Goal: Task Accomplishment & Management: Complete application form

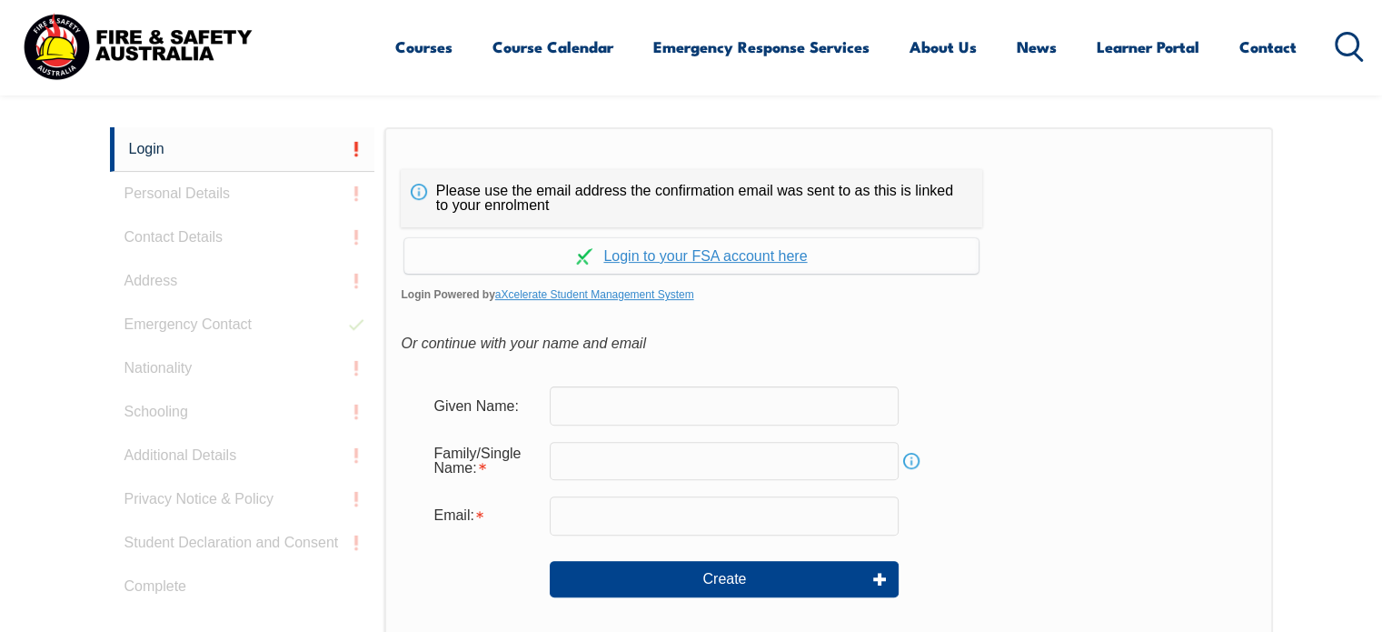
scroll to position [483, 0]
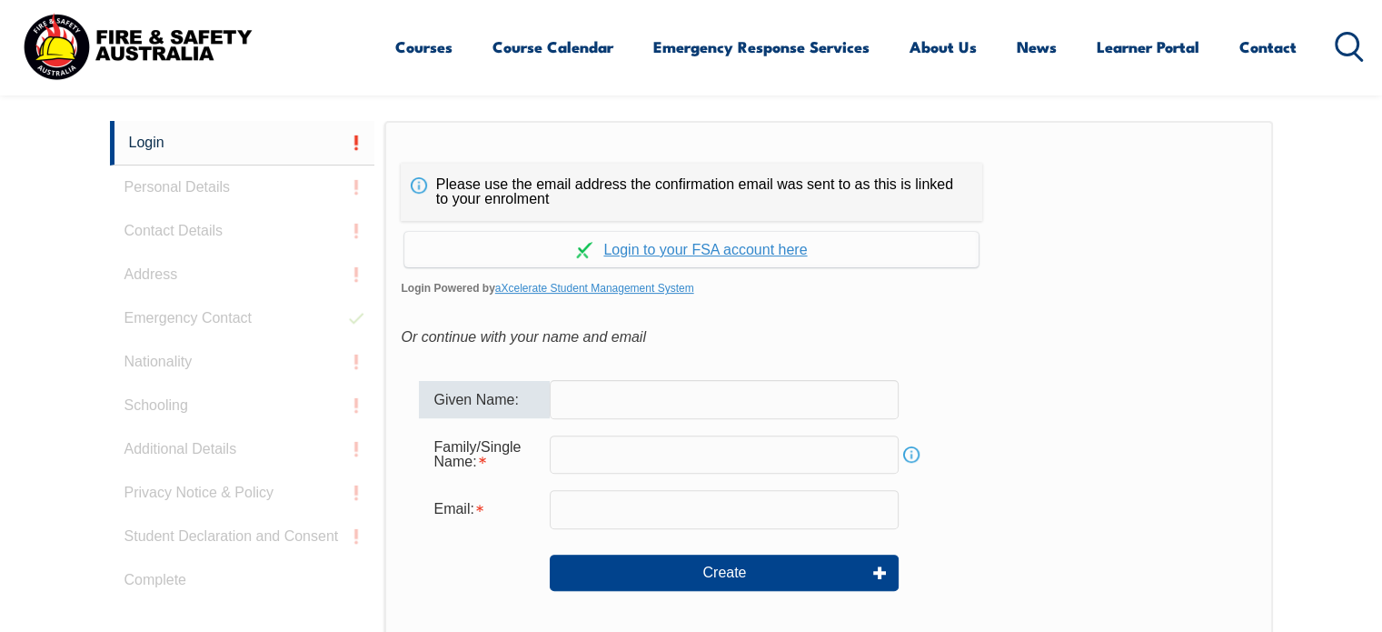
click at [659, 386] on input "text" at bounding box center [724, 399] width 349 height 38
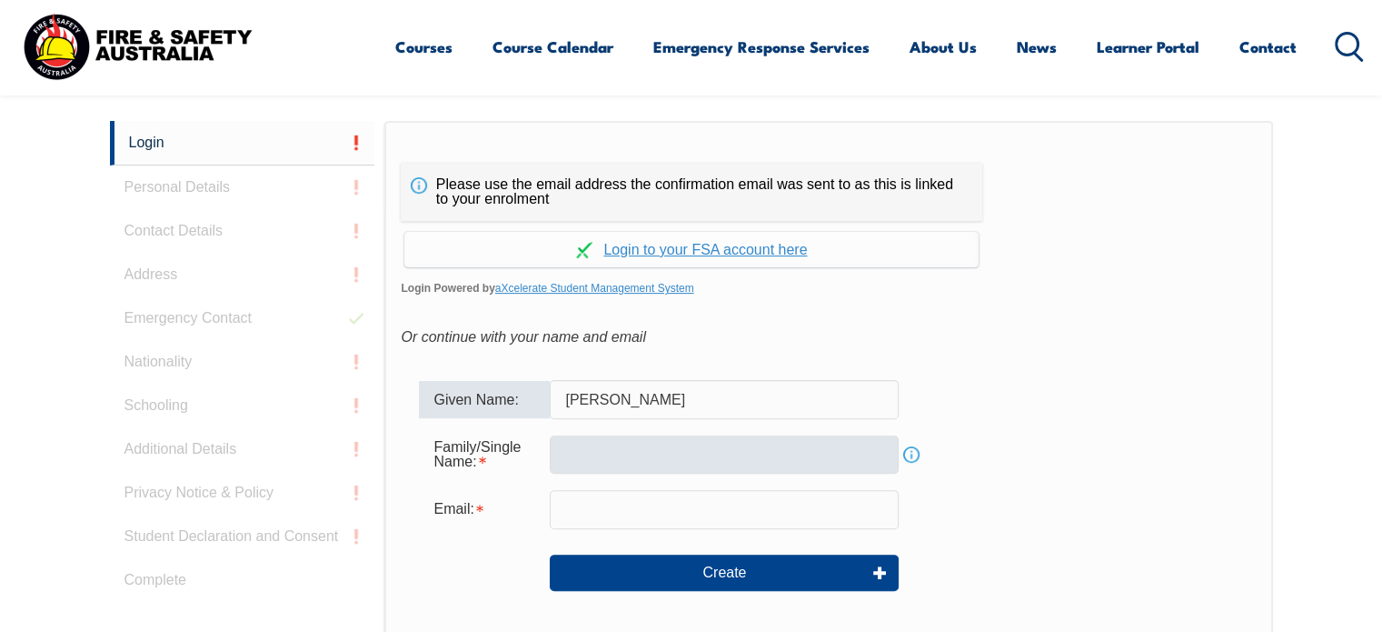
type input "Brigid"
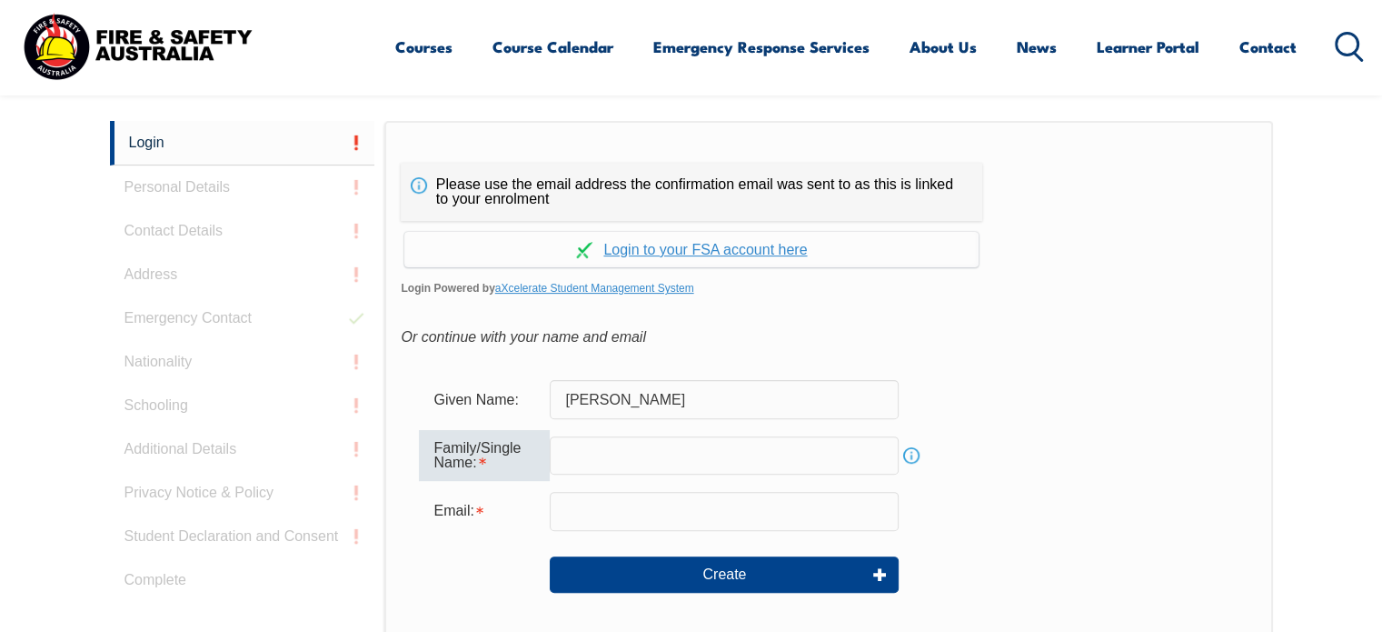
click at [619, 461] on input "text" at bounding box center [724, 455] width 349 height 38
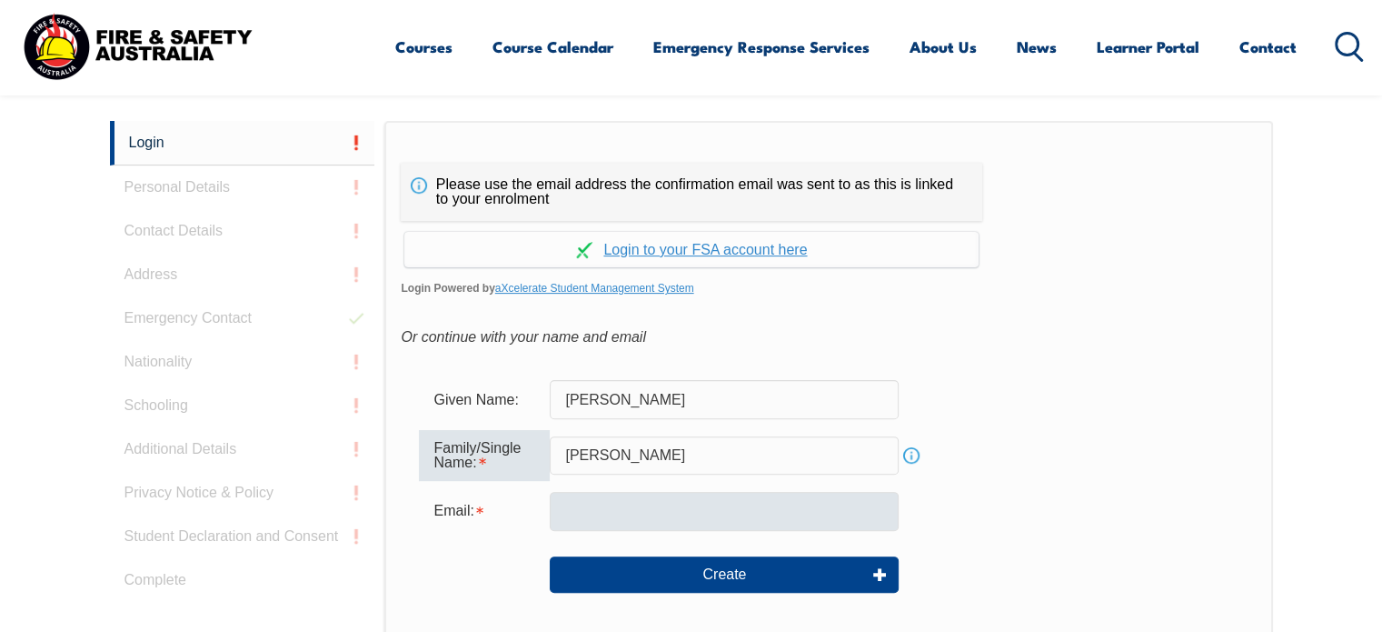
type input "Butera"
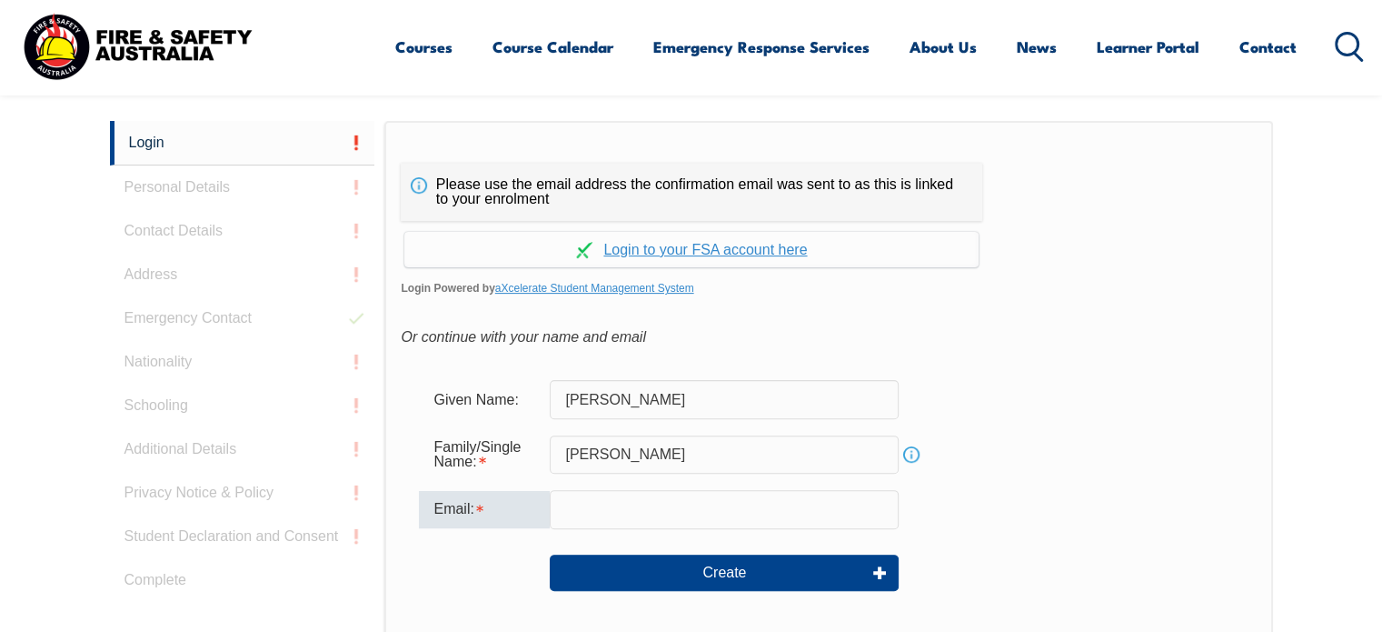
click at [582, 510] on input "email" at bounding box center [724, 509] width 349 height 38
type input "brigid@thegeneralassembly.com.au"
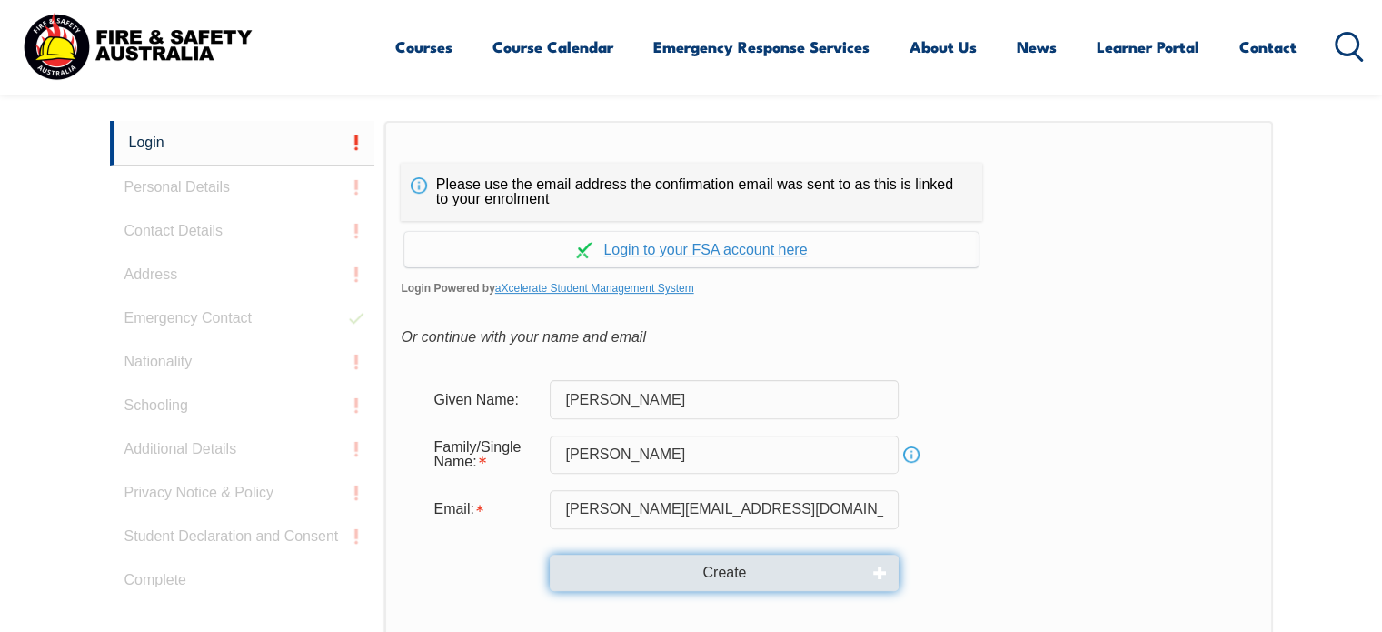
click at [711, 562] on button "Create" at bounding box center [724, 572] width 349 height 36
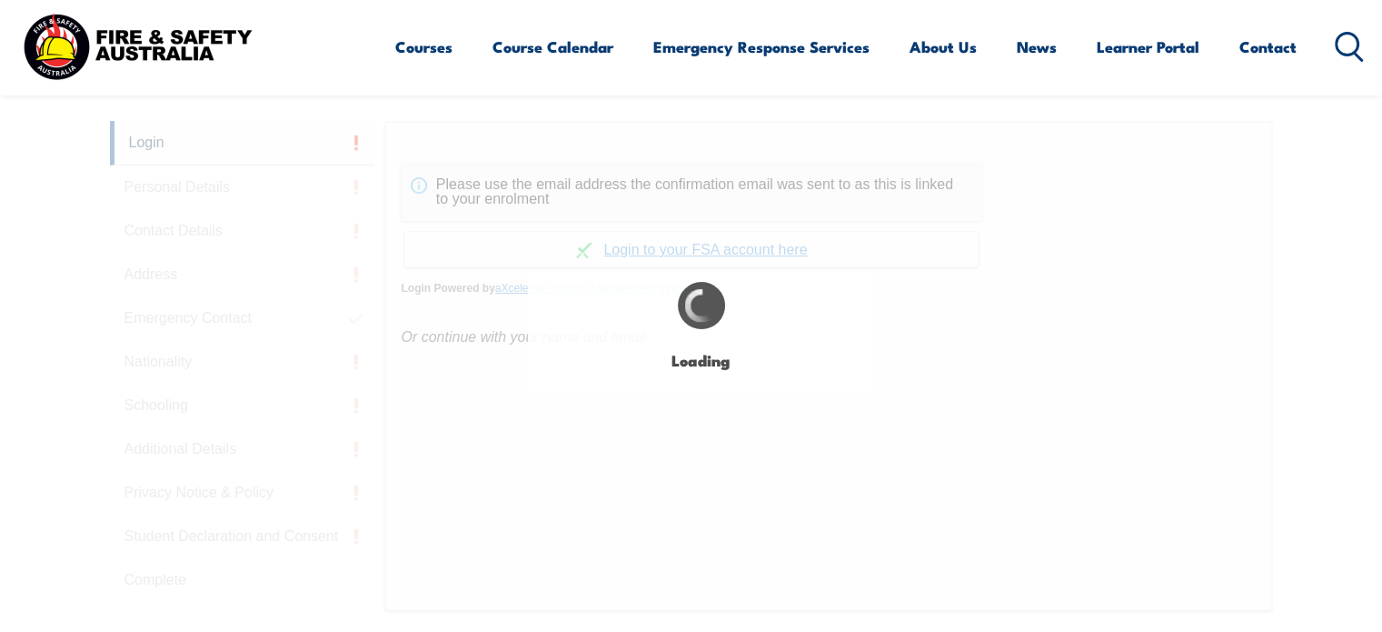
type input "Brigid"
type input "Butera"
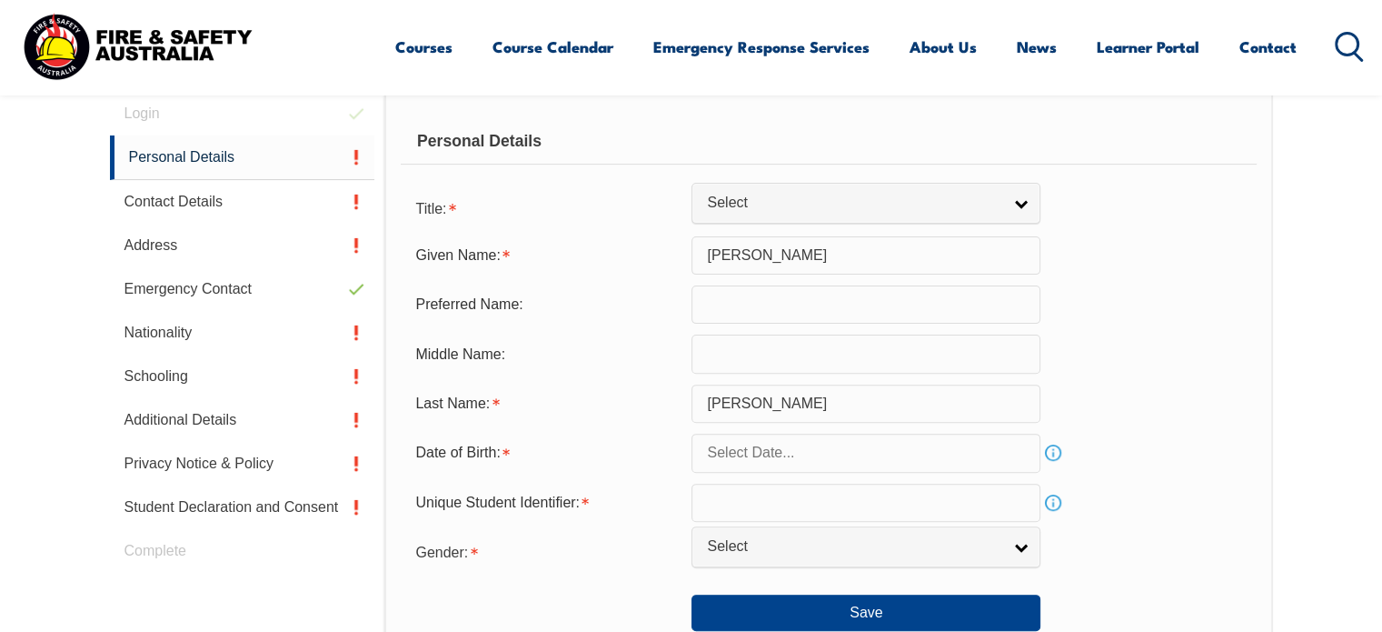
scroll to position [513, 0]
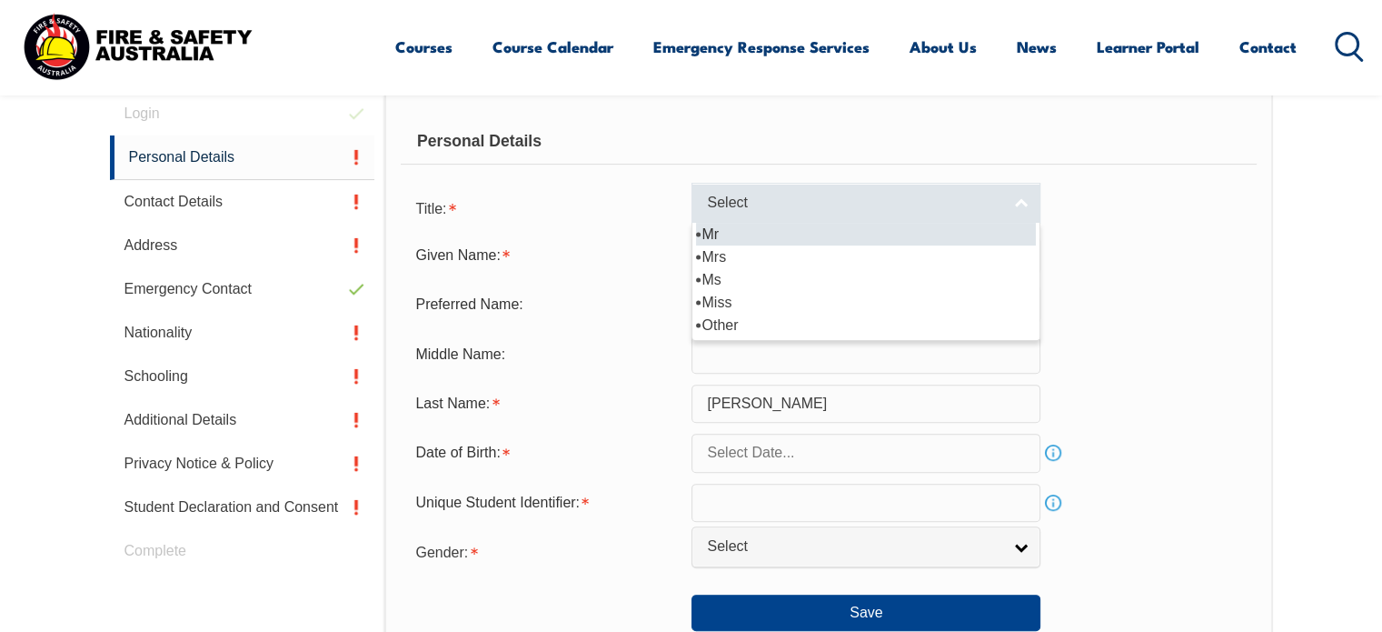
click at [1011, 212] on link "Select" at bounding box center [866, 203] width 349 height 41
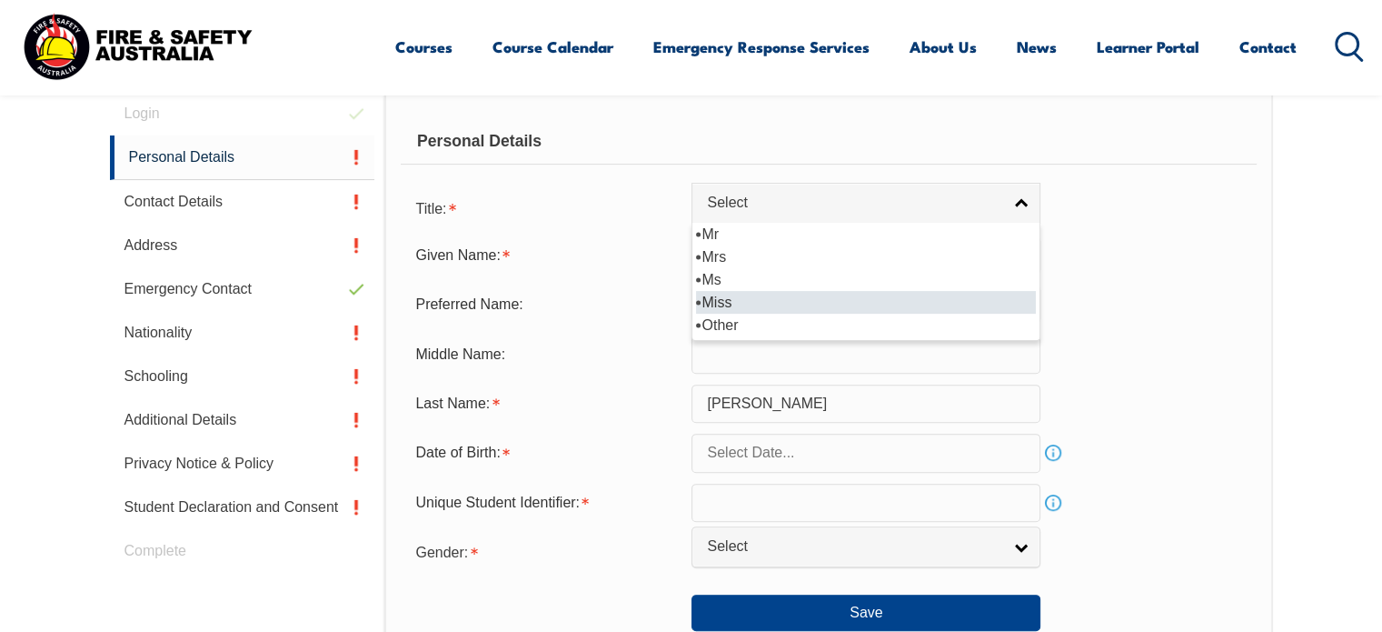
click at [706, 304] on li "Miss" at bounding box center [866, 302] width 340 height 23
select select "Miss"
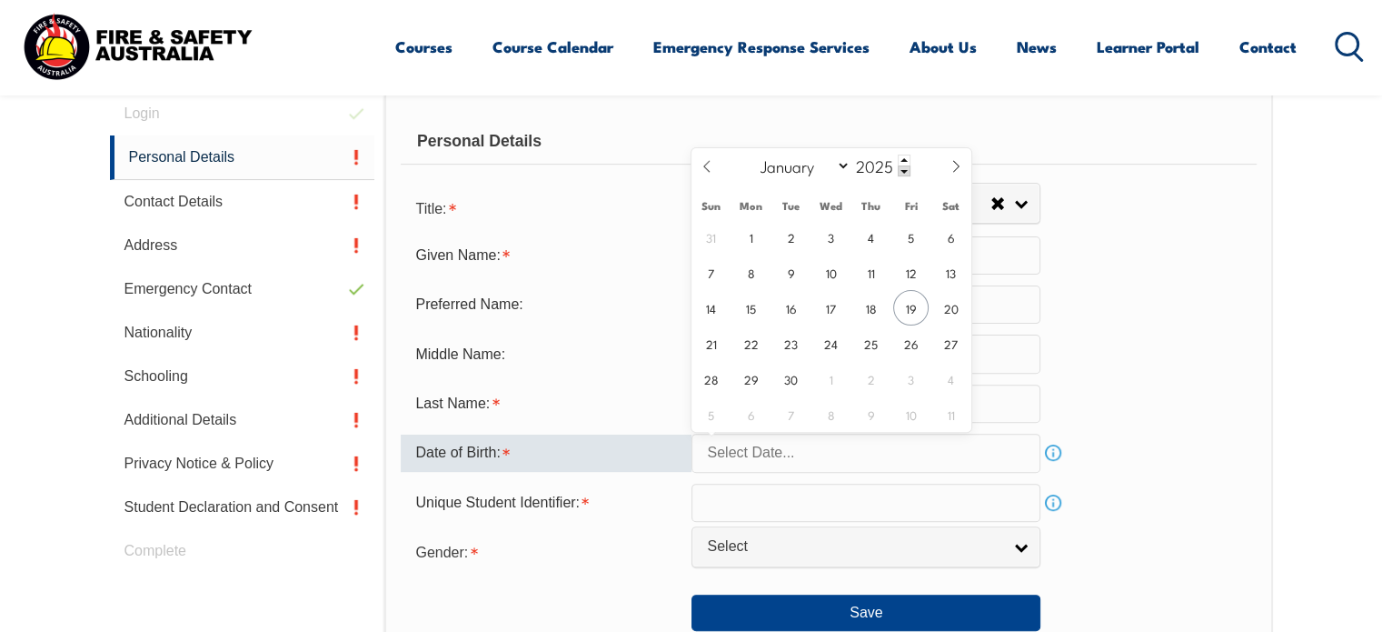
click at [749, 453] on input "text" at bounding box center [866, 452] width 349 height 38
click at [899, 173] on span at bounding box center [904, 170] width 13 height 11
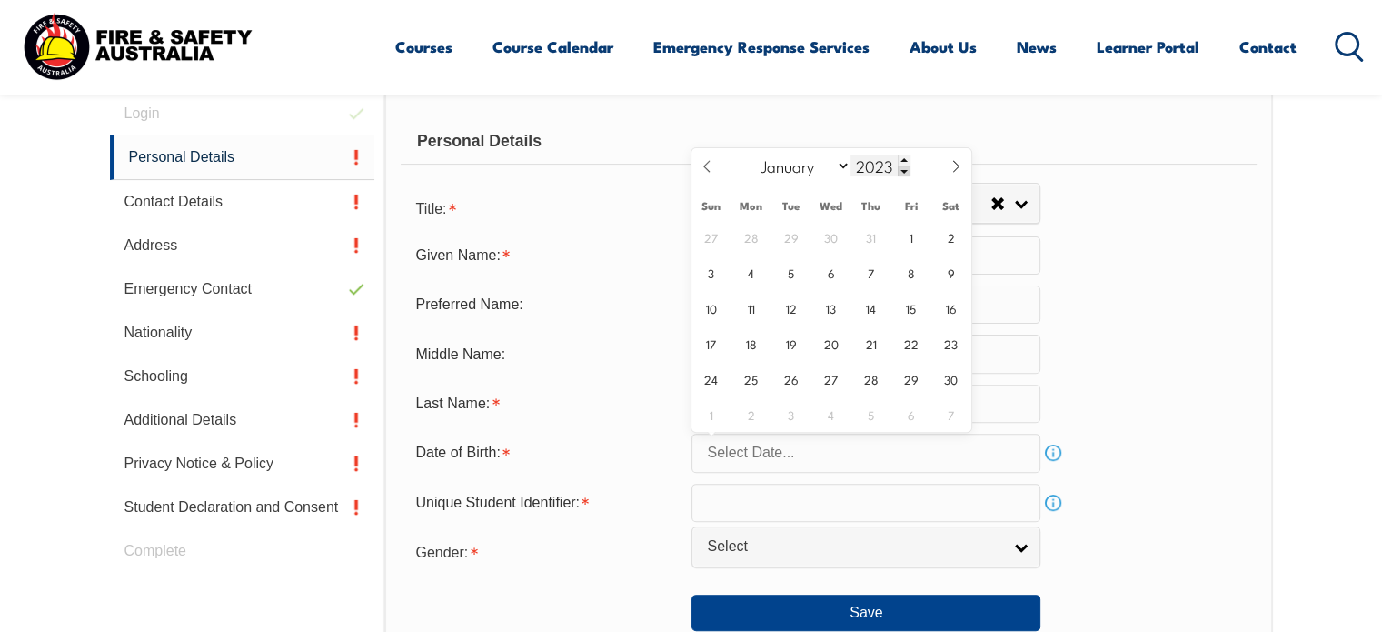
click at [899, 173] on span at bounding box center [904, 170] width 13 height 11
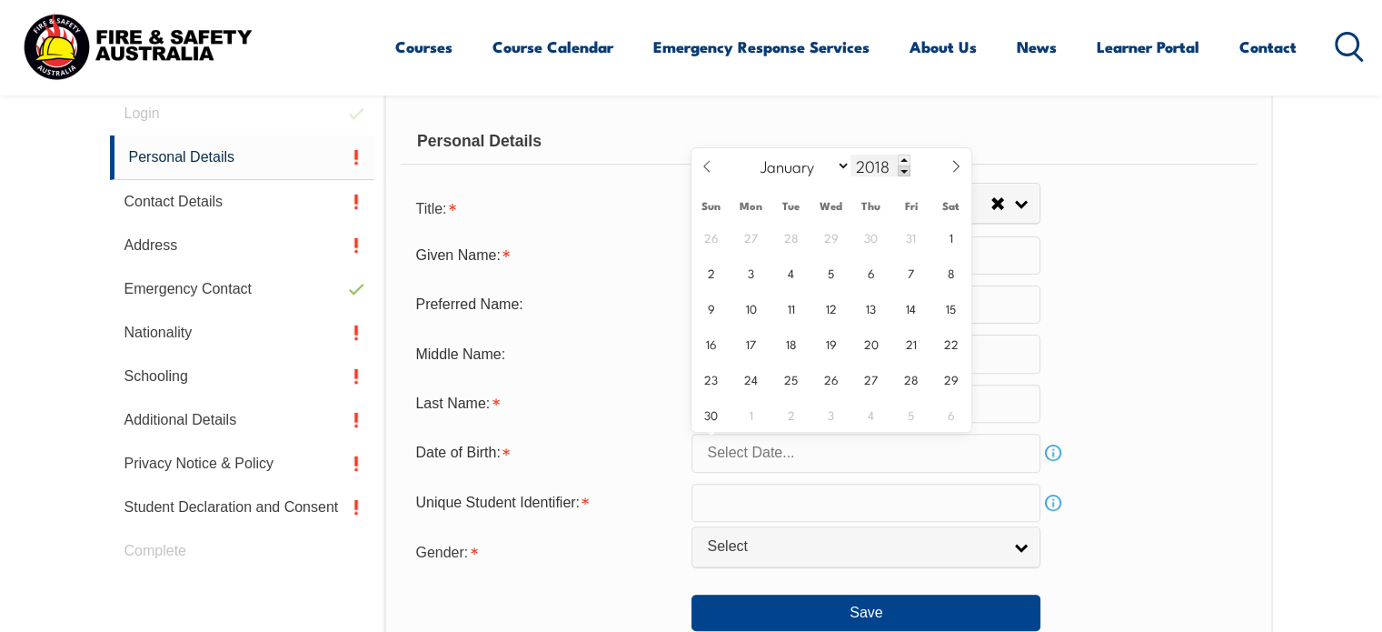
click at [899, 173] on span at bounding box center [904, 170] width 13 height 11
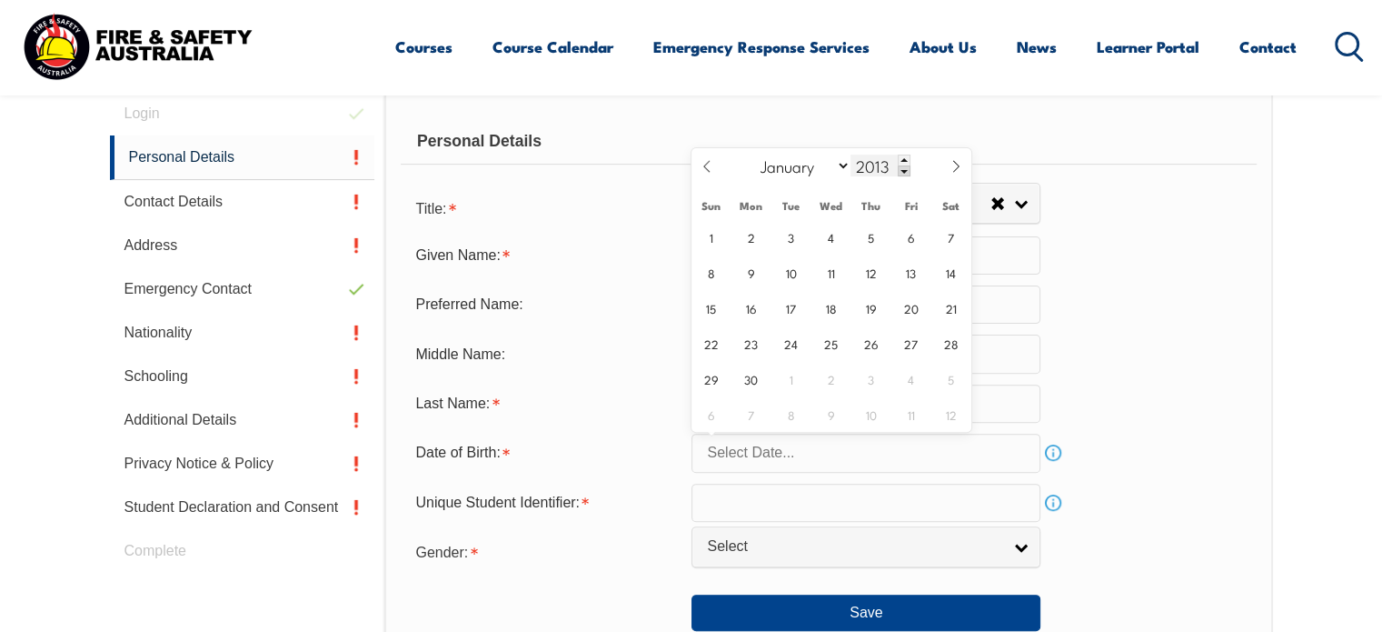
click at [899, 173] on span at bounding box center [904, 170] width 13 height 11
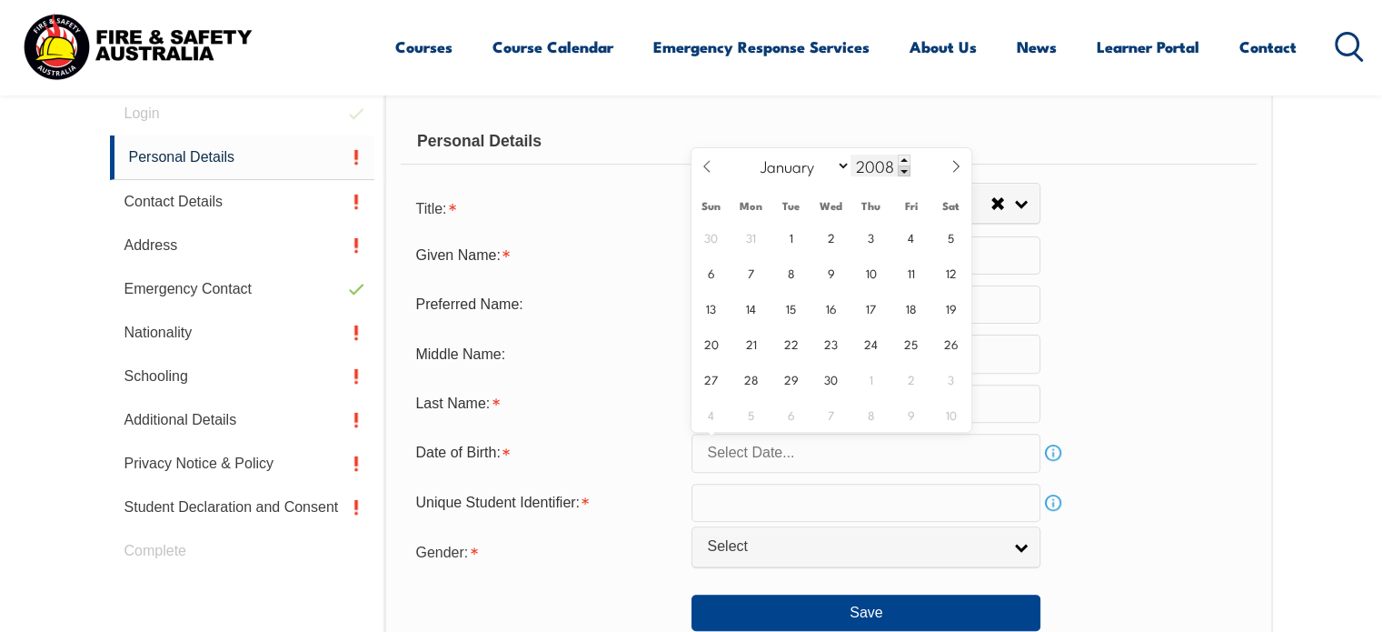
click at [899, 173] on span at bounding box center [904, 170] width 13 height 11
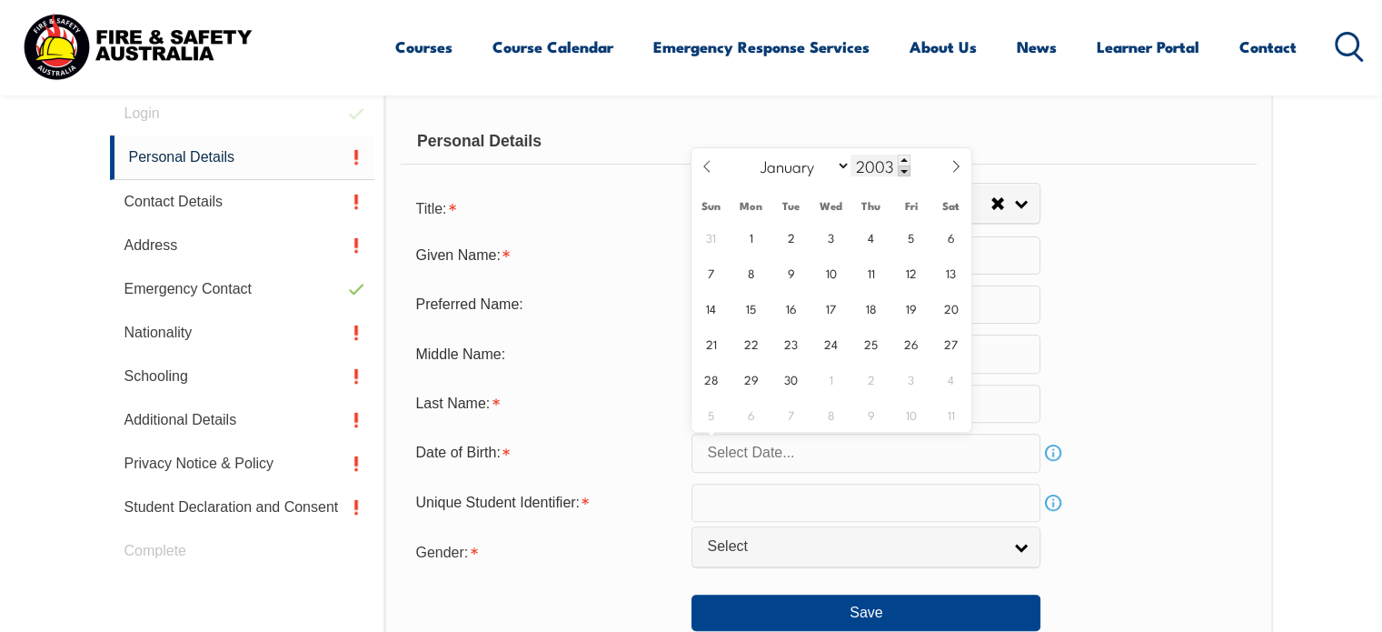
click at [899, 173] on span at bounding box center [904, 170] width 13 height 11
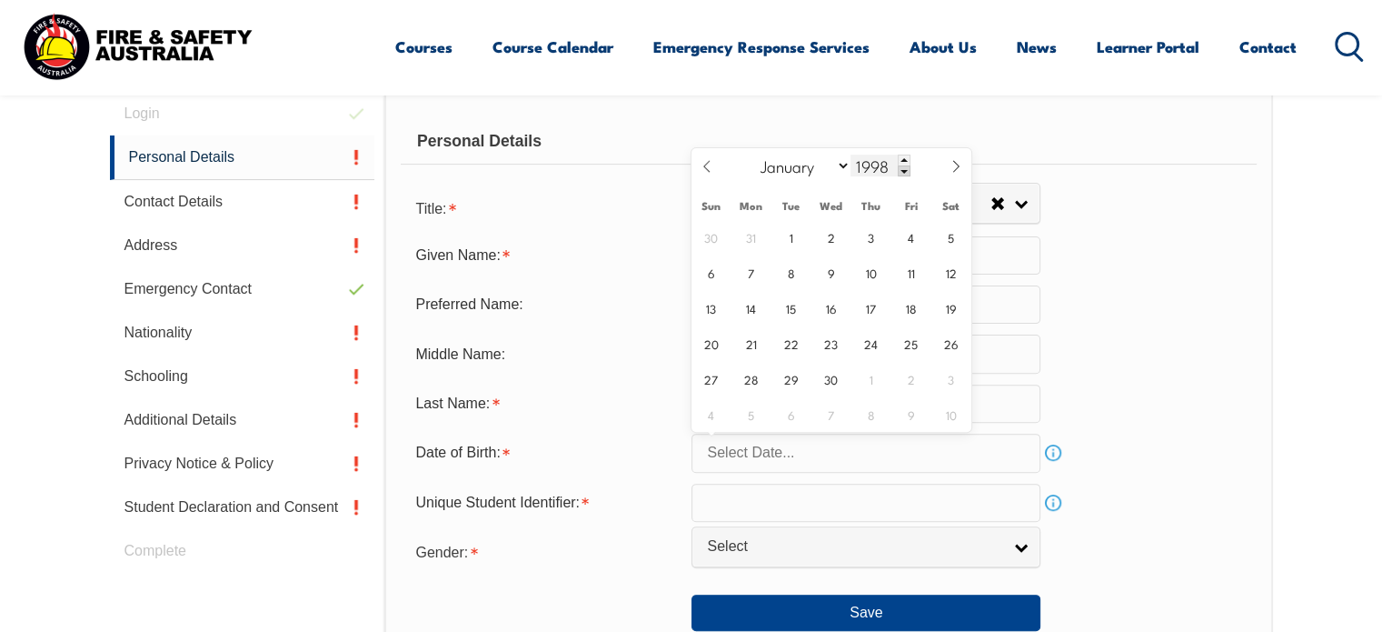
click at [899, 173] on span at bounding box center [904, 170] width 13 height 11
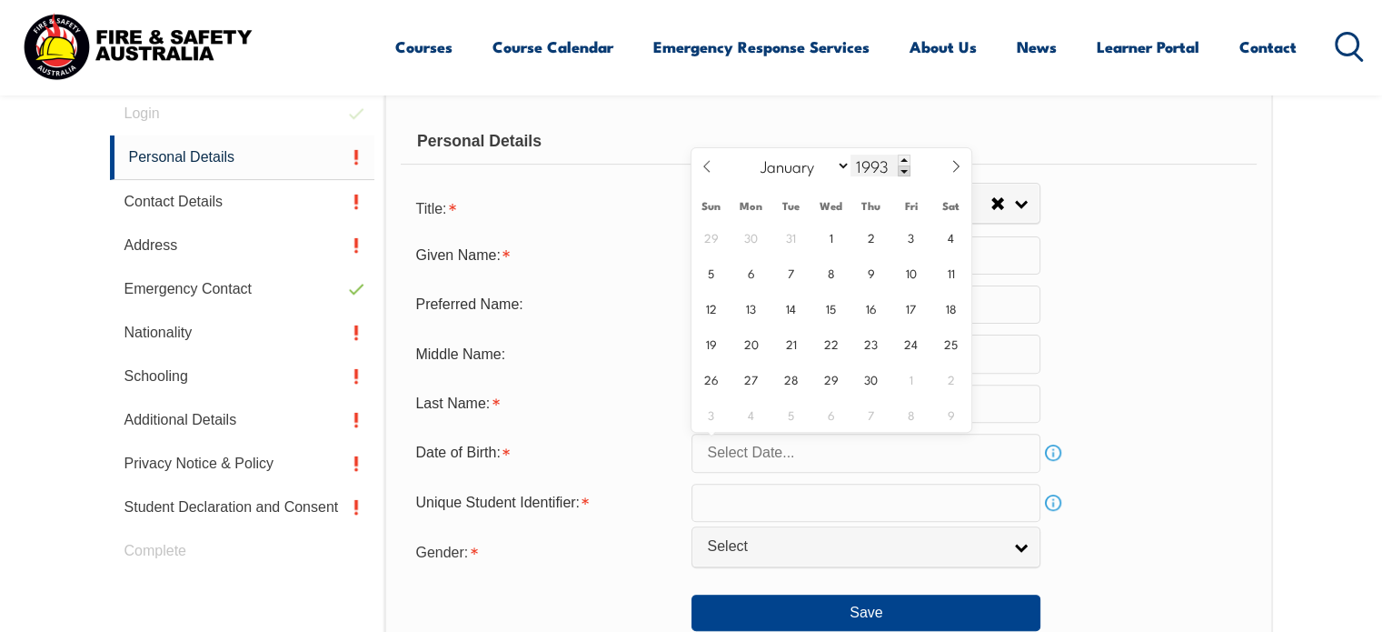
click at [899, 173] on span at bounding box center [904, 170] width 13 height 11
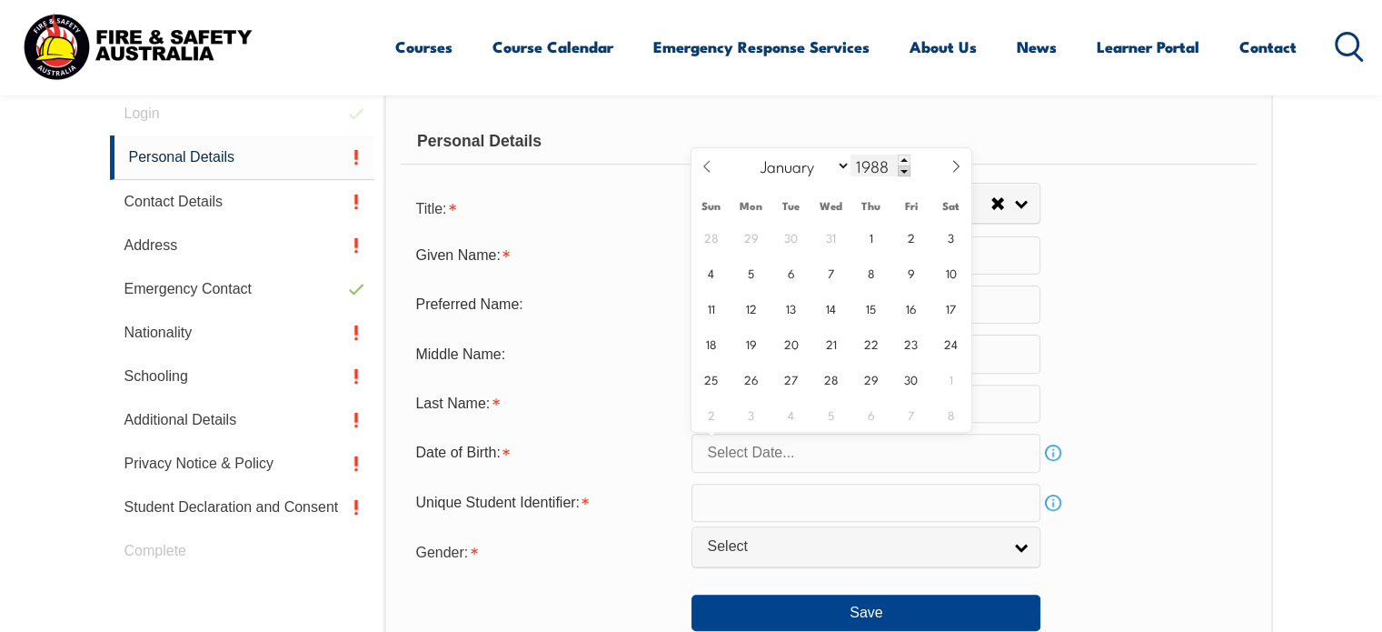
click at [899, 173] on span at bounding box center [904, 170] width 13 height 11
click at [901, 158] on span at bounding box center [904, 159] width 13 height 11
type input "1988"
click at [812, 164] on select "January February March April May June July August September October November De…" at bounding box center [801, 166] width 99 height 24
select select "4"
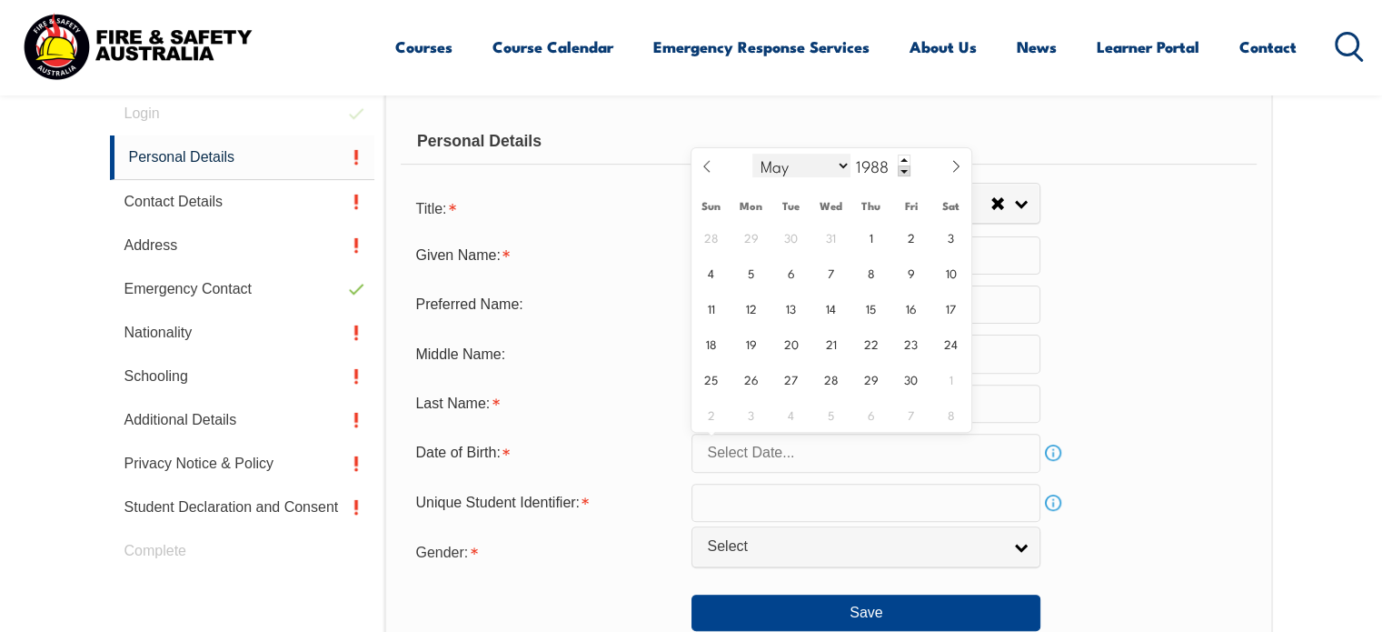
click at [752, 154] on select "January February March April May June July August September October November De…" at bounding box center [801, 166] width 99 height 24
click at [822, 306] on span "18" at bounding box center [830, 307] width 35 height 35
type input "May 18, 1988"
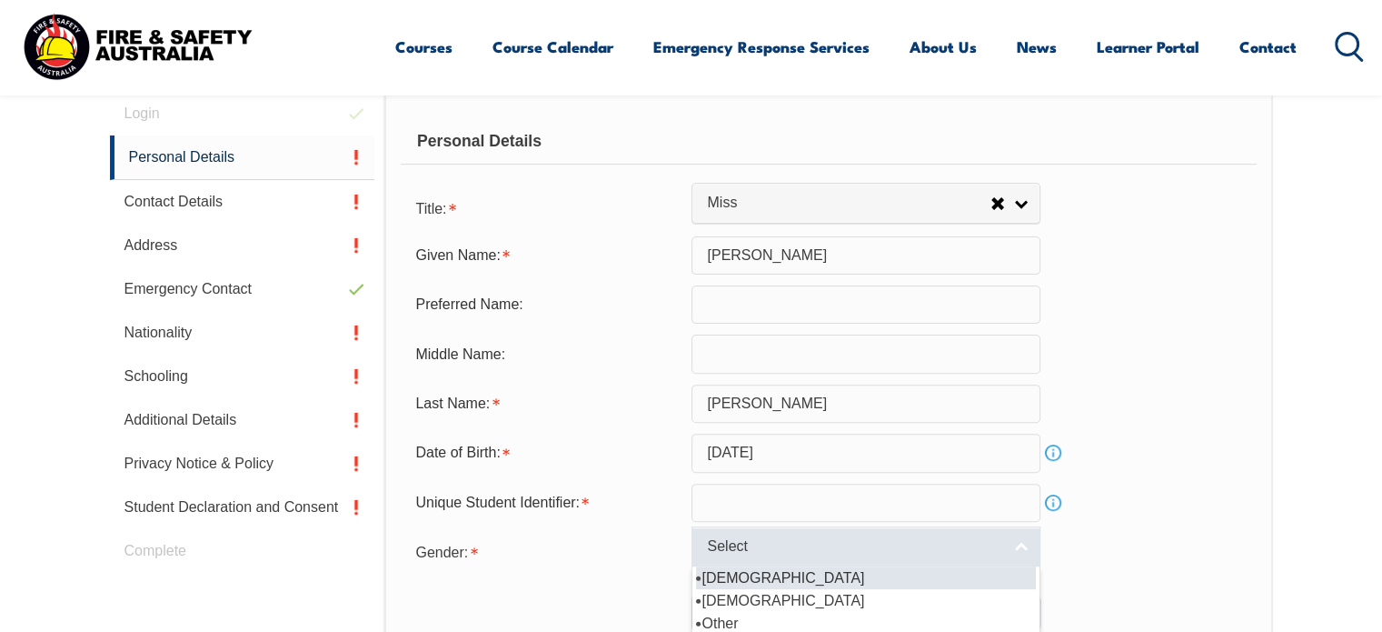
click at [808, 537] on span "Select" at bounding box center [854, 546] width 294 height 19
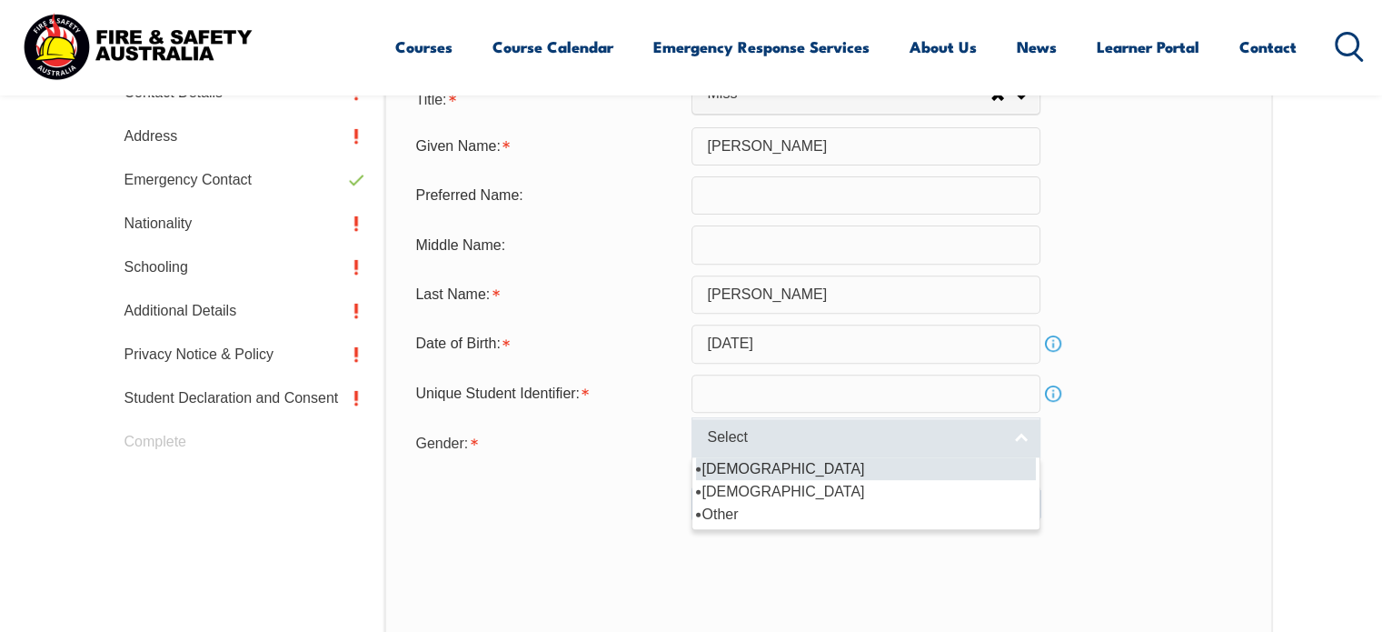
scroll to position [625, 0]
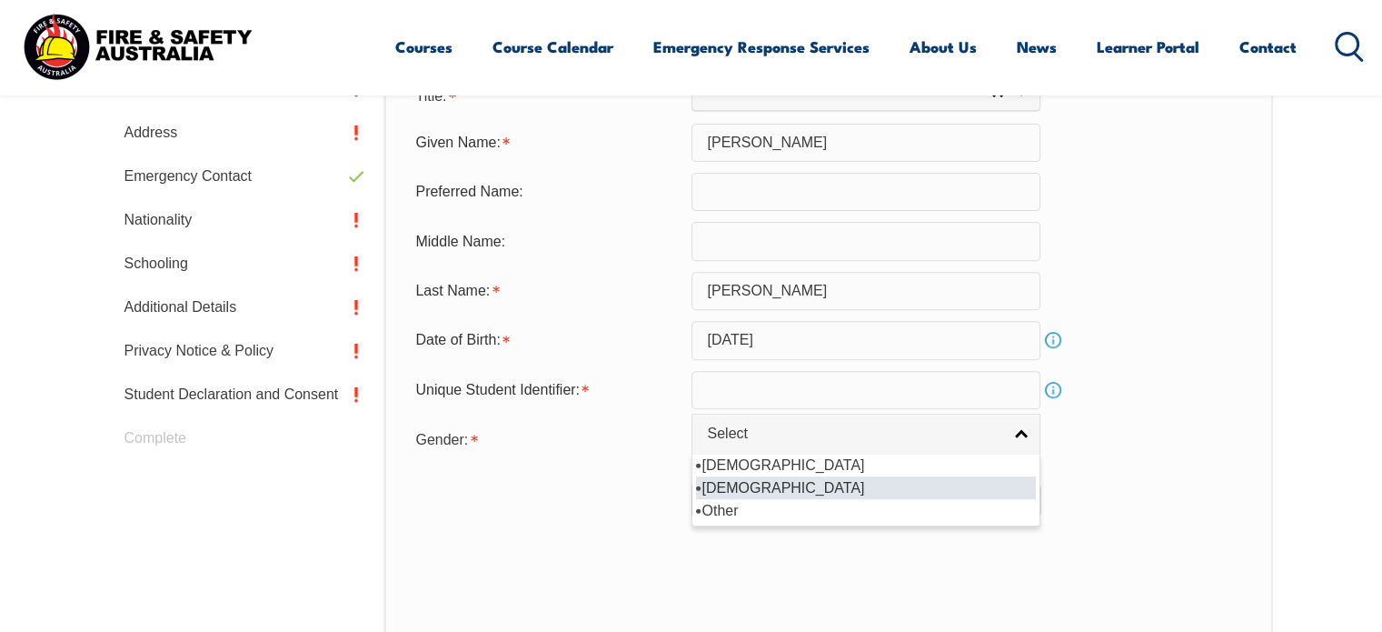
click at [745, 486] on li "Female" at bounding box center [866, 487] width 340 height 23
select select "F"
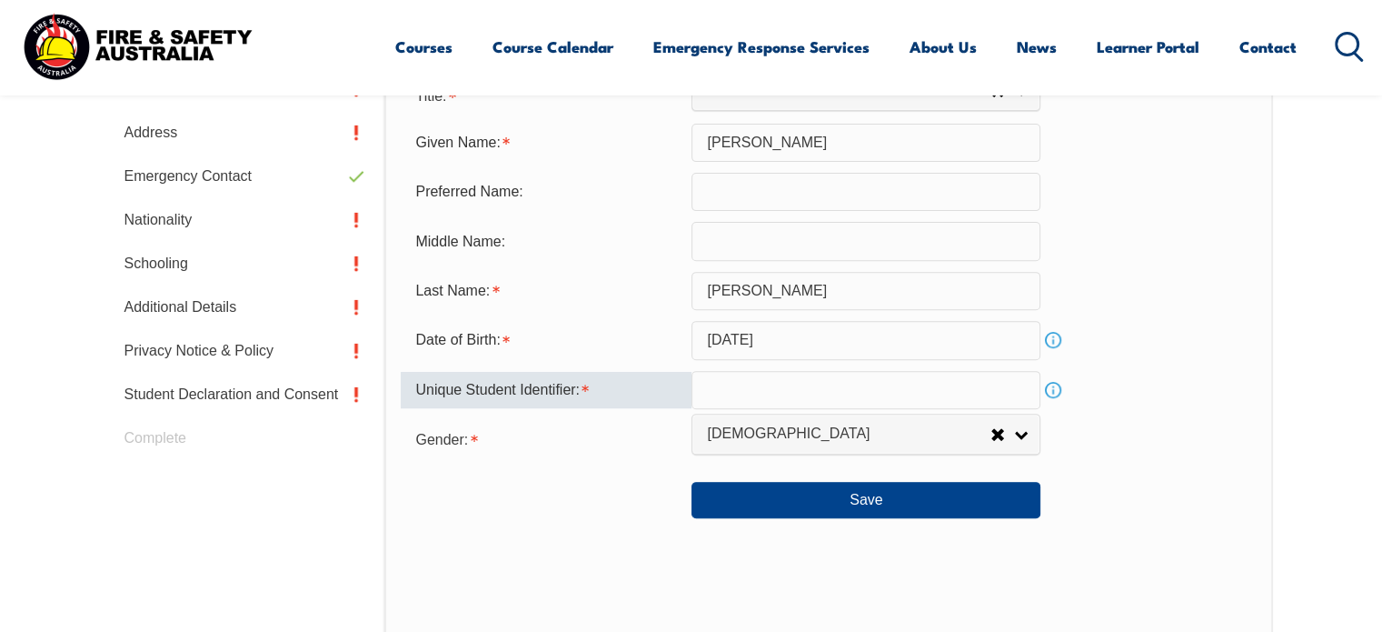
click at [756, 381] on input "text" at bounding box center [866, 390] width 349 height 38
click at [1055, 392] on link "Info" at bounding box center [1053, 389] width 25 height 25
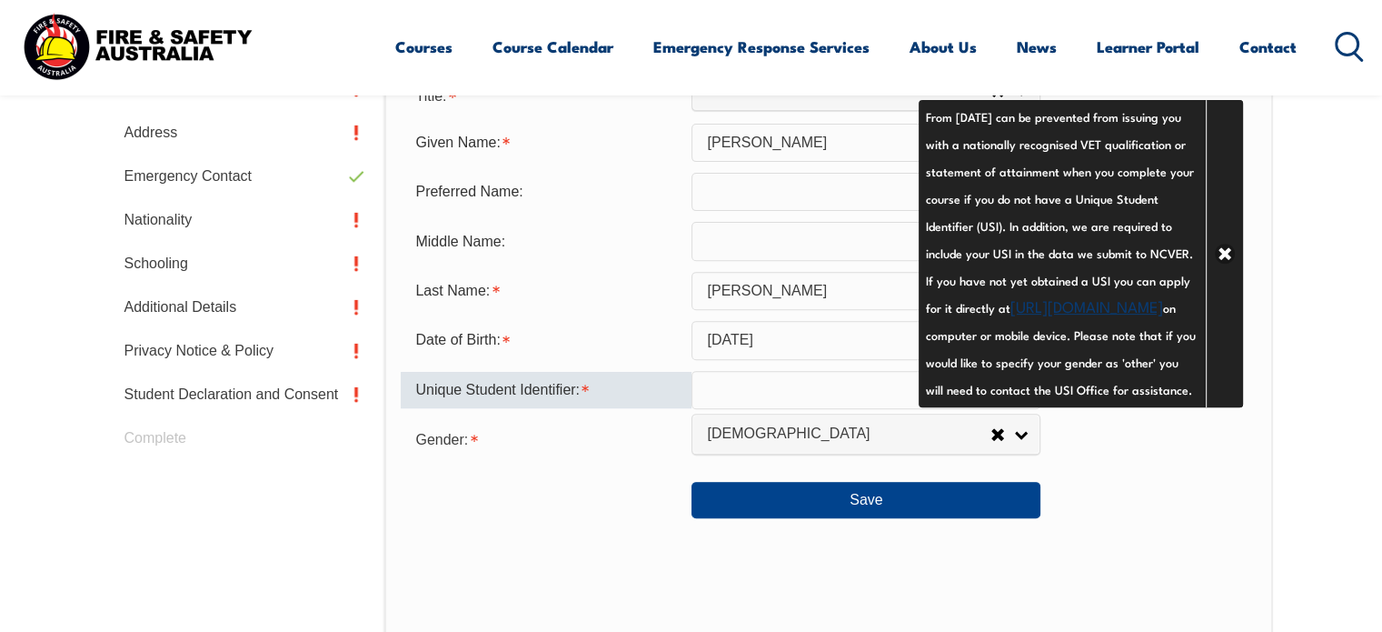
click at [832, 385] on input "text" at bounding box center [866, 390] width 349 height 38
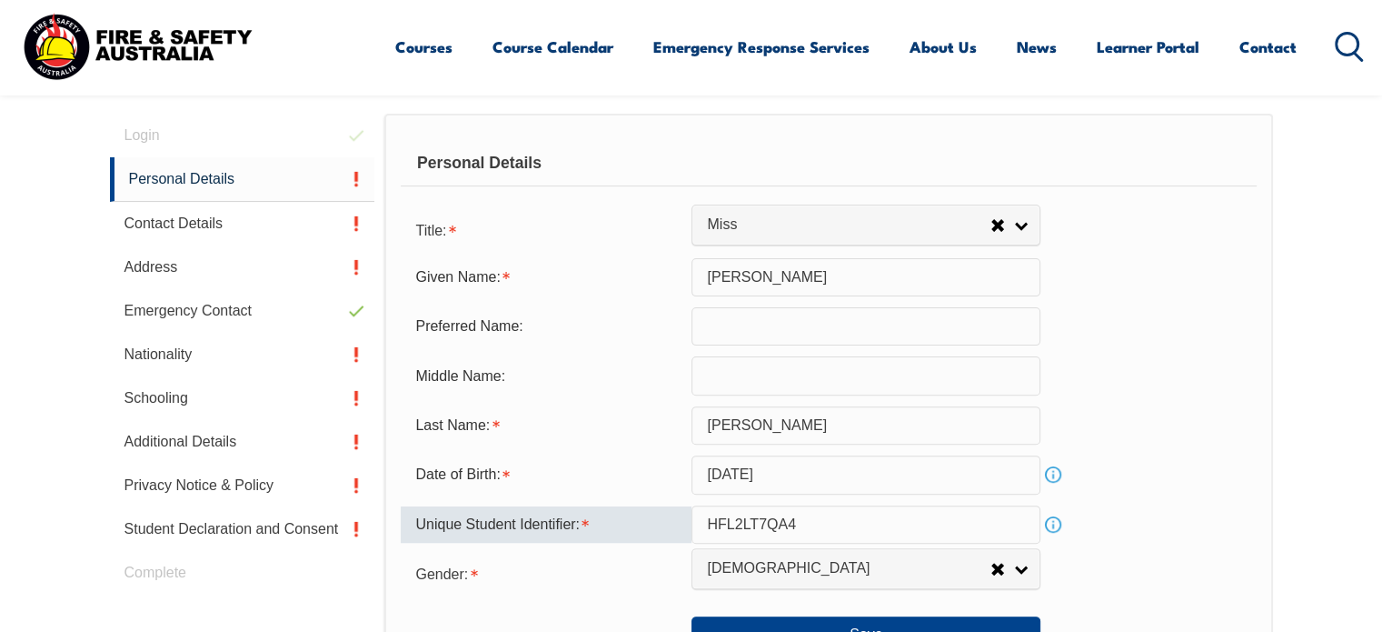
scroll to position [546, 0]
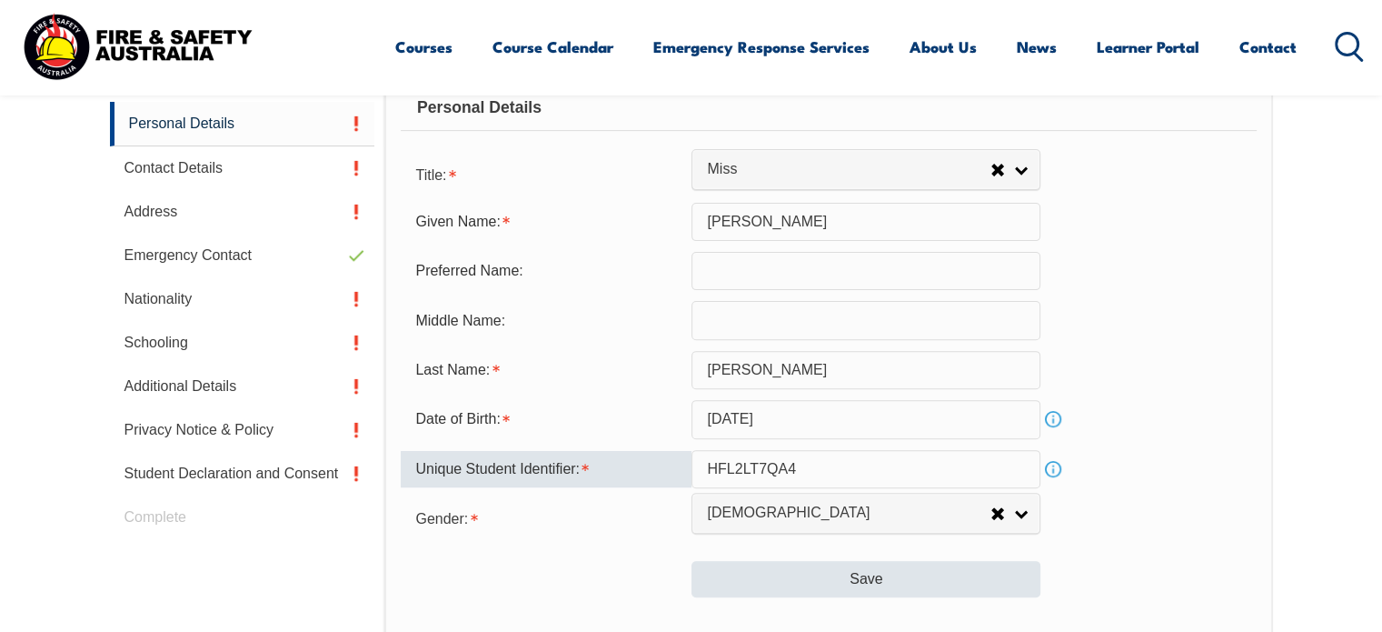
type input "HFL2LT7QA4"
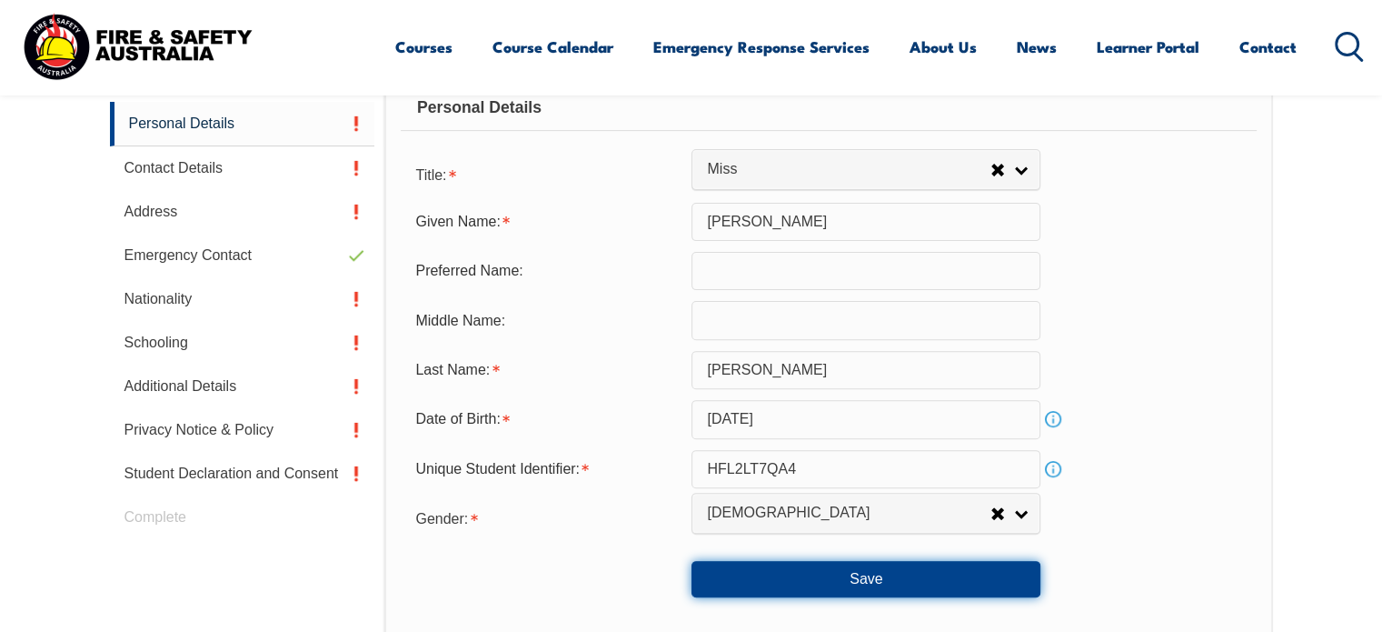
click at [851, 581] on button "Save" at bounding box center [866, 579] width 349 height 36
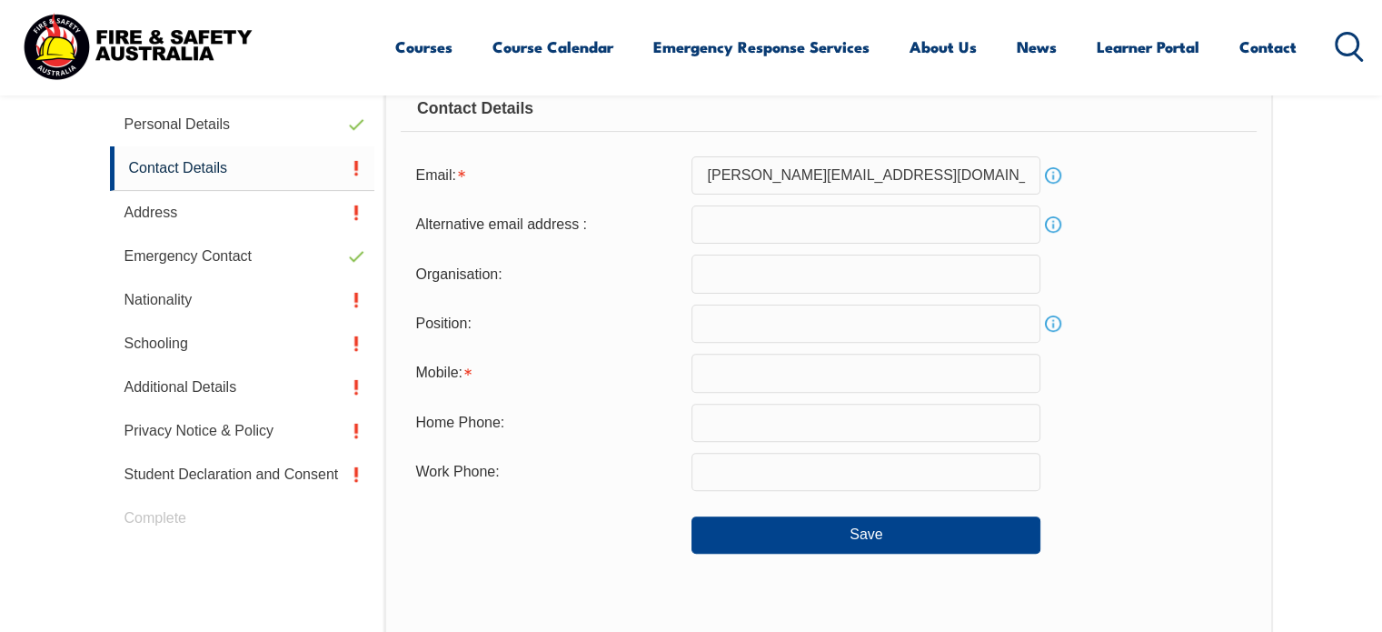
scroll to position [513, 0]
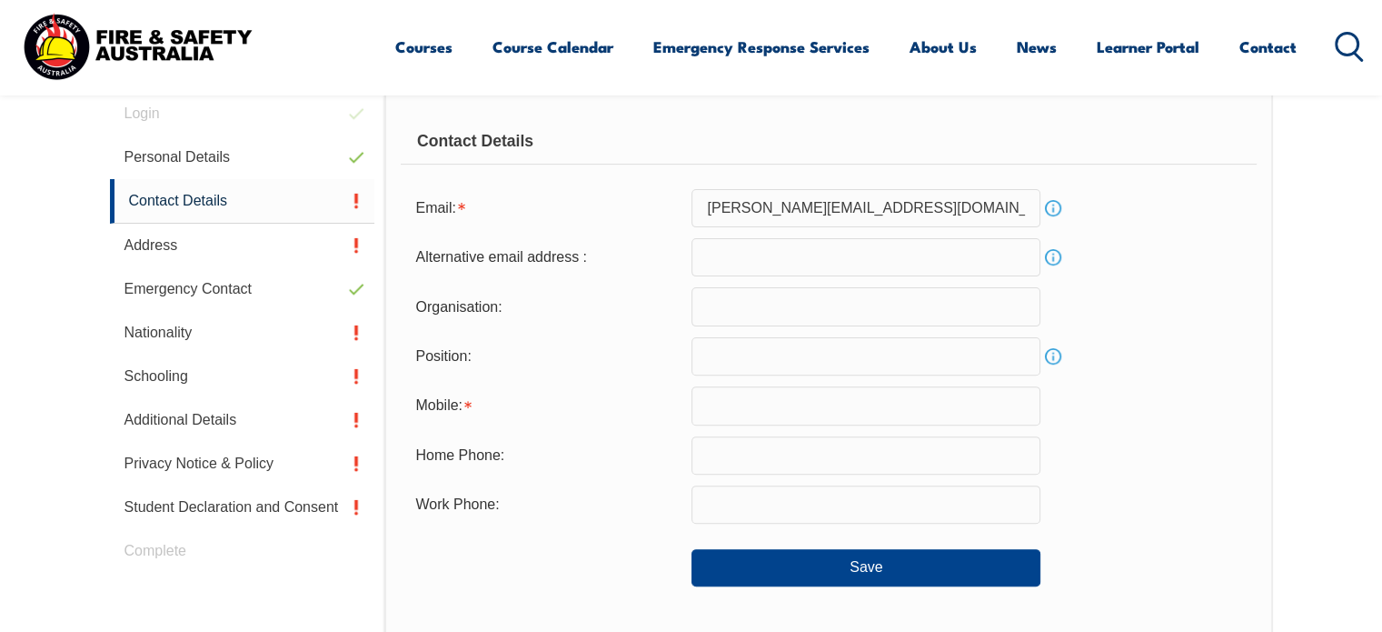
click at [785, 417] on input "text" at bounding box center [866, 405] width 349 height 38
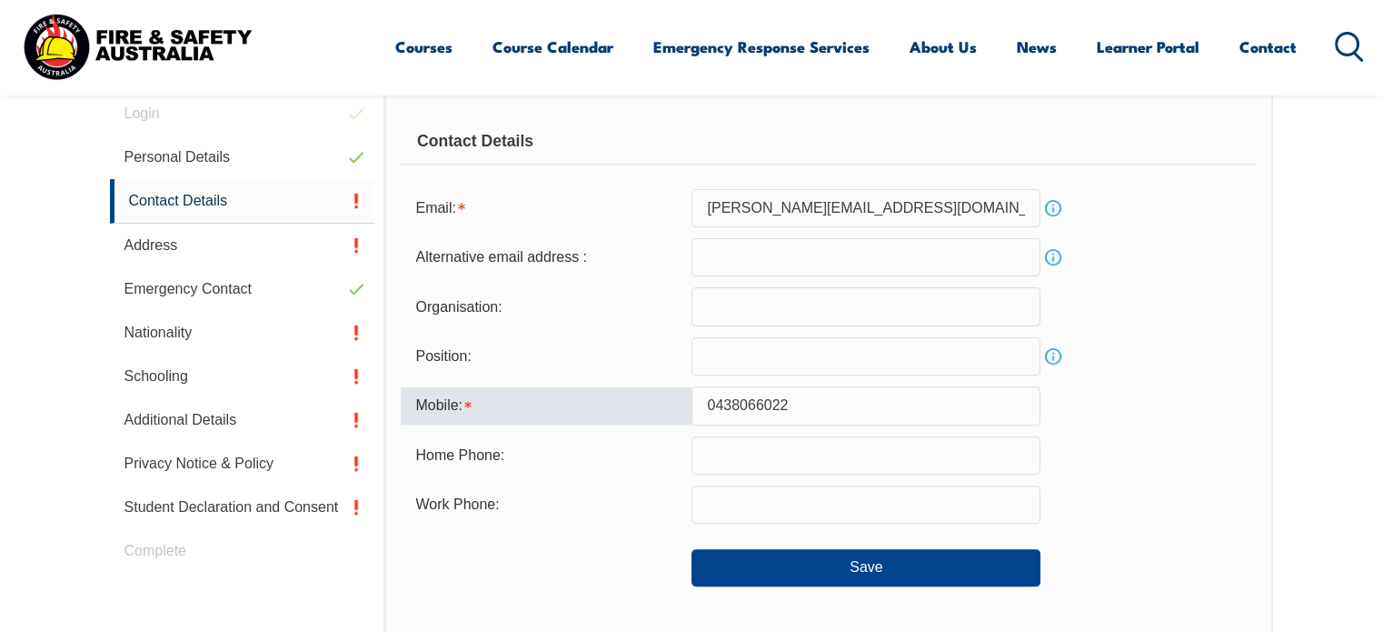
type input "0438066022"
click at [1185, 424] on form "Email: brigid@thegeneralassembly.com.au Info Alternative email address : Info O…" at bounding box center [828, 387] width 855 height 397
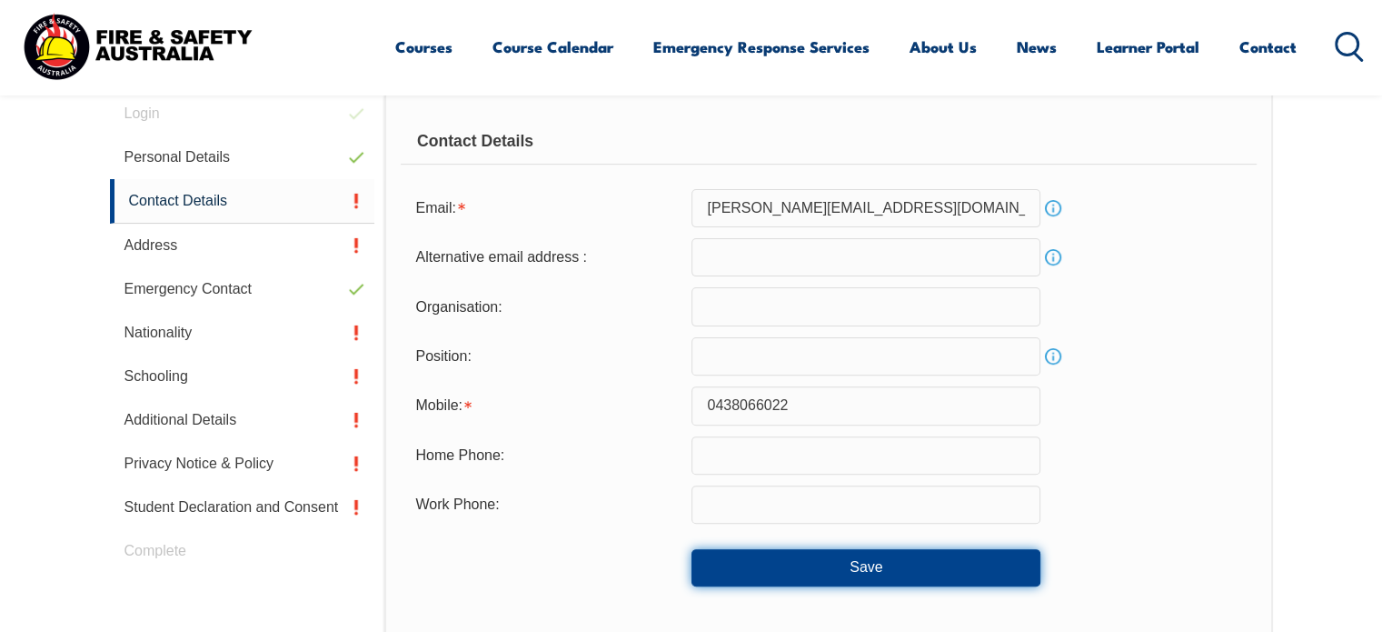
click at [822, 573] on button "Save" at bounding box center [866, 567] width 349 height 36
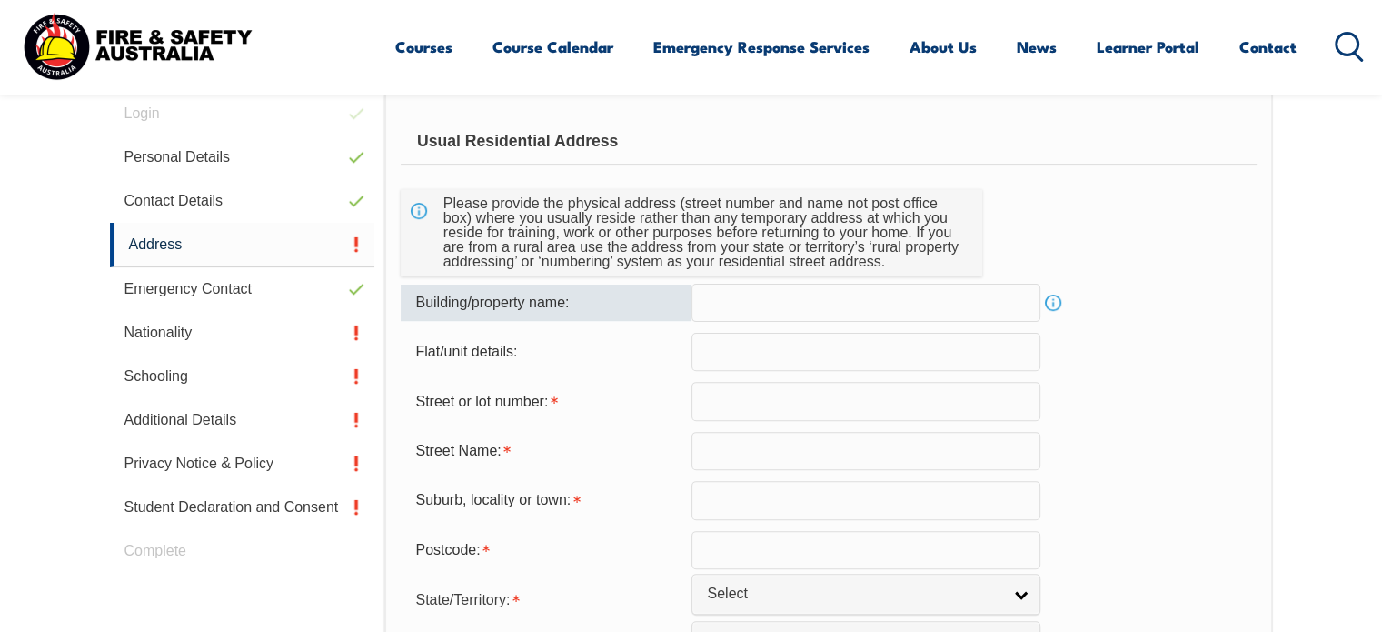
click at [792, 292] on input "text" at bounding box center [866, 303] width 349 height 38
type input "t"
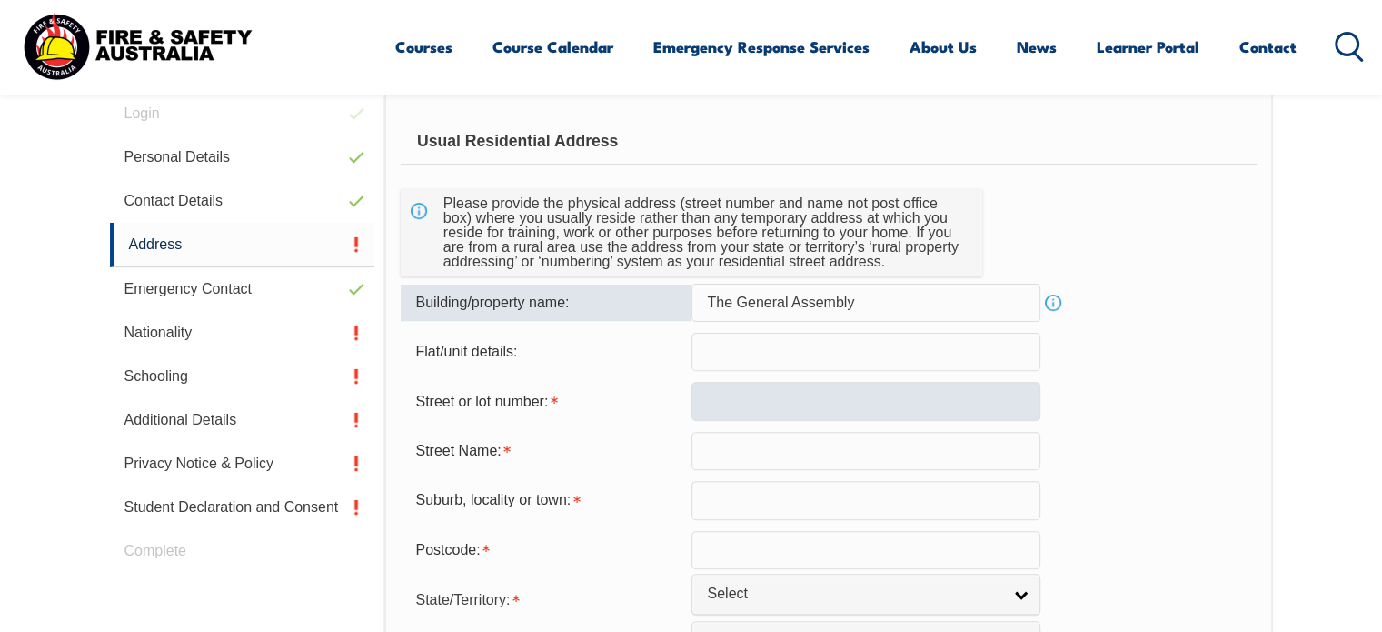
type input "The General Assembly"
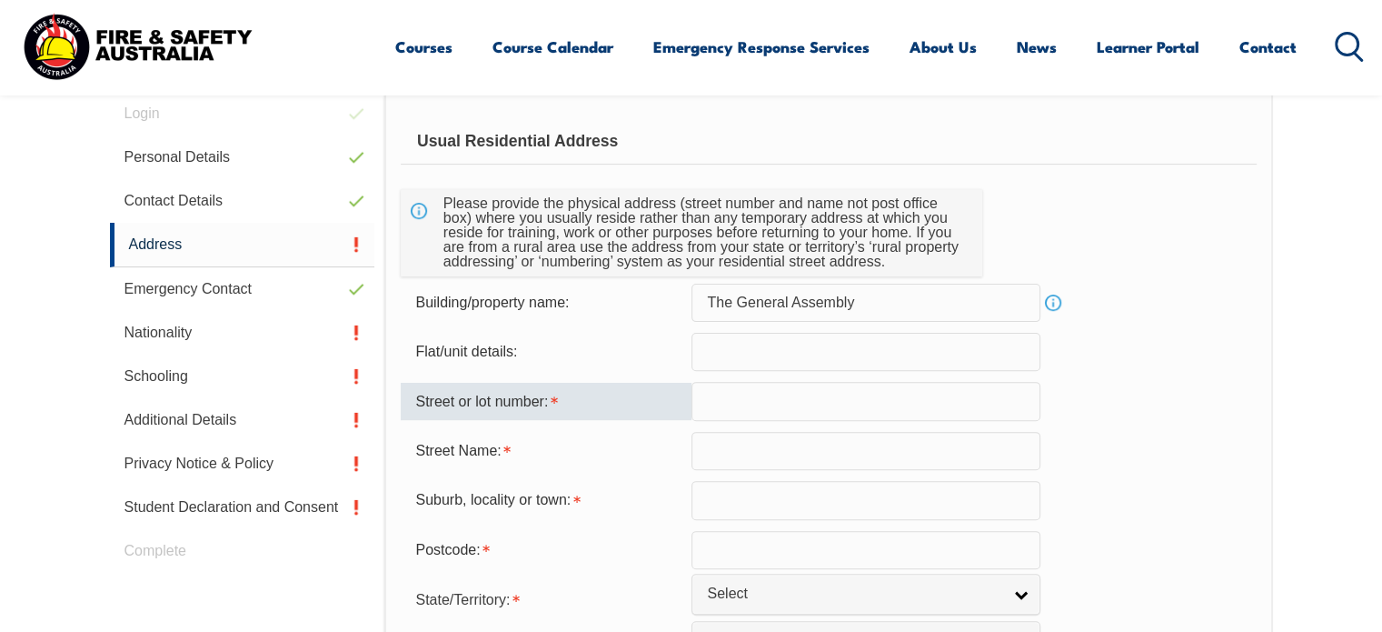
click at [727, 395] on input "text" at bounding box center [866, 401] width 349 height 38
type input "29"
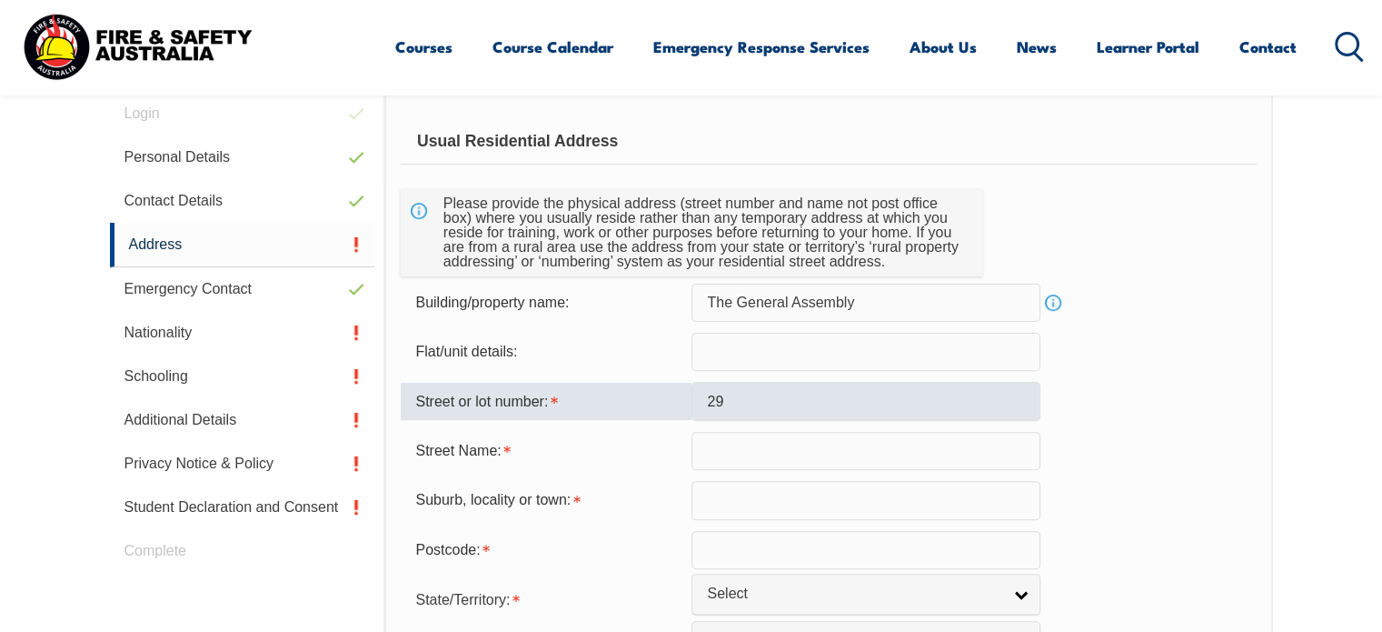
type input "SOUTH WHARF PROMENADE"
type input "MELBOURNE, SOUTH WHARF"
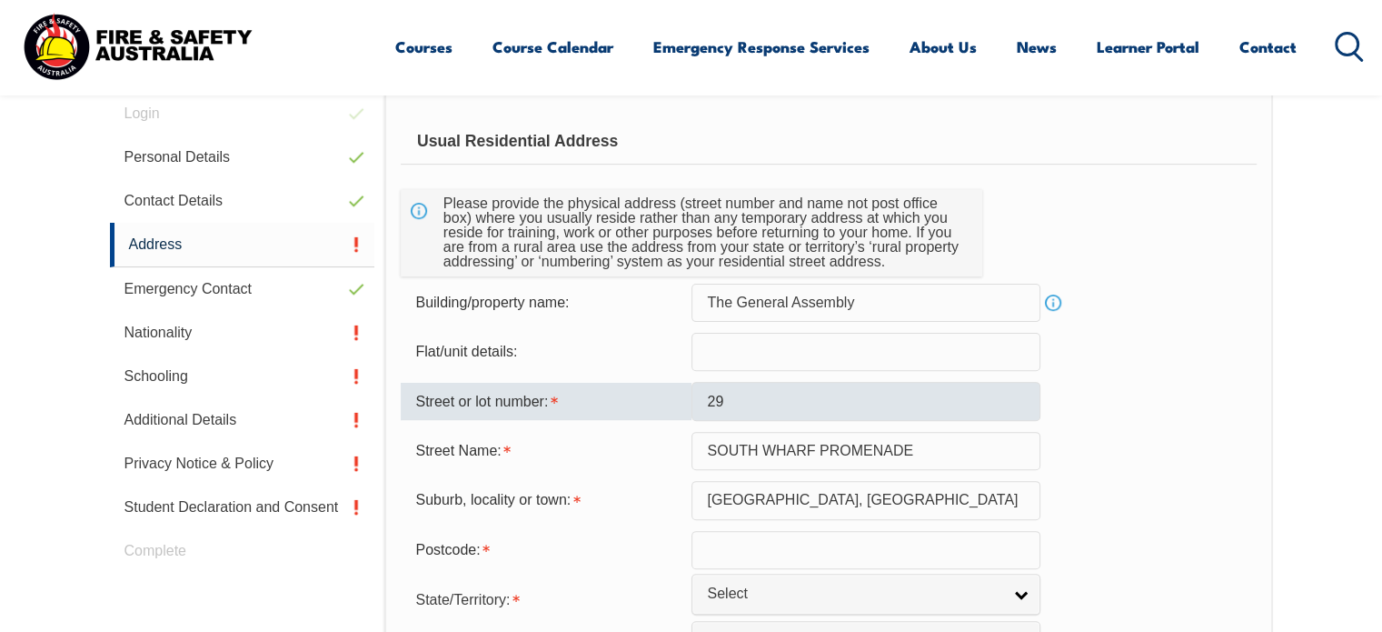
type input "3006"
select select "VIC"
type input "VIC"
select select "1101"
type input "VIC"
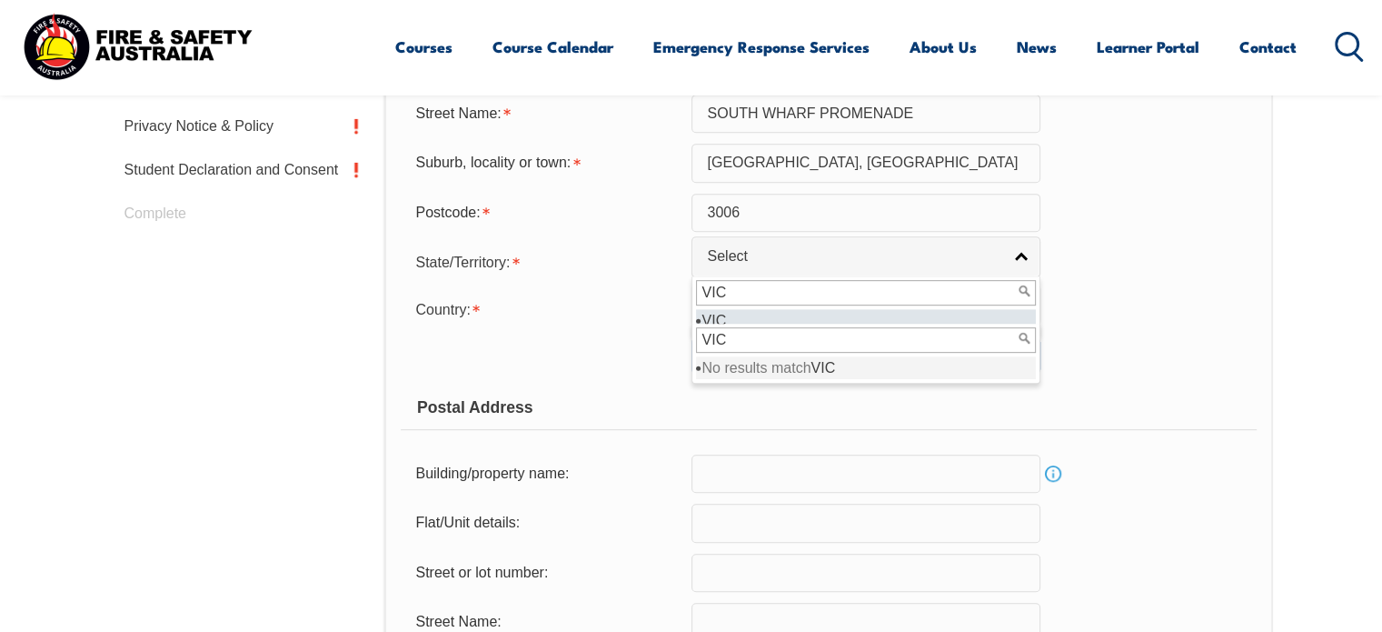
scroll to position [872, 0]
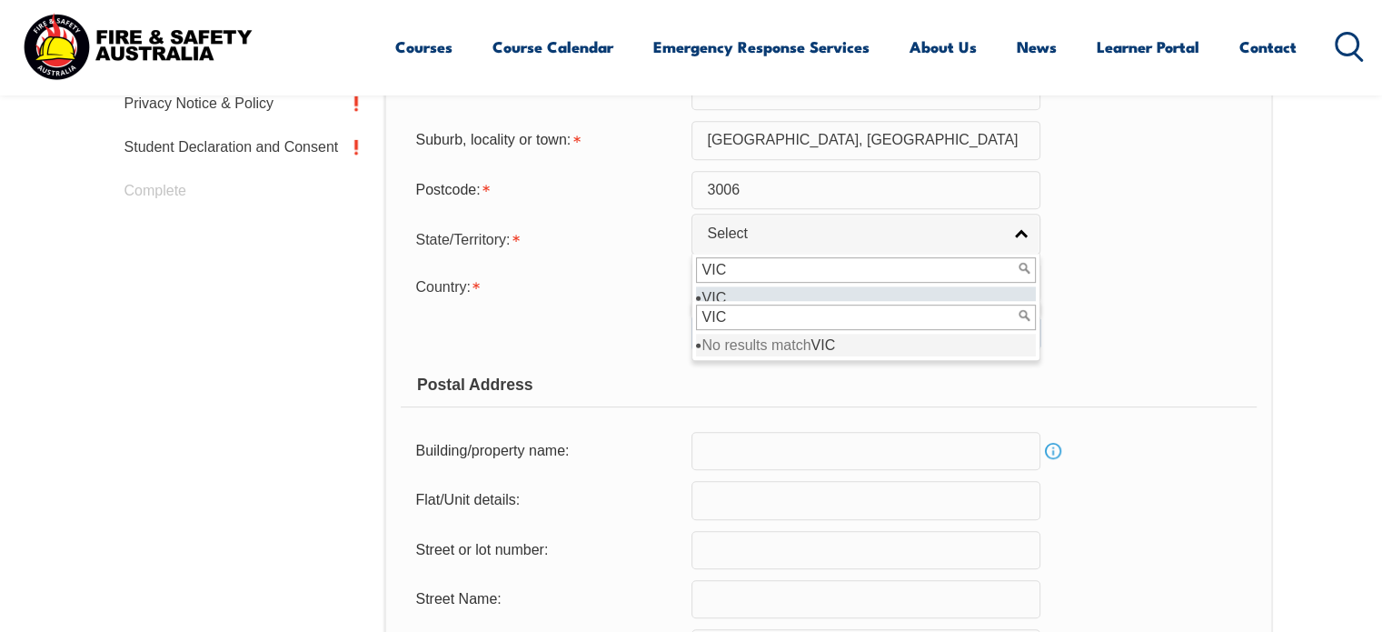
click at [1087, 370] on div "Postal Address" at bounding box center [828, 384] width 855 height 45
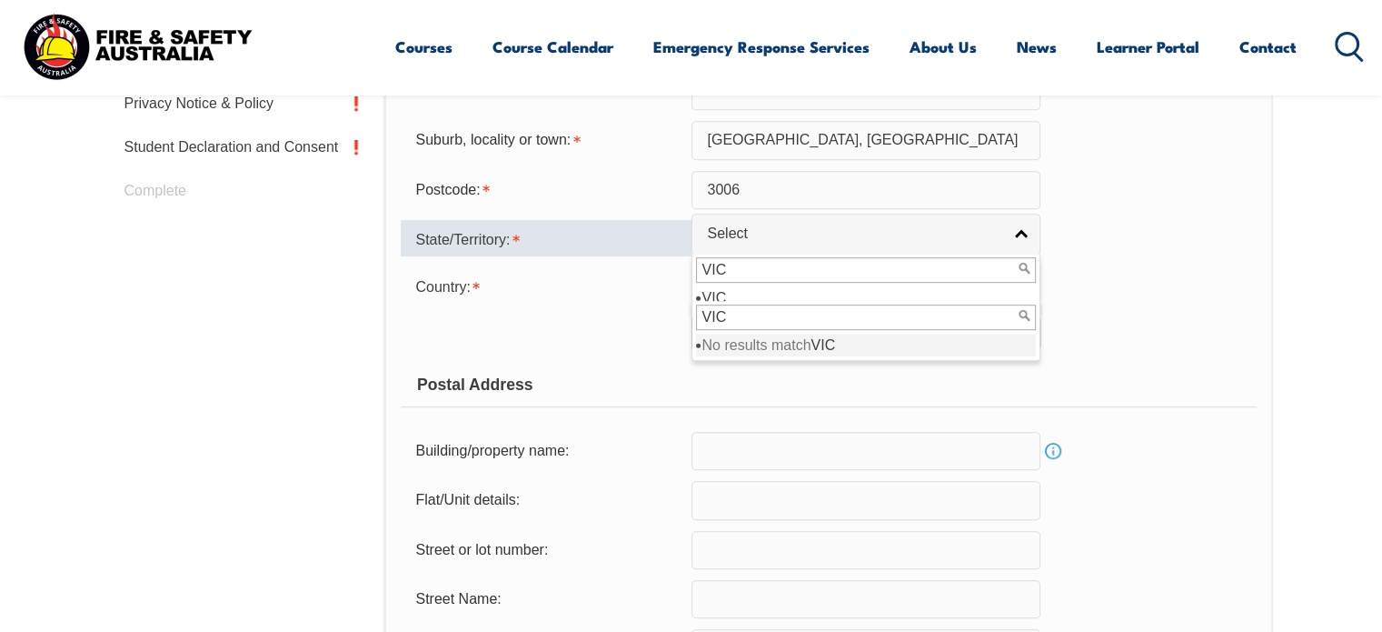
click at [578, 251] on div "State/Territory:" at bounding box center [546, 238] width 291 height 36
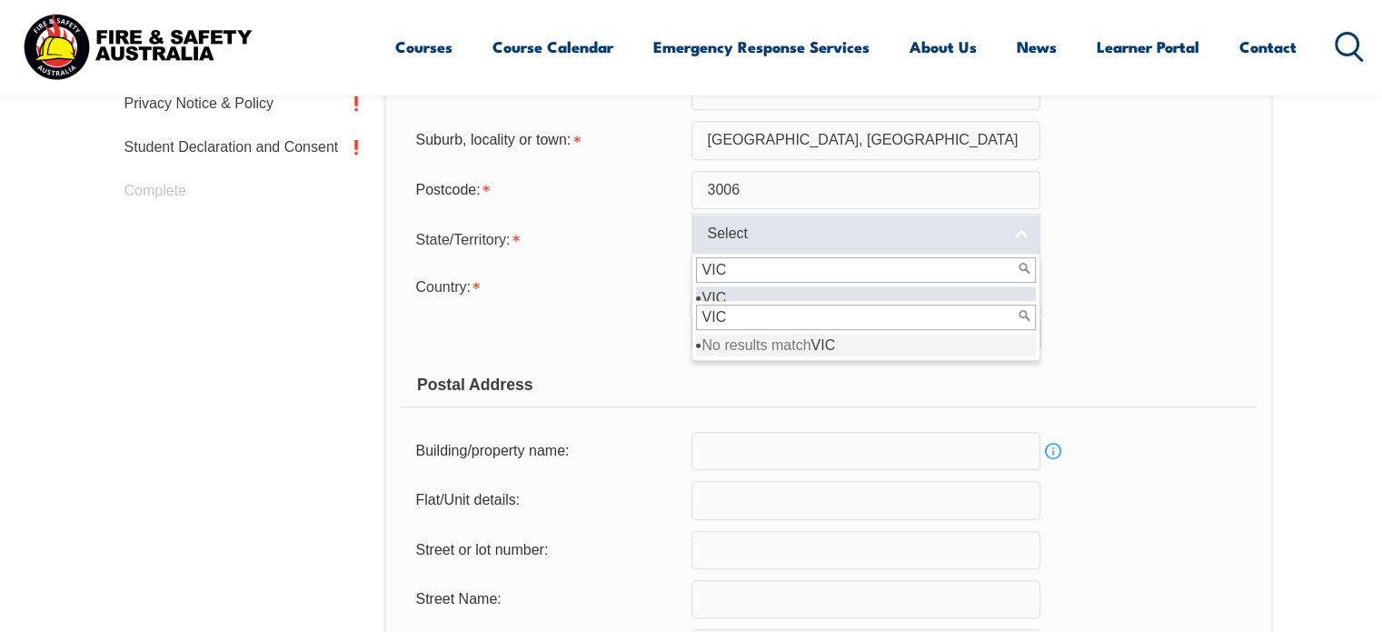
click at [742, 237] on span "Select" at bounding box center [854, 233] width 294 height 19
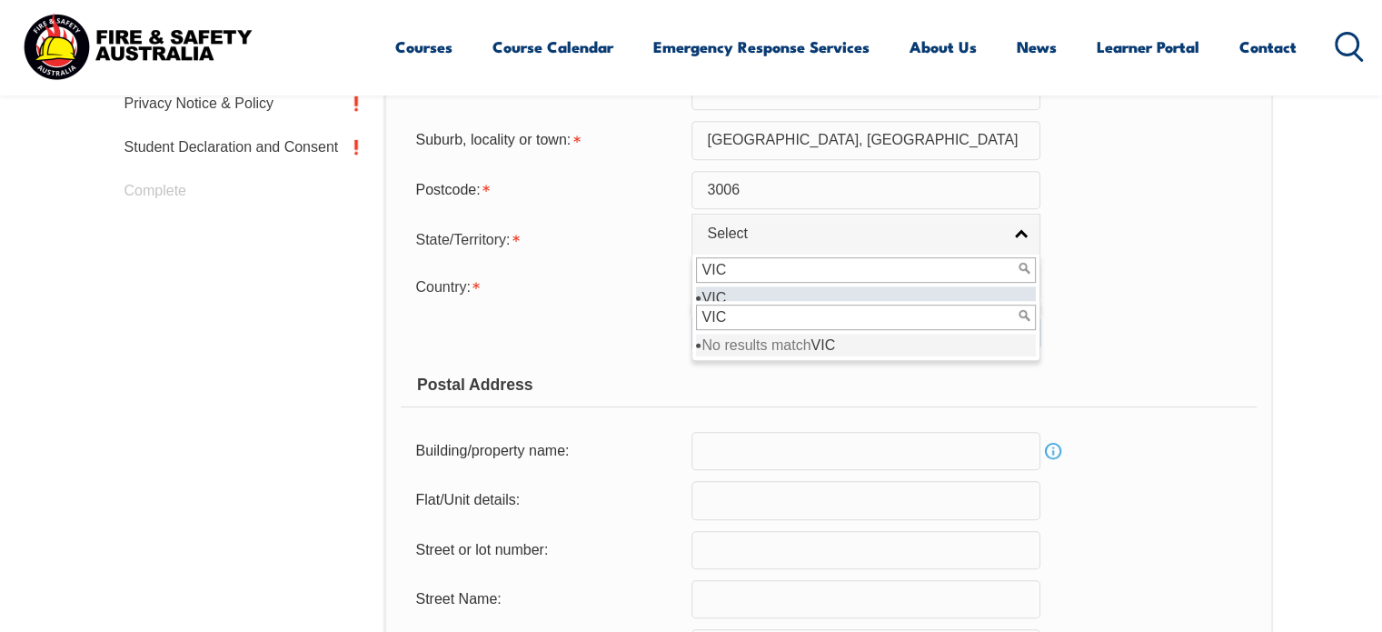
click at [723, 293] on em "VIC" at bounding box center [714, 297] width 25 height 15
click at [747, 279] on span "Select" at bounding box center [854, 281] width 294 height 19
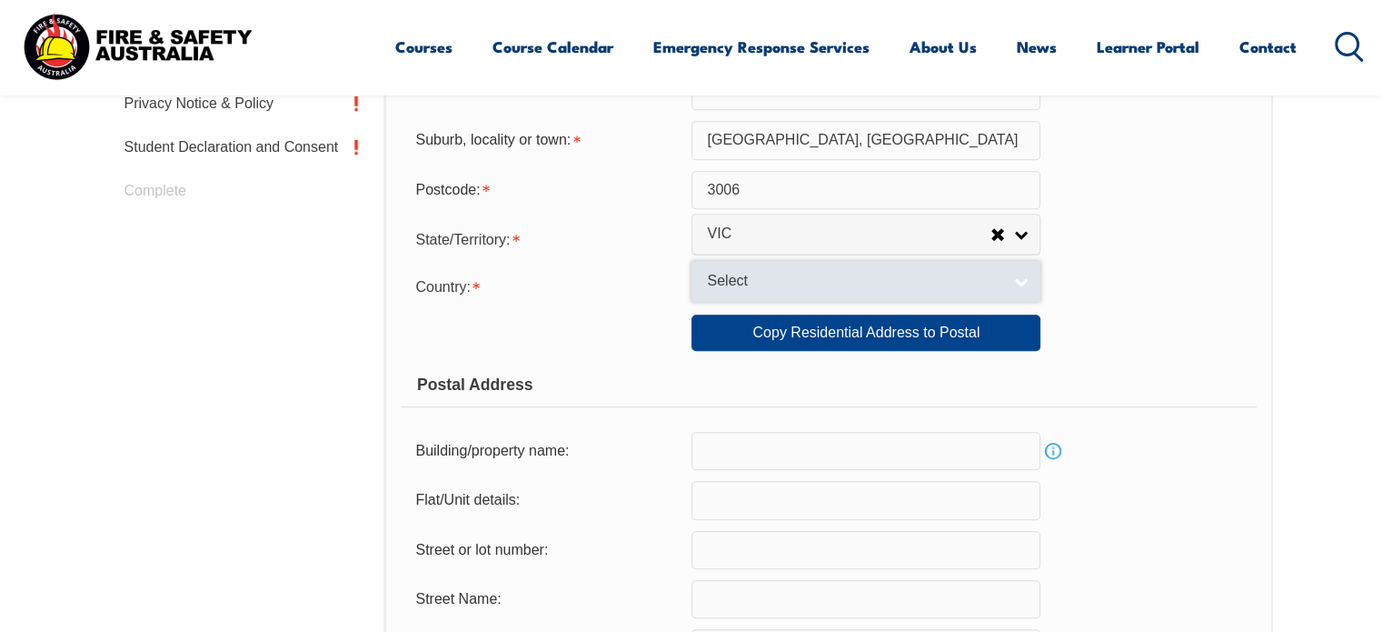
click at [749, 292] on link "Select" at bounding box center [866, 281] width 349 height 41
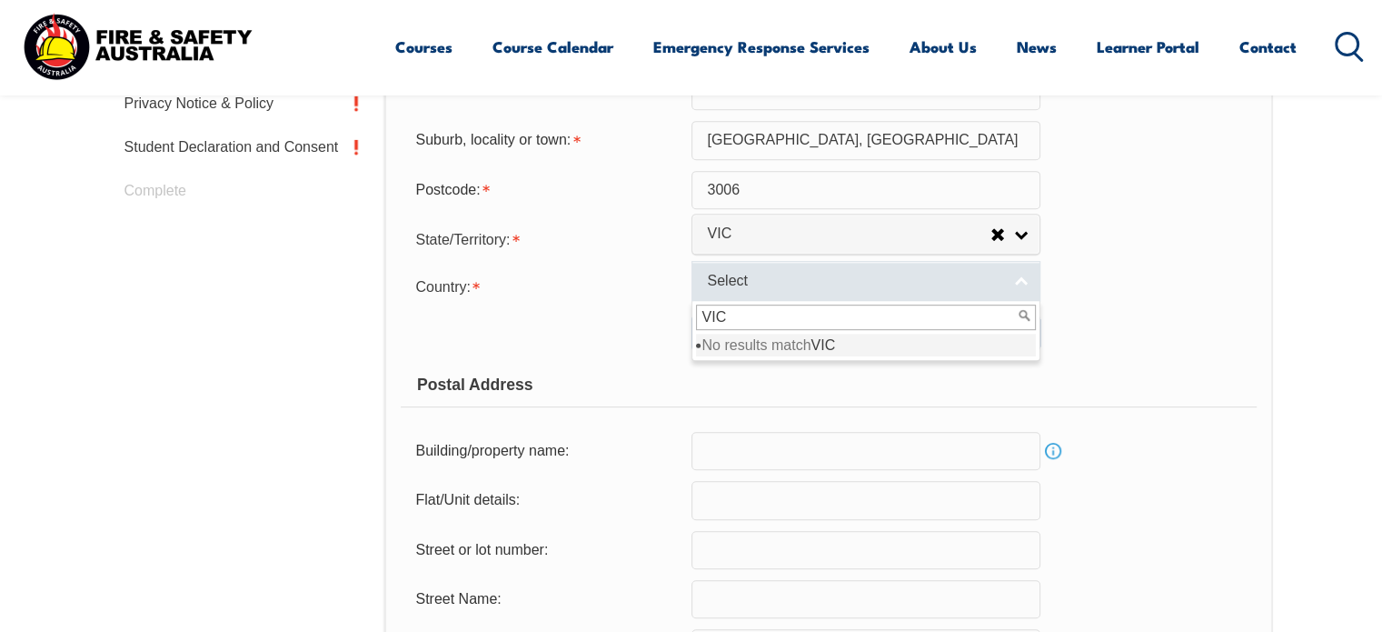
click at [749, 292] on link "Select" at bounding box center [866, 281] width 349 height 41
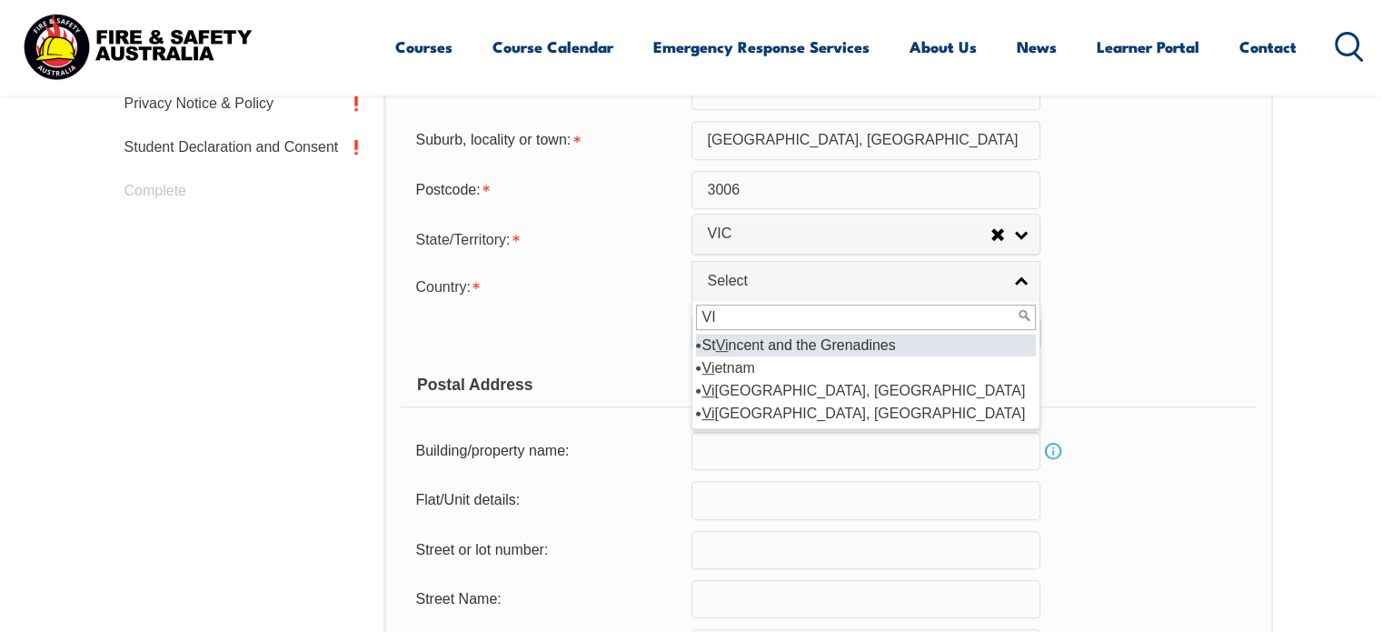
type input "V"
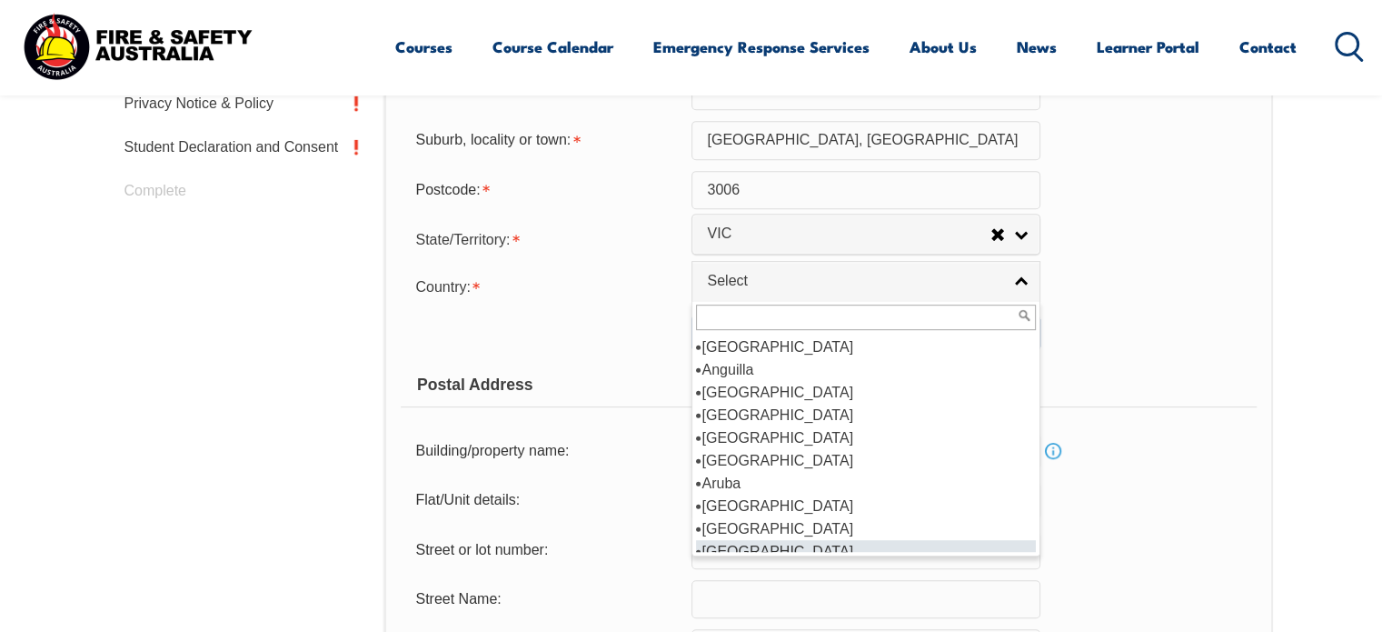
scroll to position [212, 0]
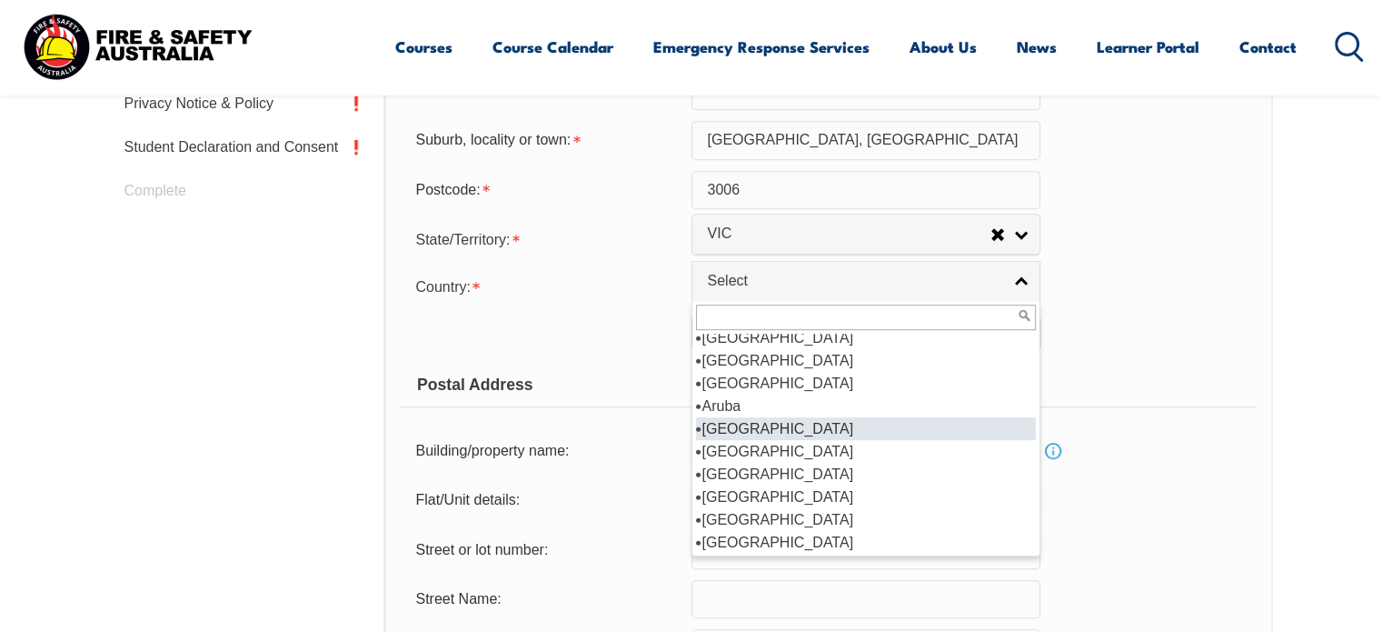
click at [720, 418] on li "Australia" at bounding box center [866, 428] width 340 height 23
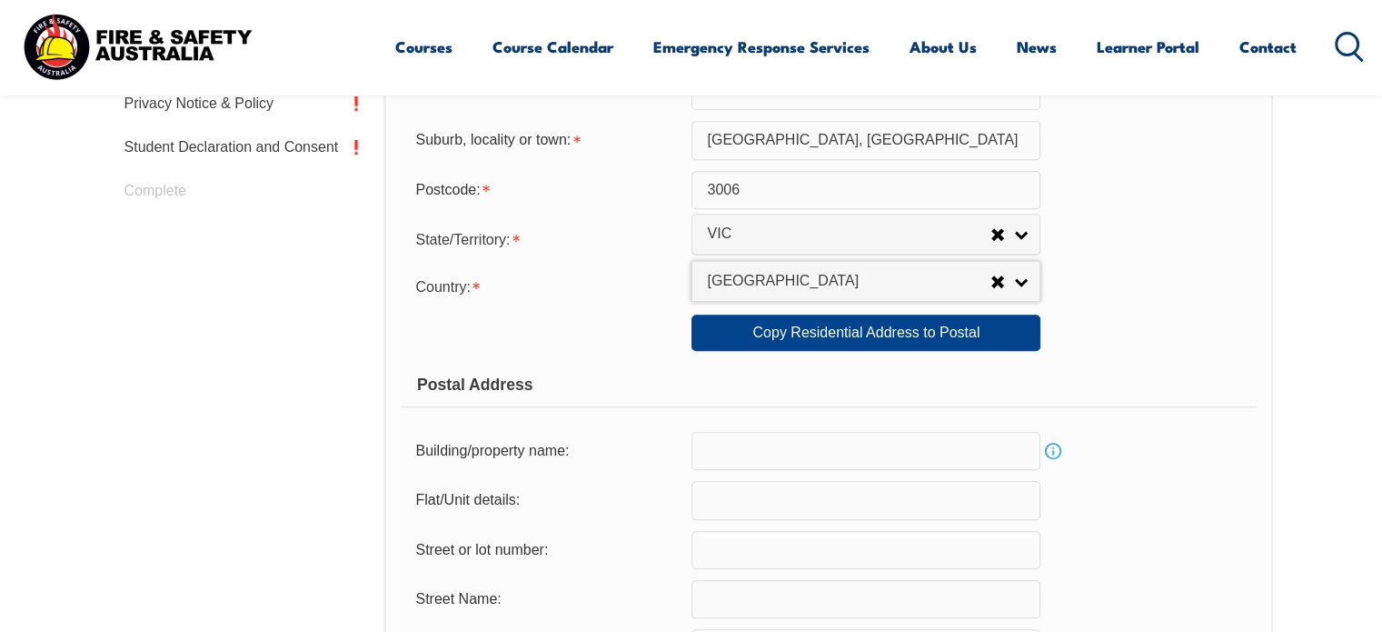
click at [629, 312] on form "Usual Residential Address Please provide the physical address (street number an…" at bounding box center [828, 341] width 855 height 1164
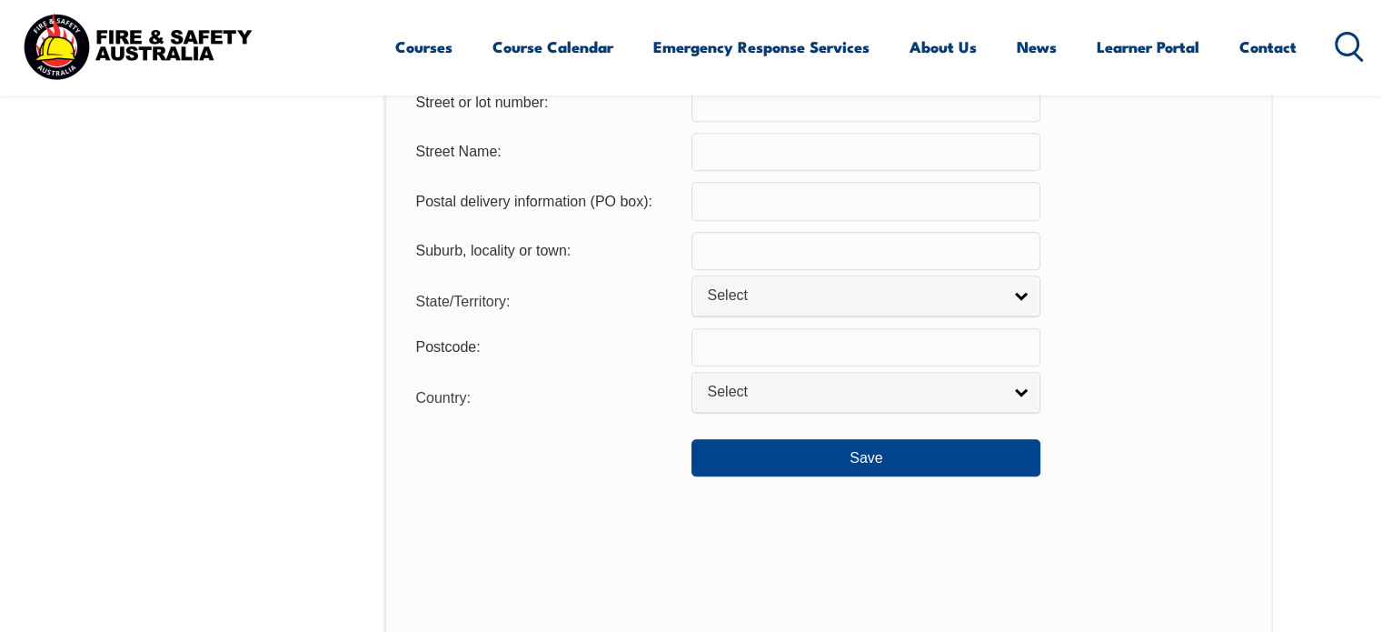
scroll to position [1328, 0]
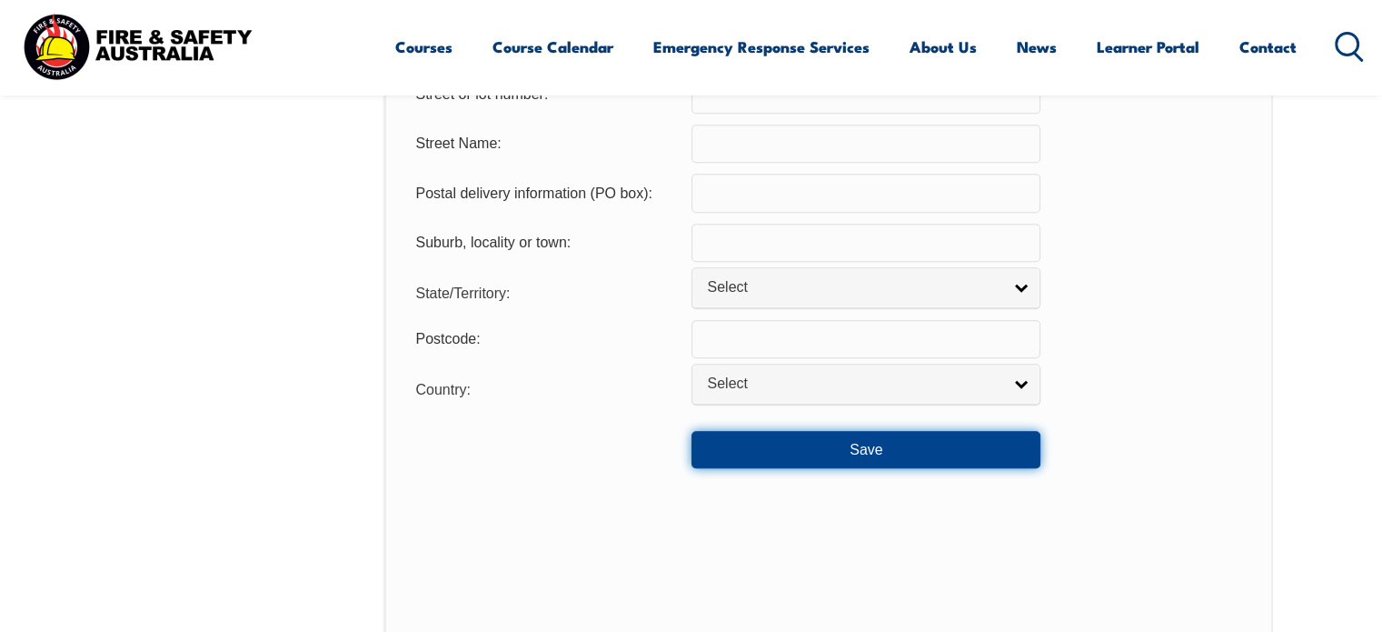
click at [836, 450] on button "Save" at bounding box center [866, 449] width 349 height 36
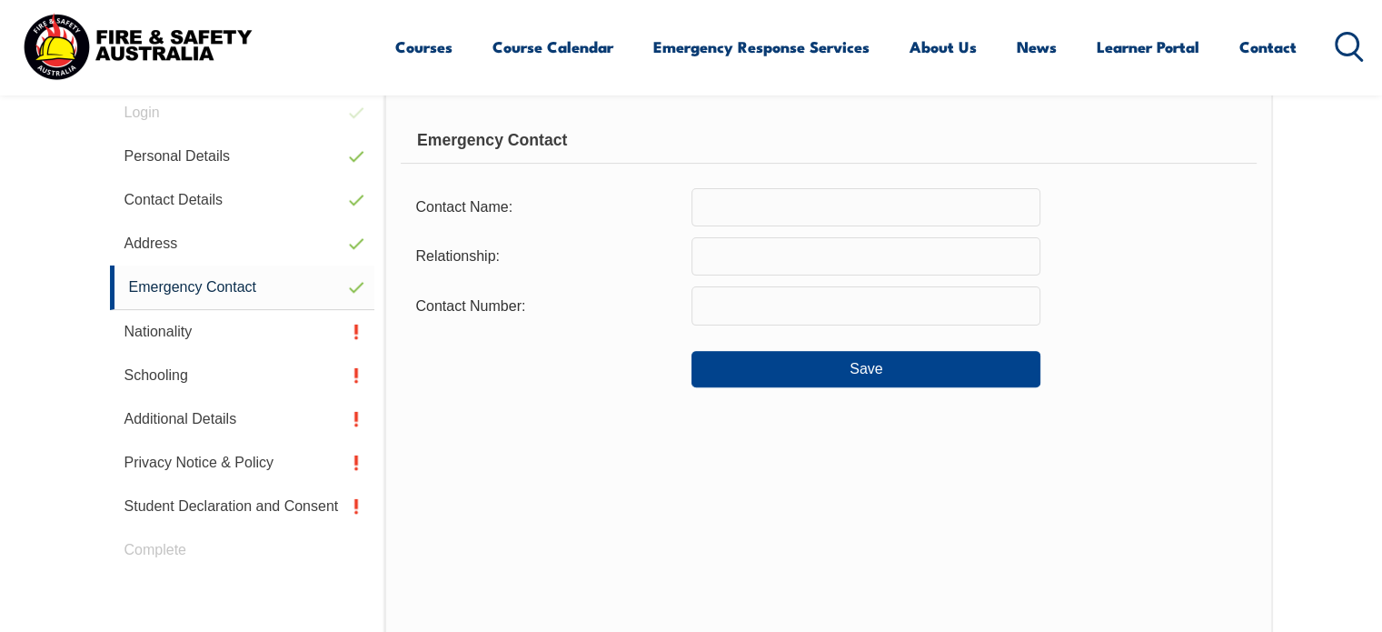
scroll to position [513, 0]
click at [743, 196] on input "text" at bounding box center [866, 208] width 349 height 38
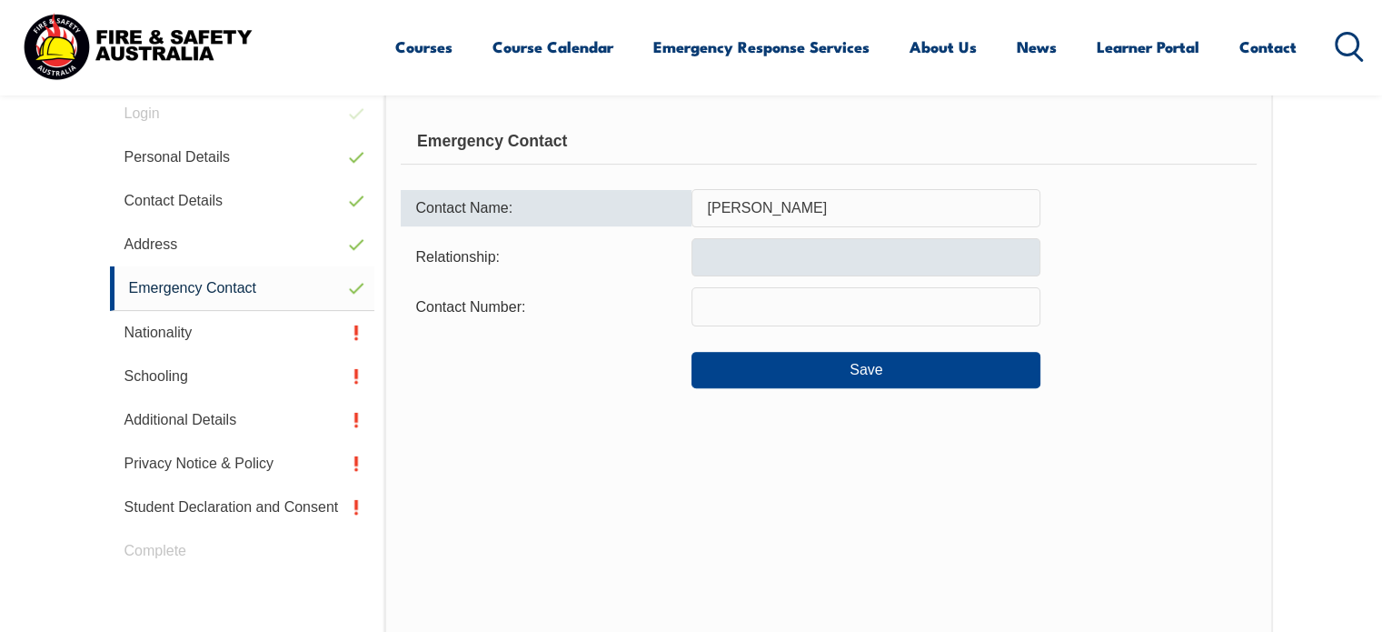
type input "Cindy Hume"
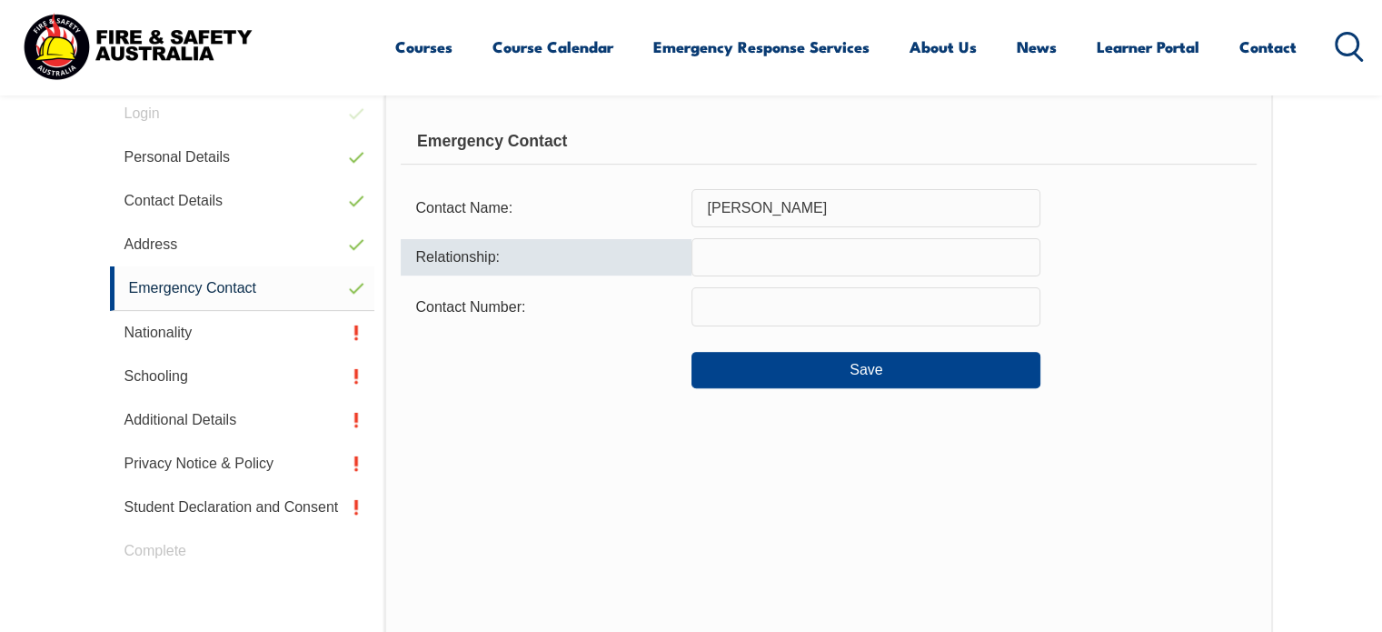
click at [738, 270] on input "text" at bounding box center [866, 257] width 349 height 38
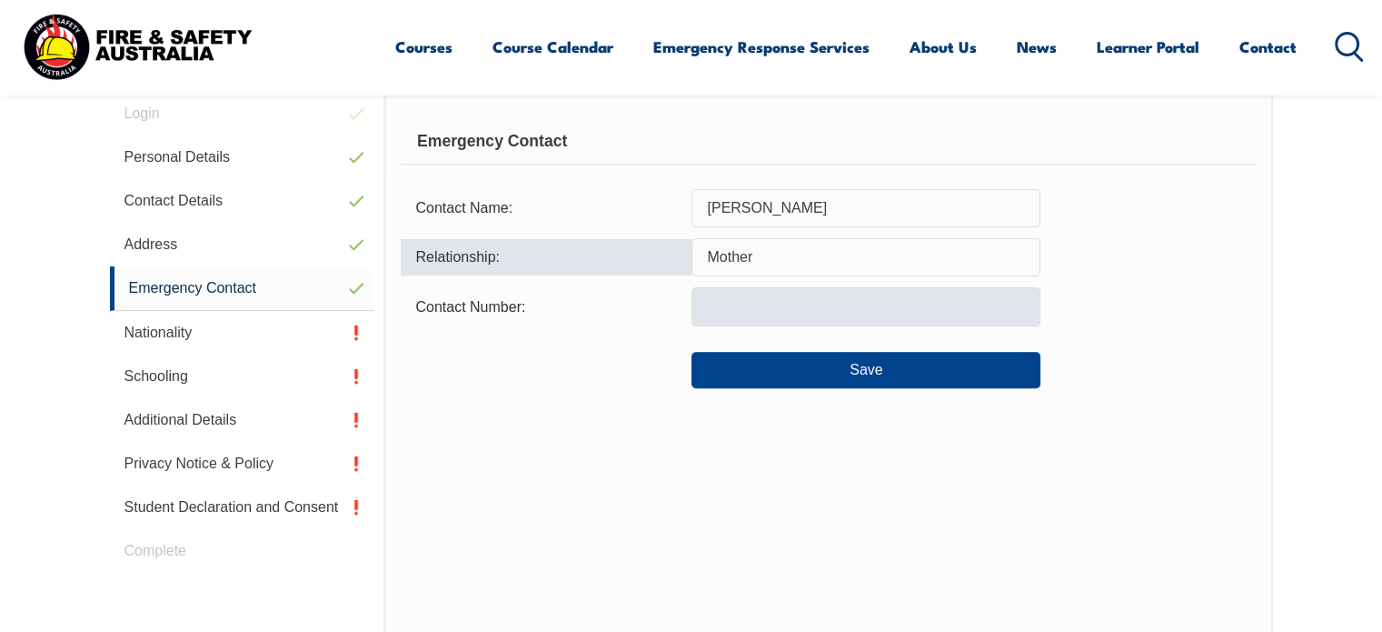
type input "Mother"
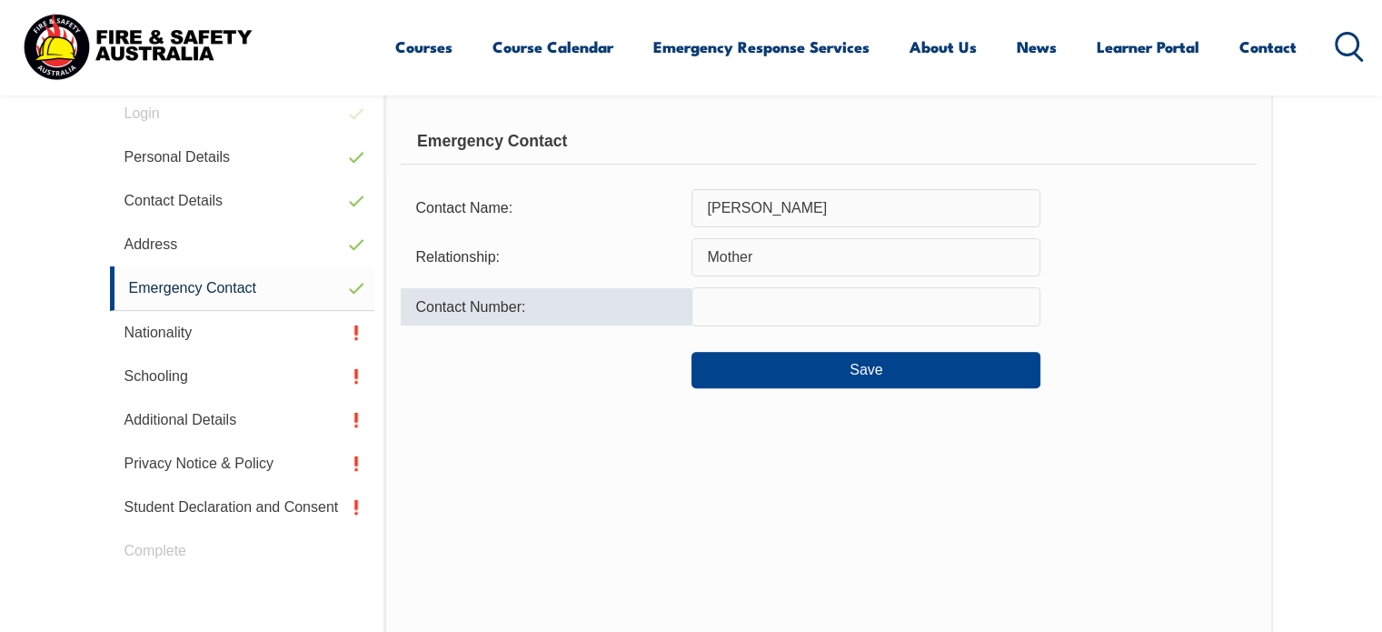
click at [738, 299] on input "text" at bounding box center [866, 306] width 349 height 38
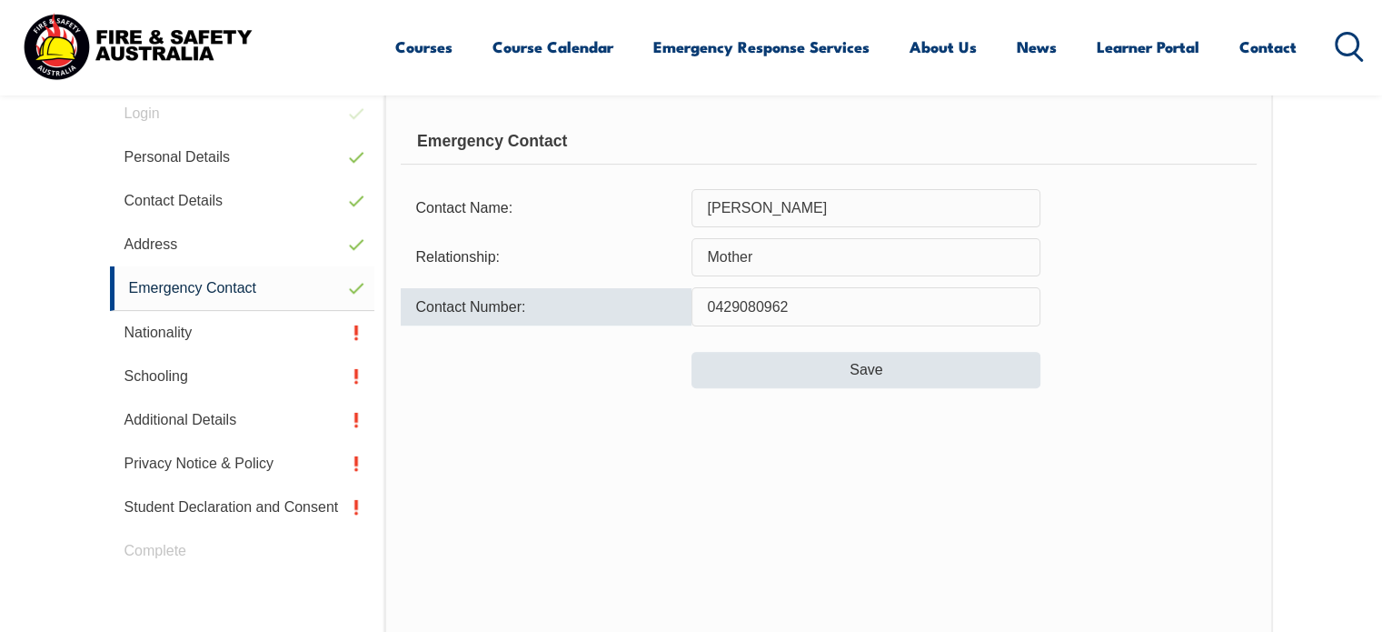
type input "0429080962"
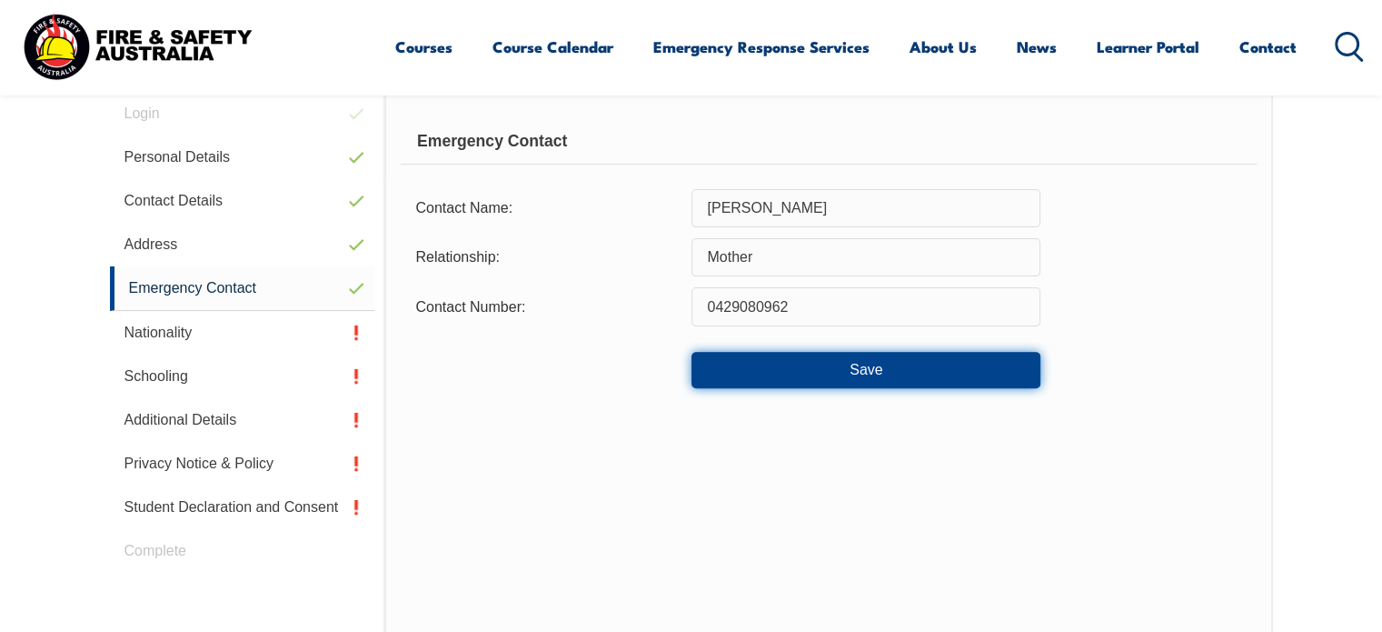
click at [785, 373] on button "Save" at bounding box center [866, 370] width 349 height 36
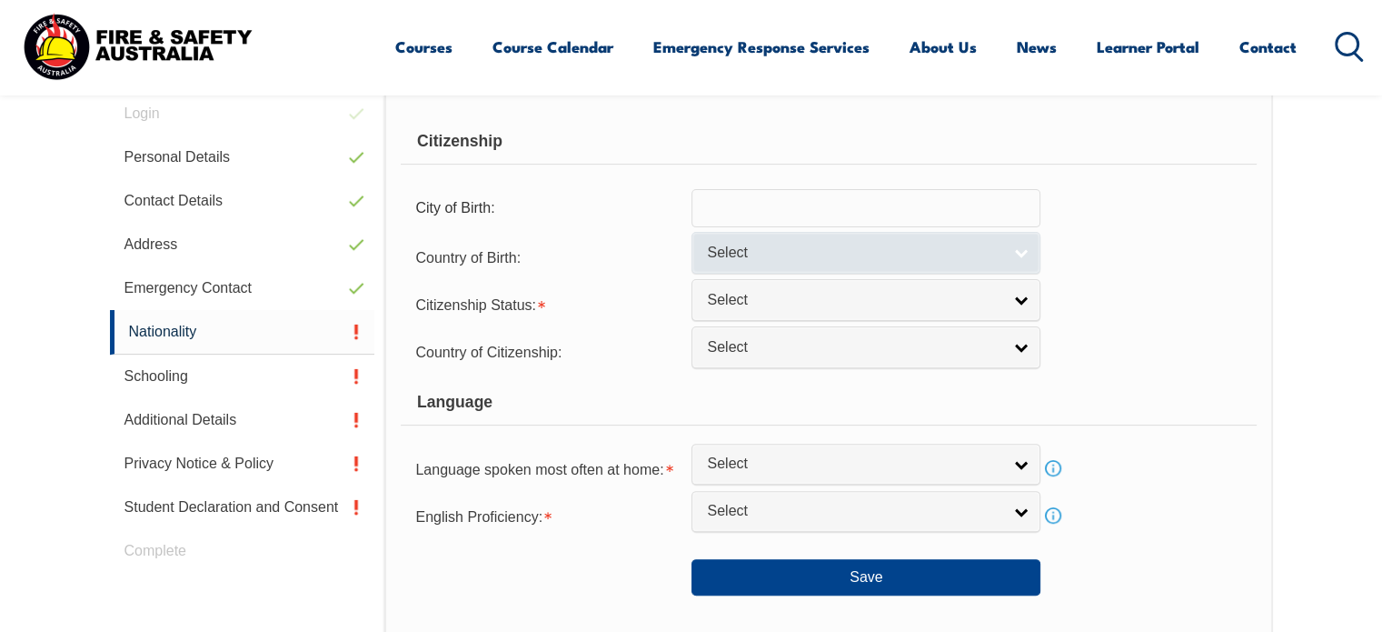
click at [732, 244] on span "Select" at bounding box center [854, 253] width 294 height 19
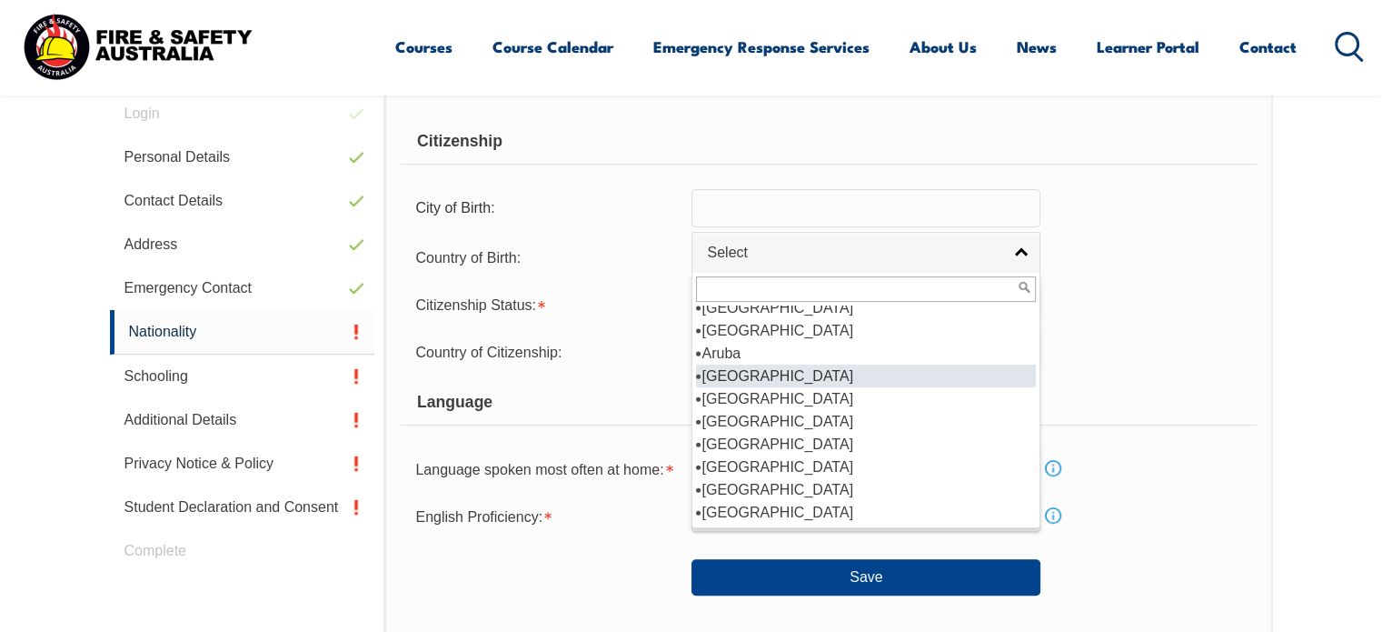
scroll to position [237, 0]
click at [746, 376] on li "Australia" at bounding box center [866, 375] width 340 height 23
select select "1101"
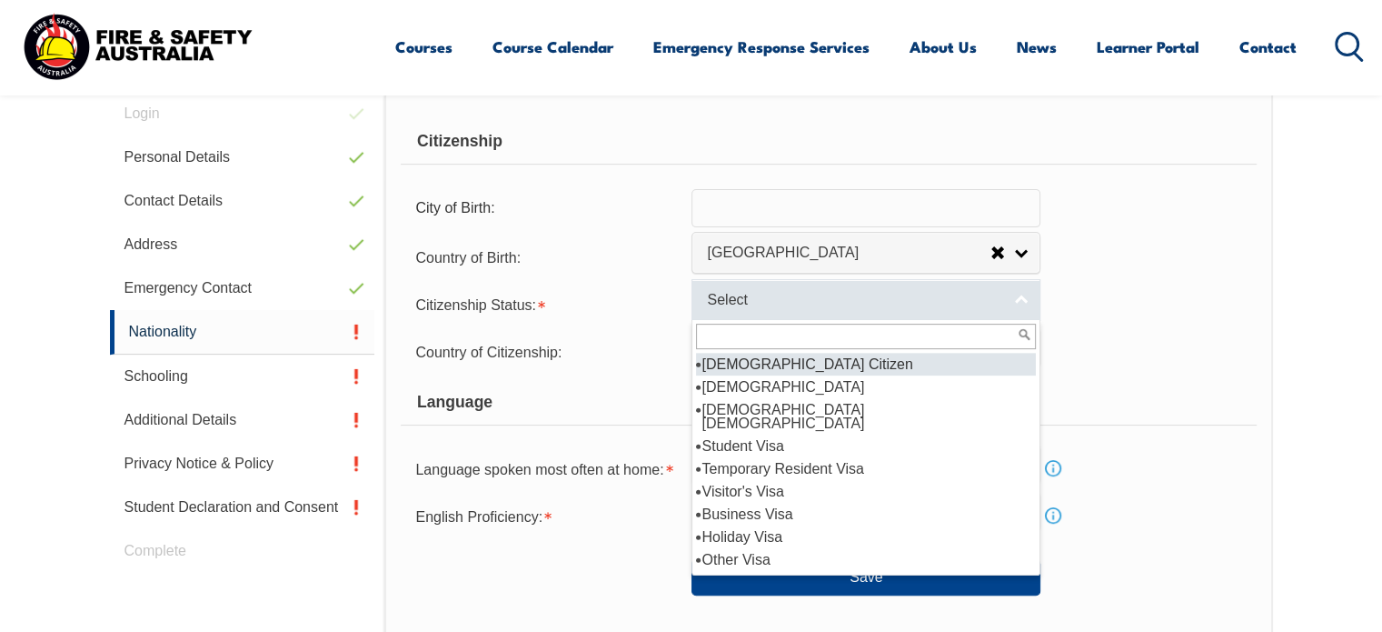
click at [738, 283] on link "Select" at bounding box center [866, 299] width 349 height 41
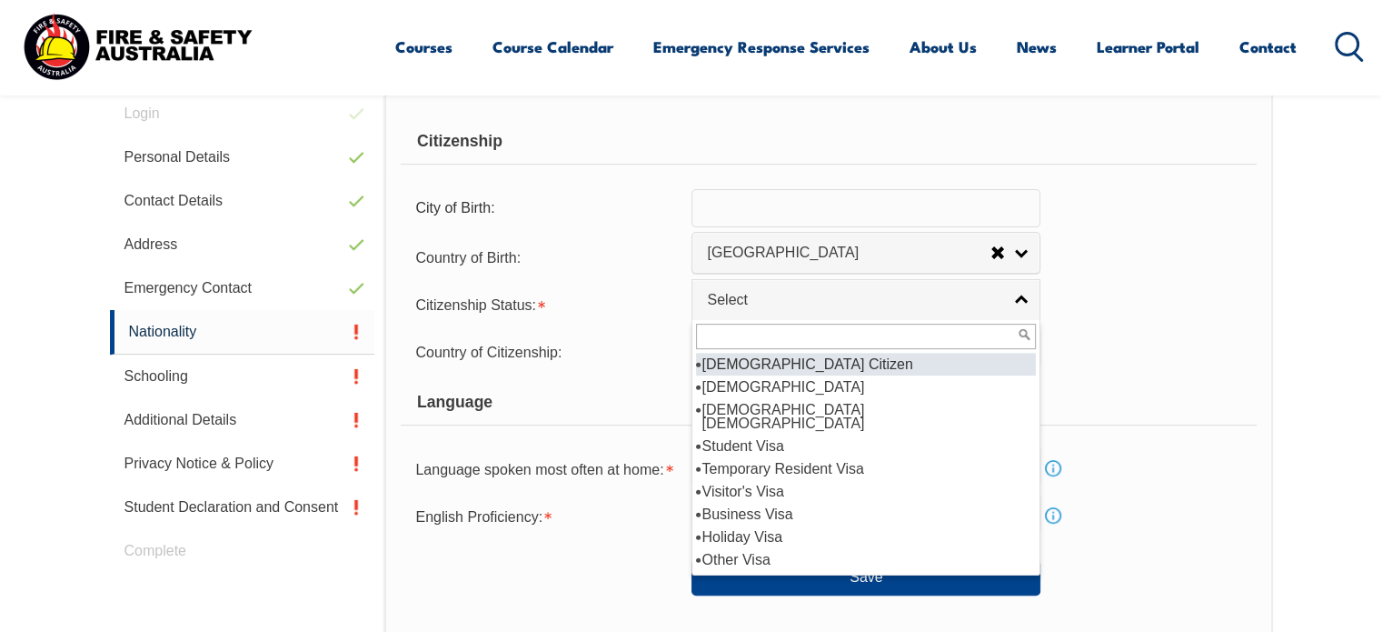
click at [738, 359] on li "Australian Citizen" at bounding box center [866, 364] width 340 height 23
select select "1"
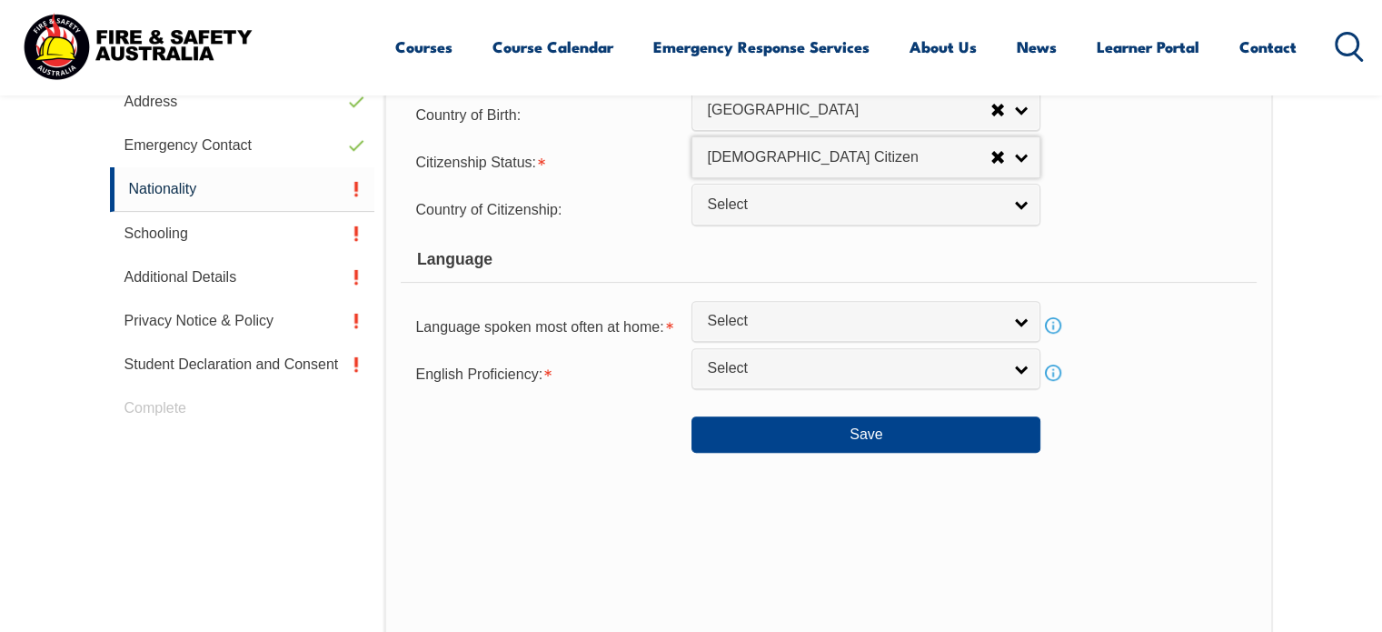
scroll to position [657, 0]
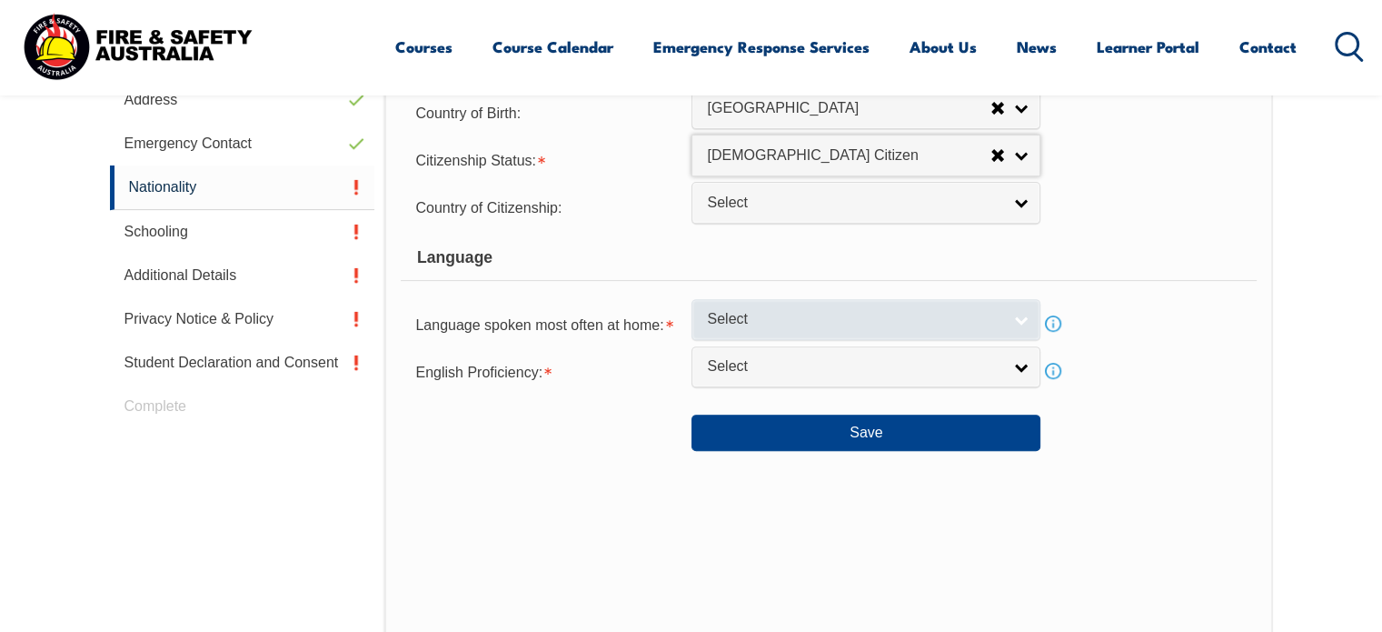
click at [727, 323] on span "Select" at bounding box center [854, 319] width 294 height 19
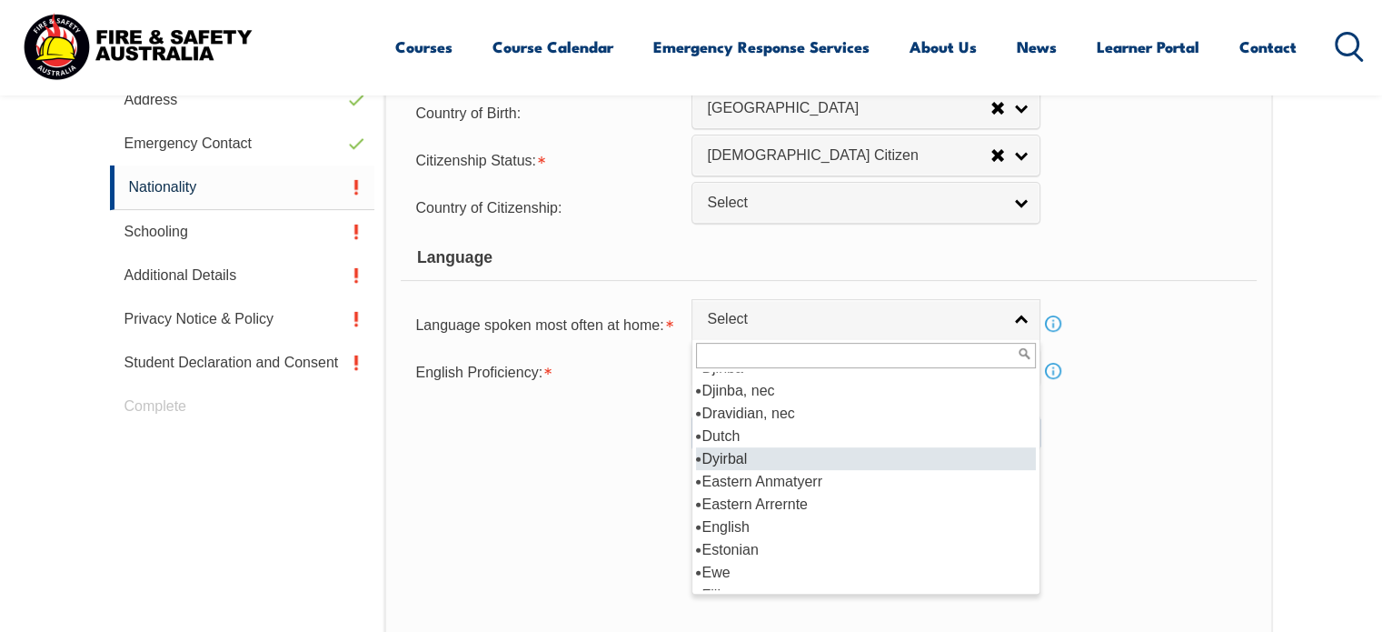
scroll to position [2145, 0]
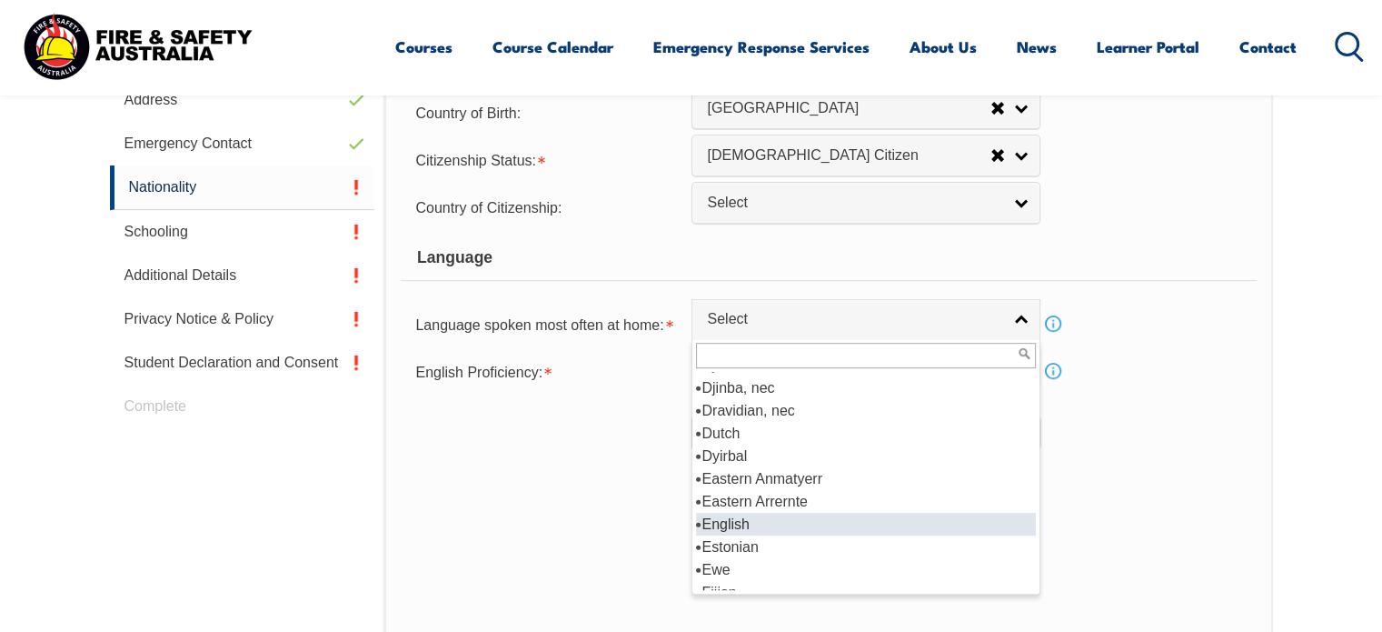
click at [730, 523] on li "English" at bounding box center [866, 524] width 340 height 23
select select "1201"
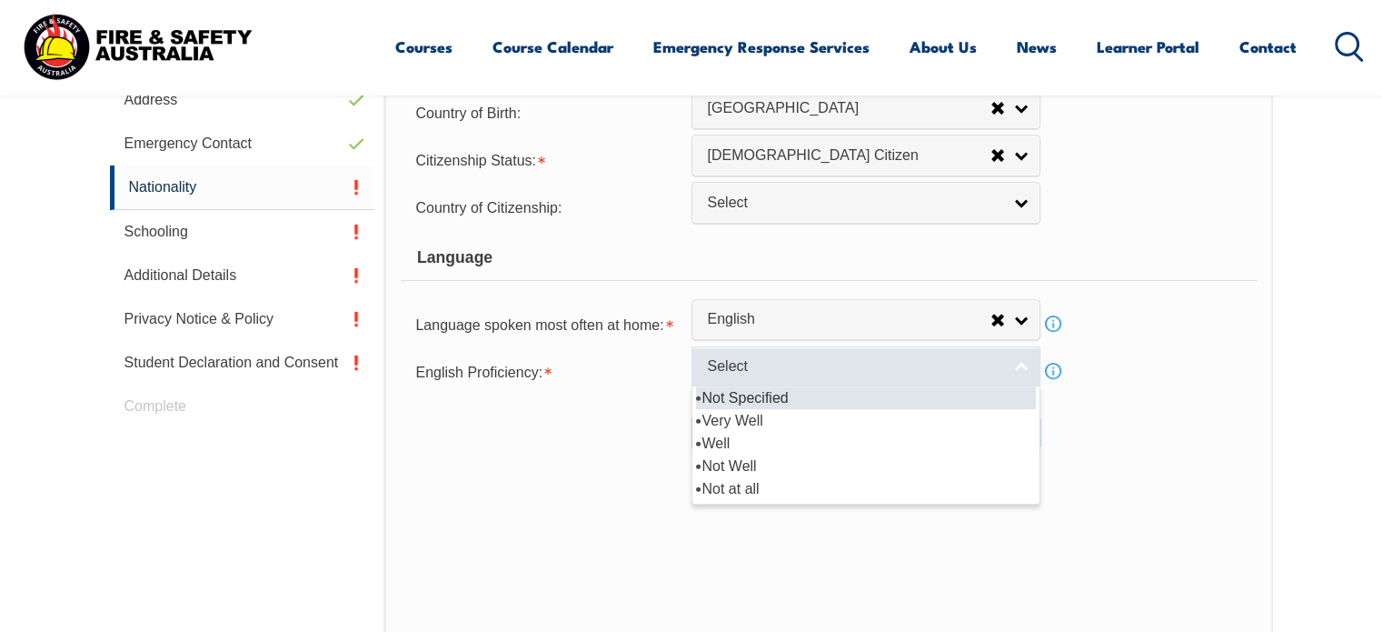
click at [716, 363] on span "Select" at bounding box center [854, 366] width 294 height 19
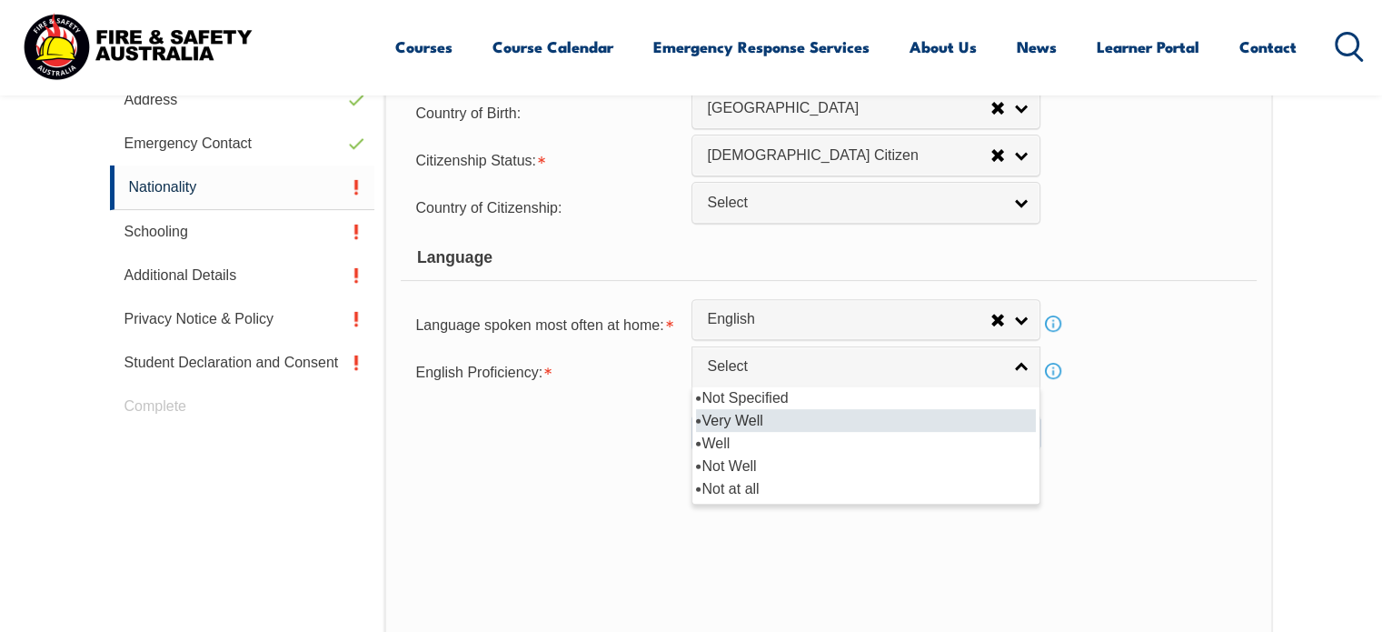
click at [708, 427] on li "Very Well" at bounding box center [866, 420] width 340 height 23
select select "1"
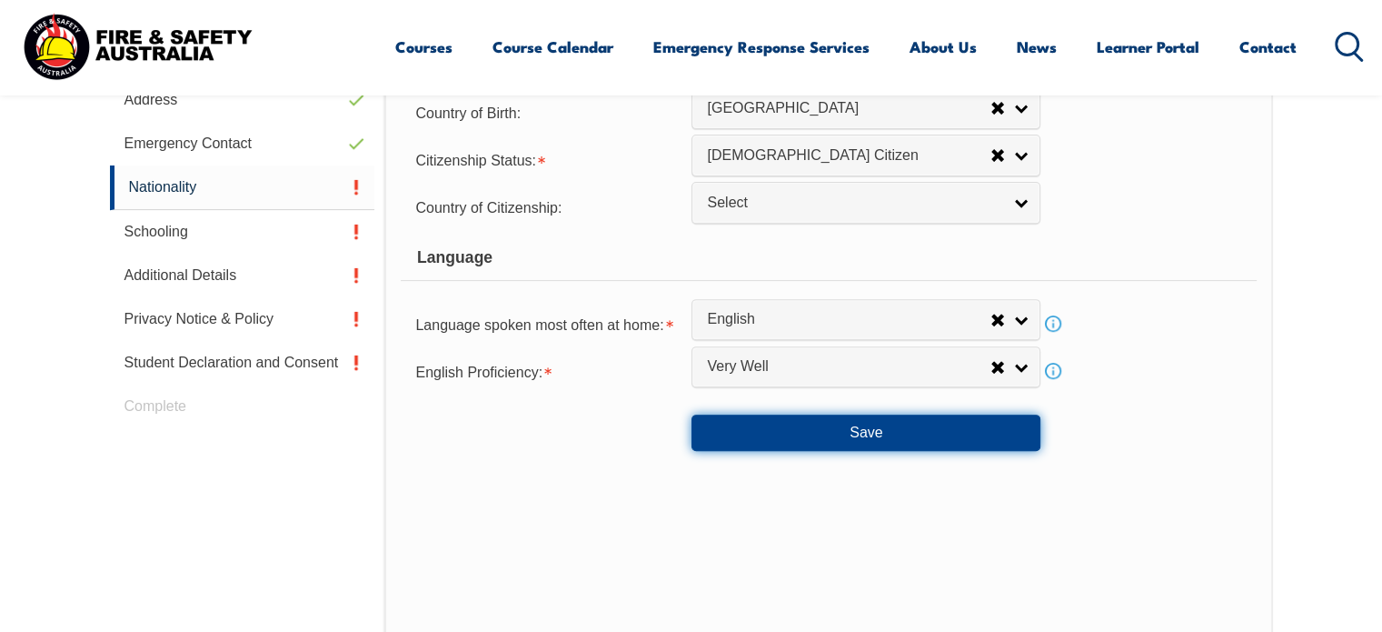
click at [708, 427] on button "Save" at bounding box center [866, 432] width 349 height 36
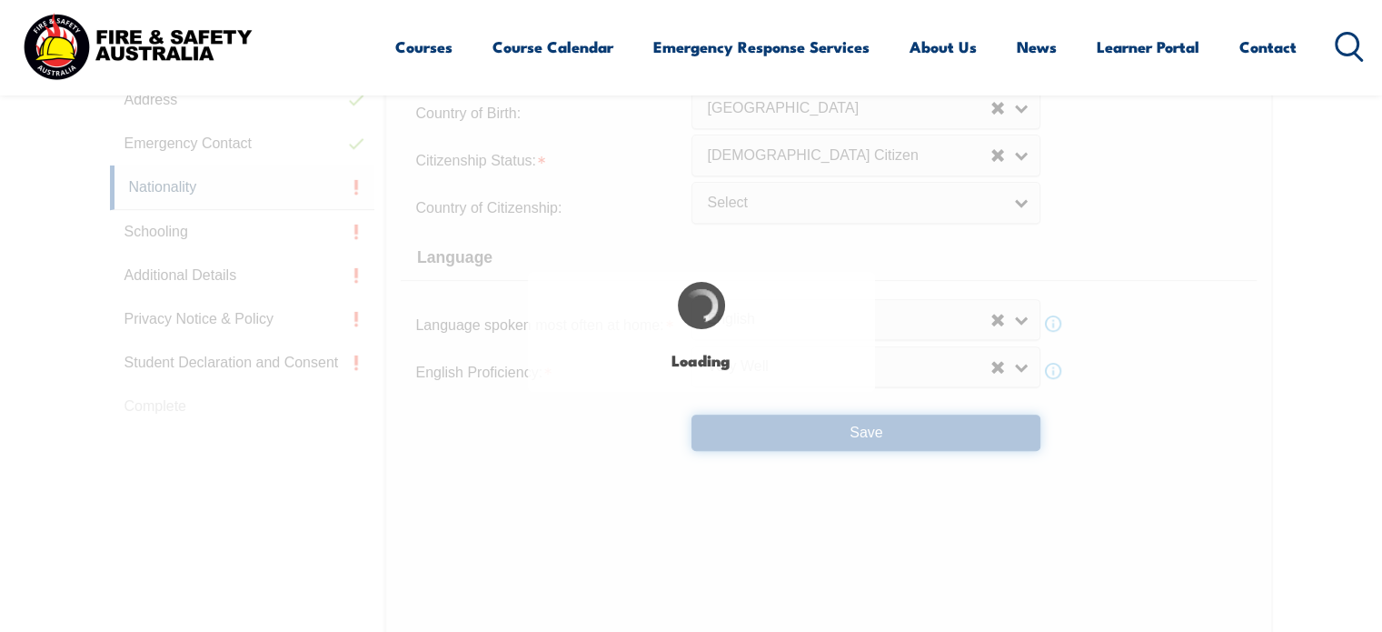
select select "false"
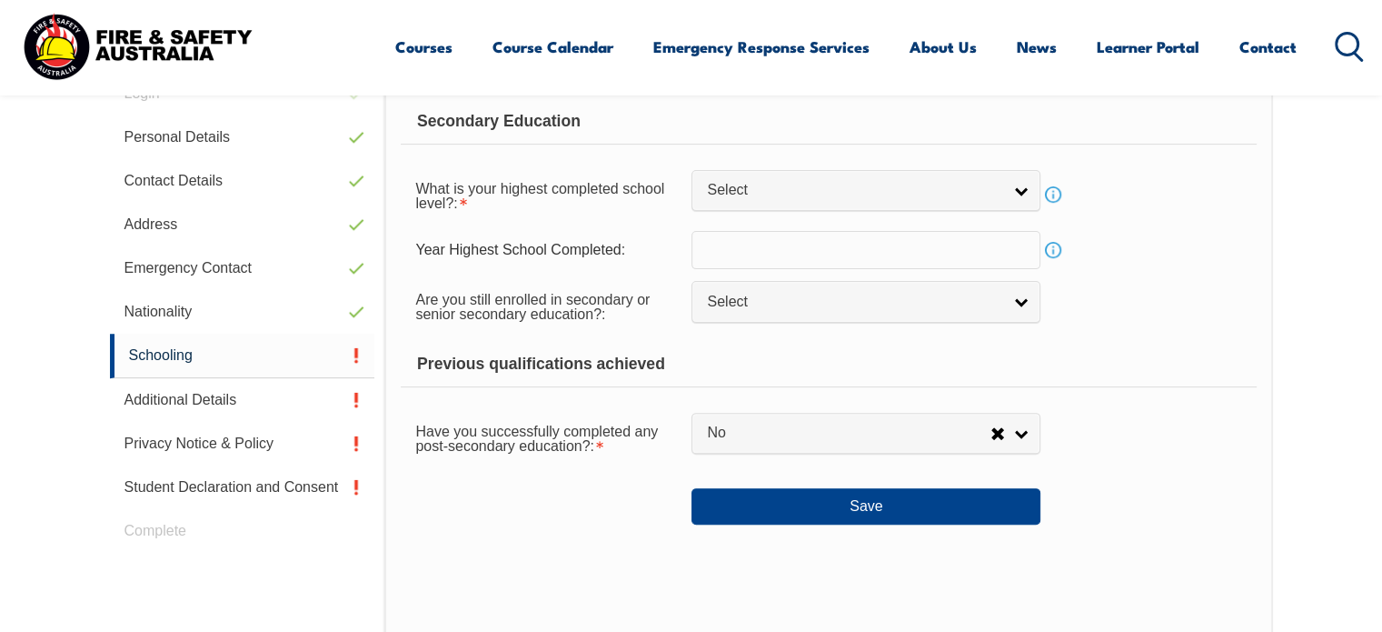
scroll to position [513, 0]
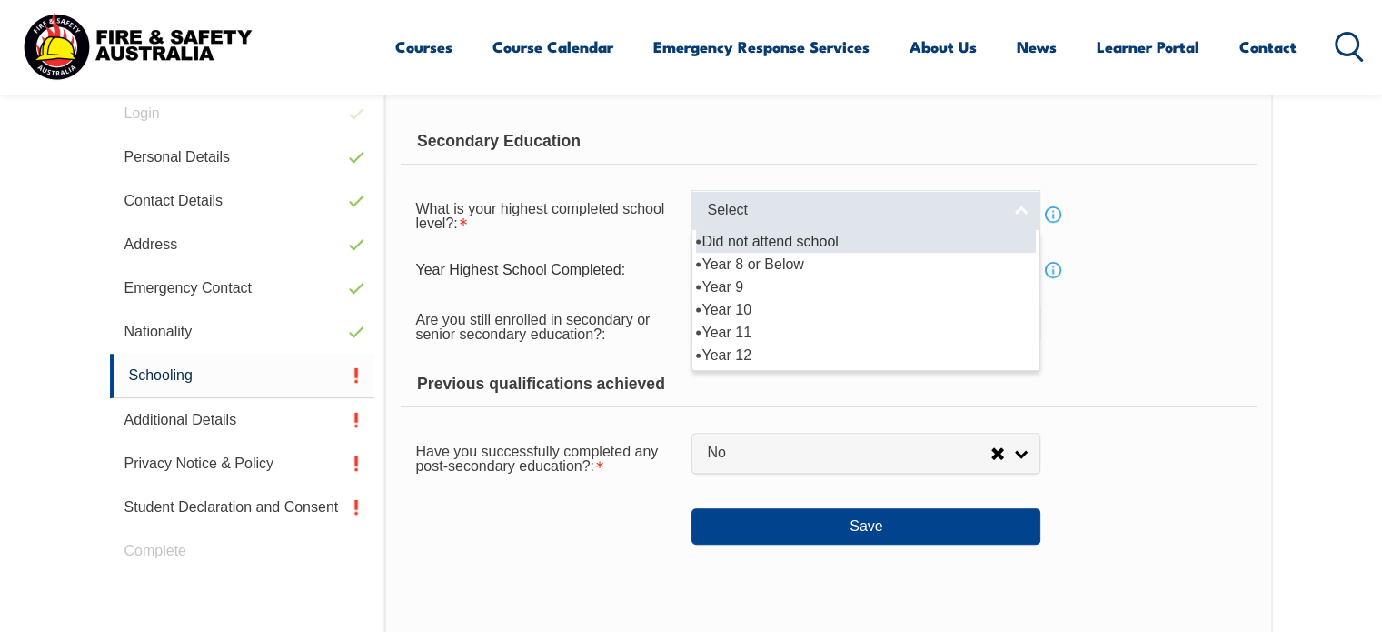
click at [767, 198] on link "Select" at bounding box center [866, 210] width 349 height 41
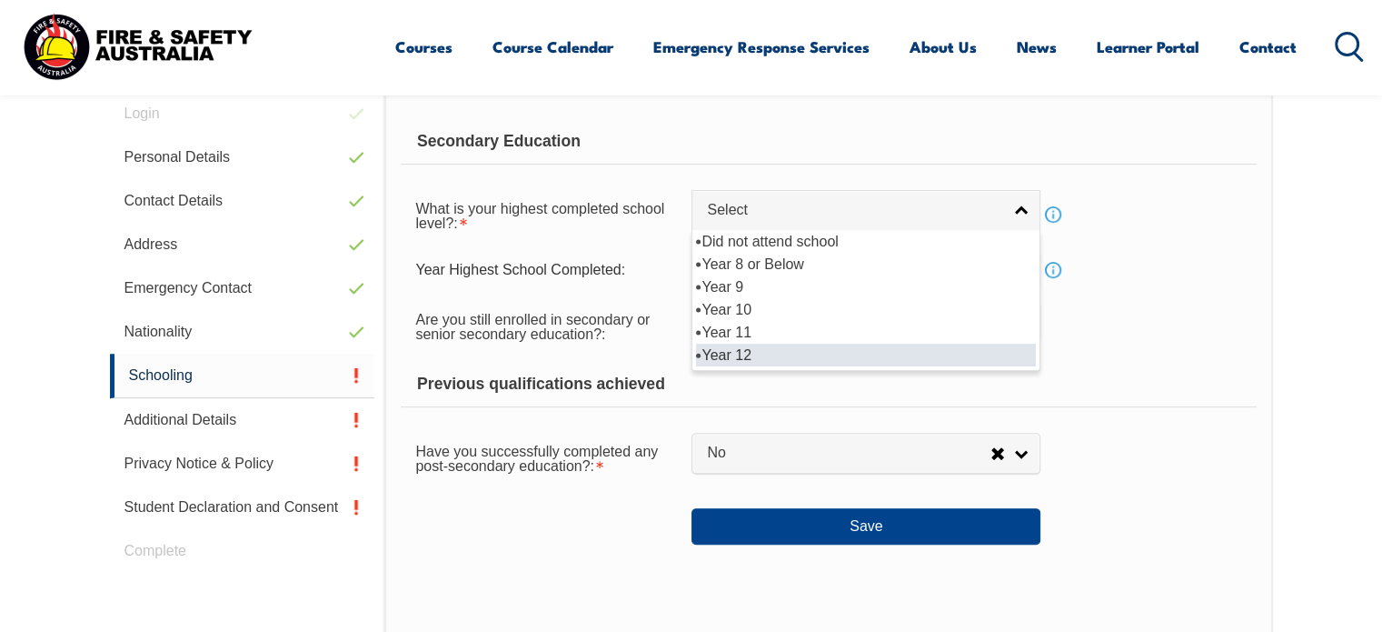
click at [738, 346] on li "Year 12" at bounding box center [866, 355] width 340 height 23
select select "12"
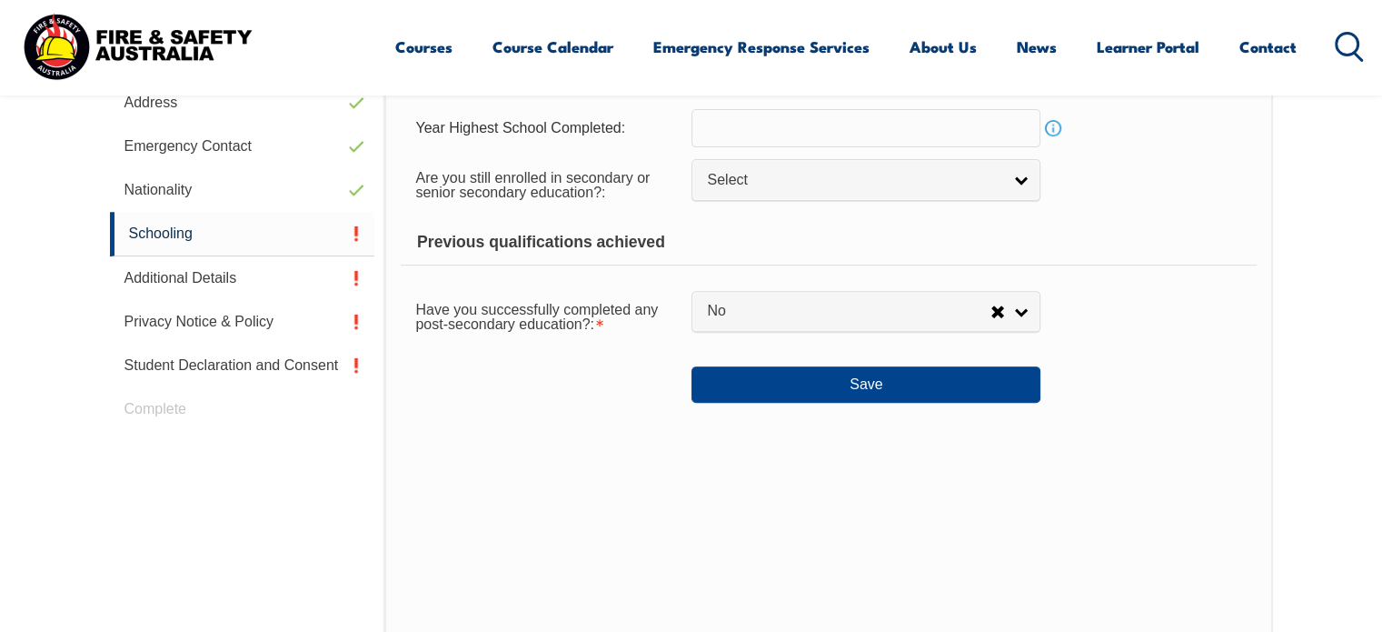
scroll to position [686, 0]
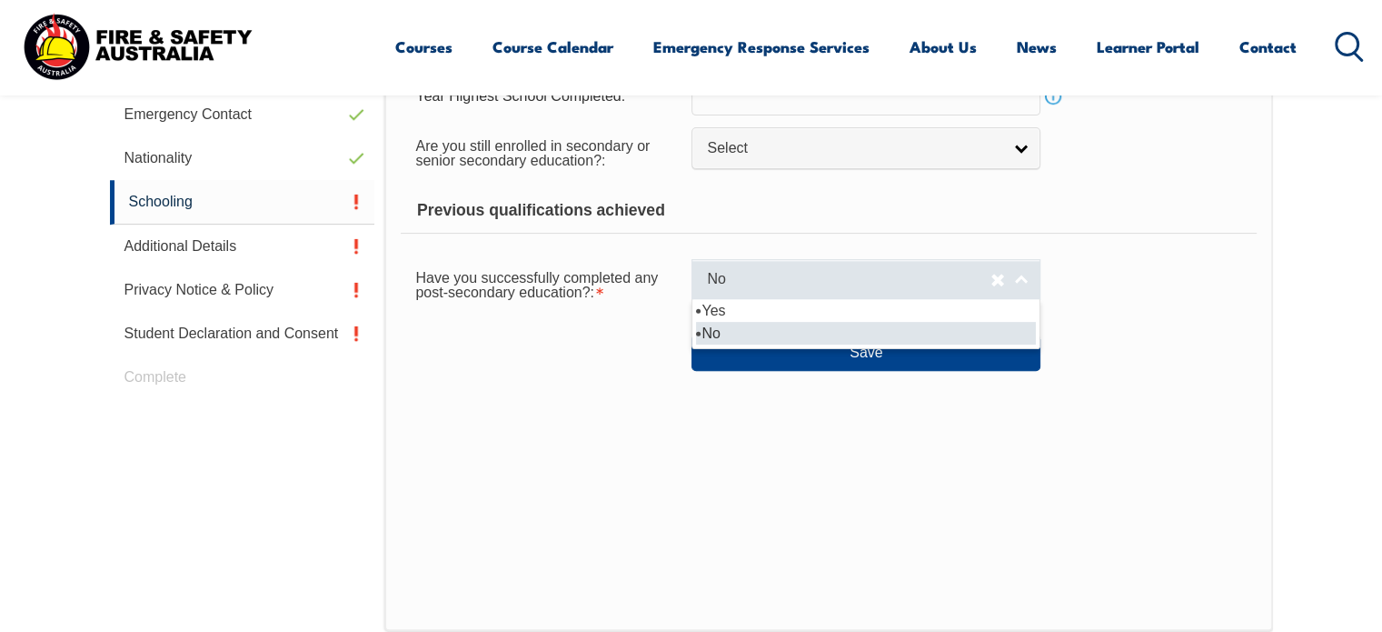
click at [719, 281] on span "No" at bounding box center [849, 279] width 284 height 19
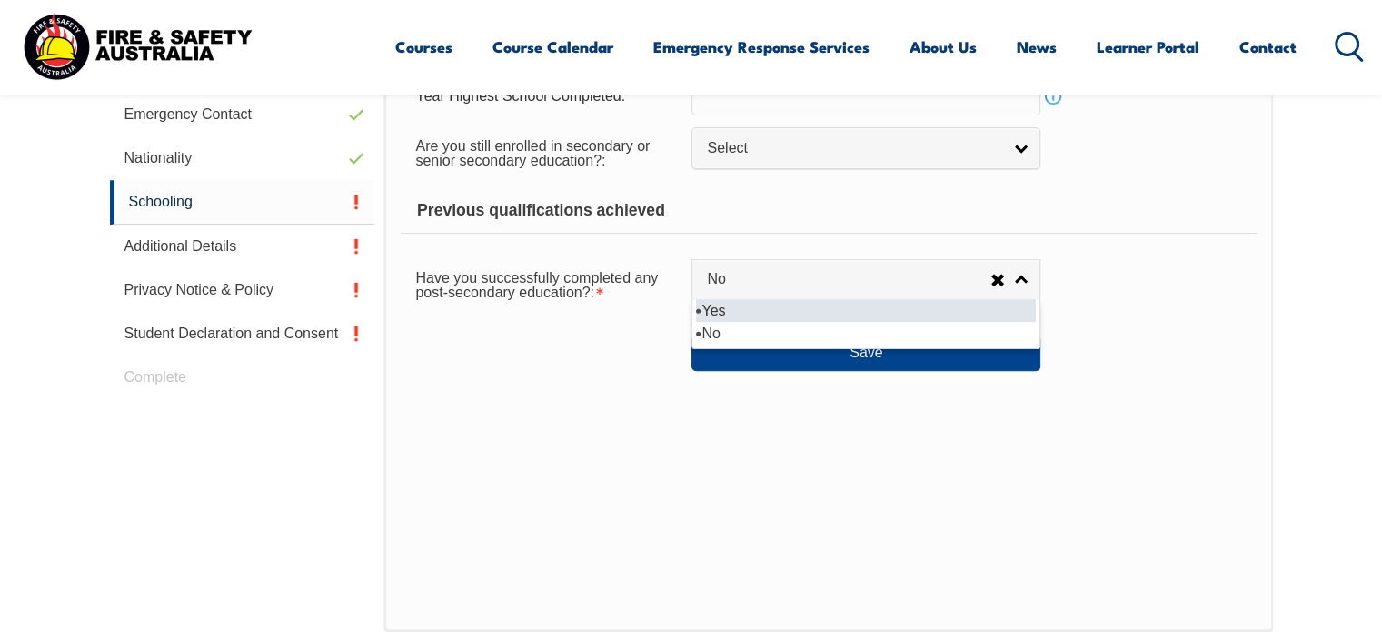
click at [716, 314] on li "Yes" at bounding box center [866, 310] width 340 height 23
select select "true"
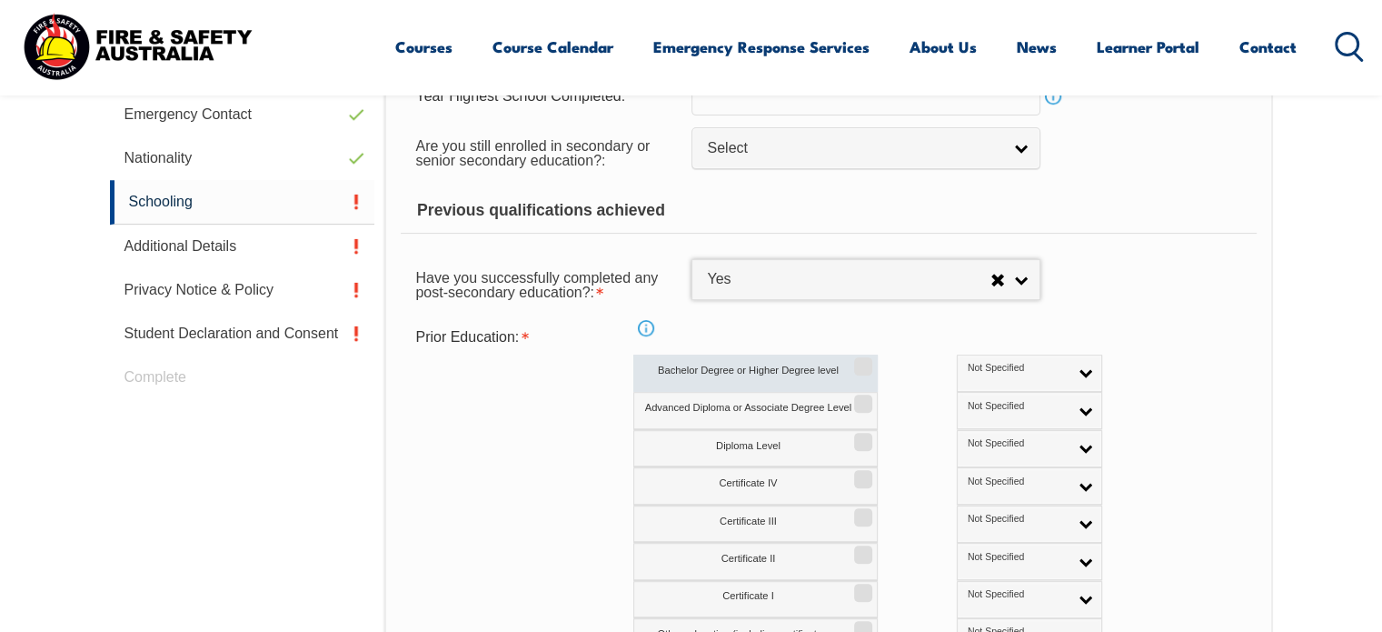
click at [858, 361] on input "Bachelor Degree or Higher Degree level" at bounding box center [860, 360] width 11 height 2
checkbox input "true"
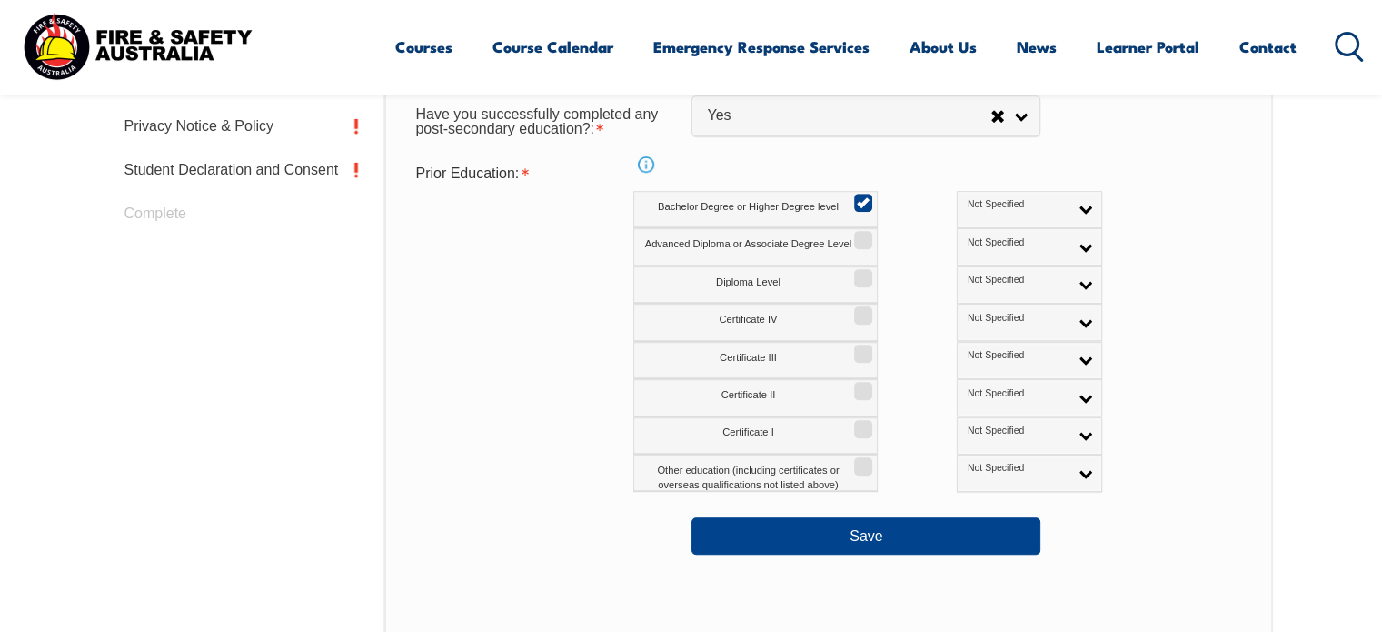
scroll to position [1053, 0]
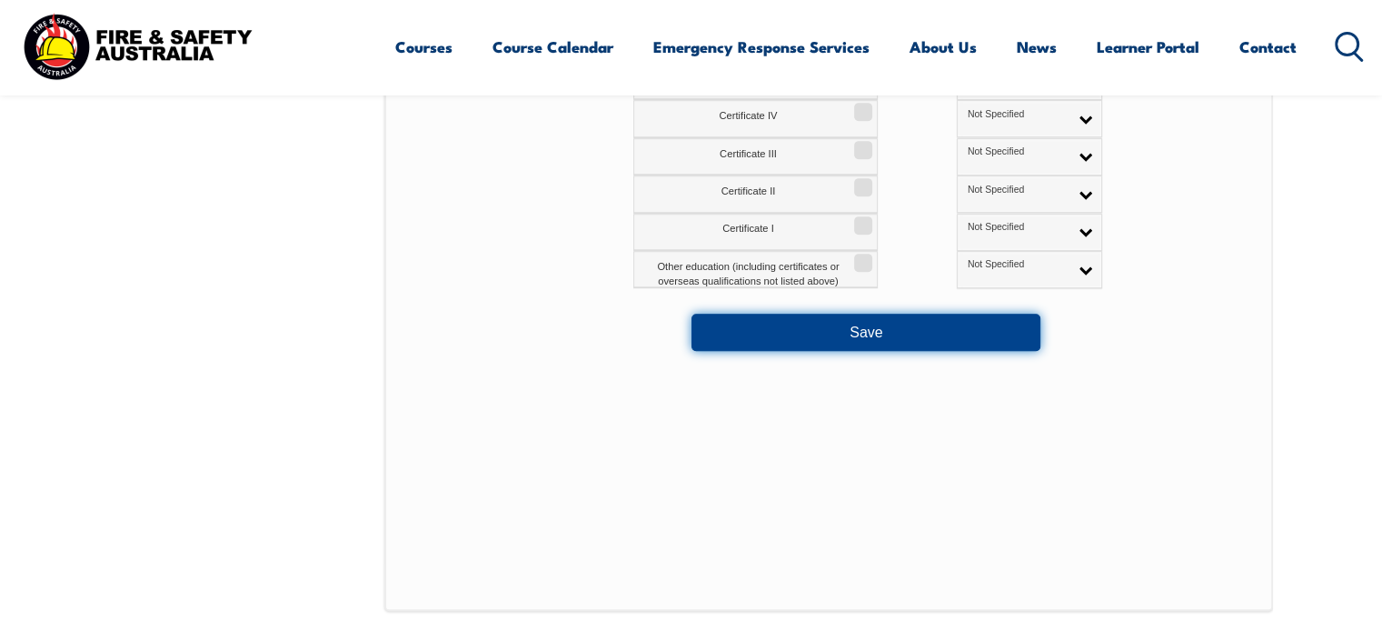
click at [825, 324] on button "Save" at bounding box center [866, 332] width 349 height 36
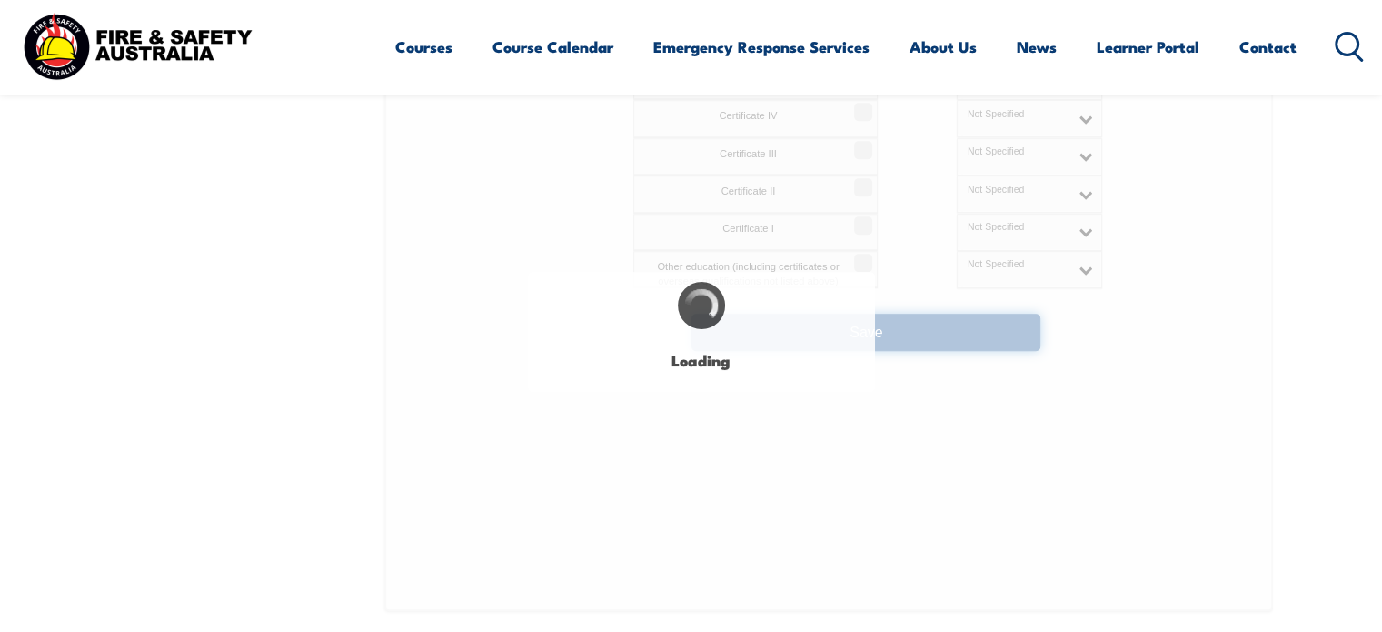
select select
select select "true"
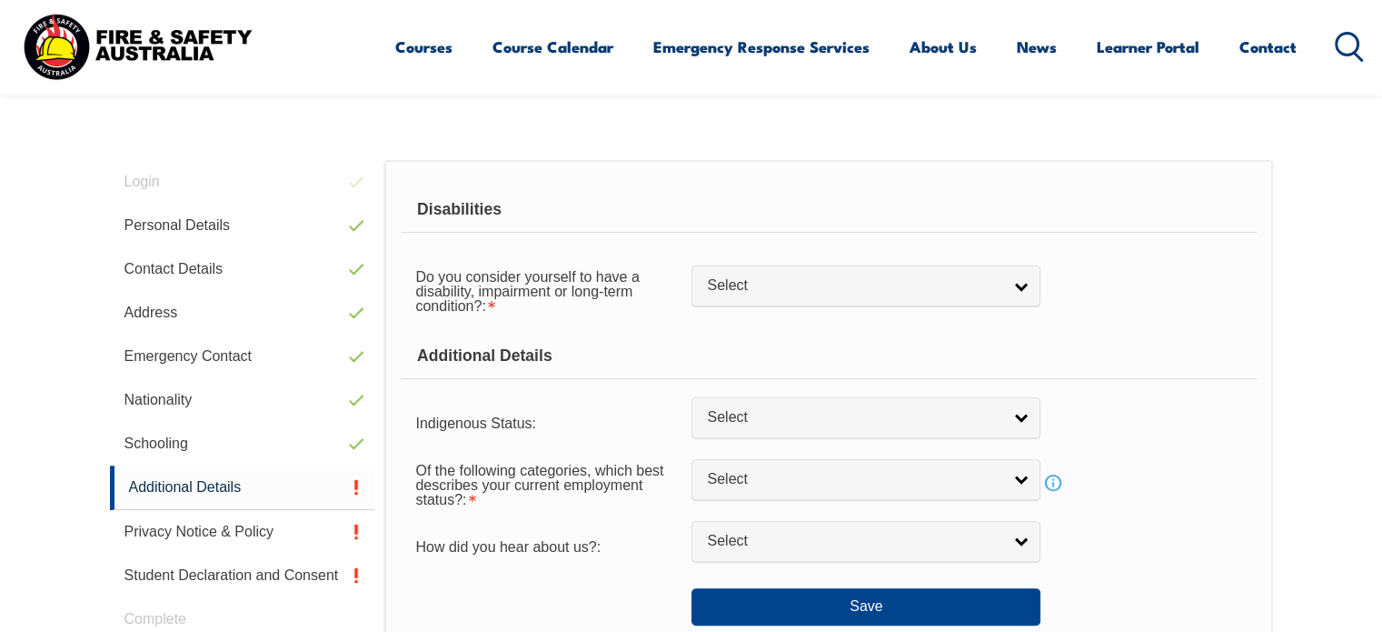
scroll to position [439, 0]
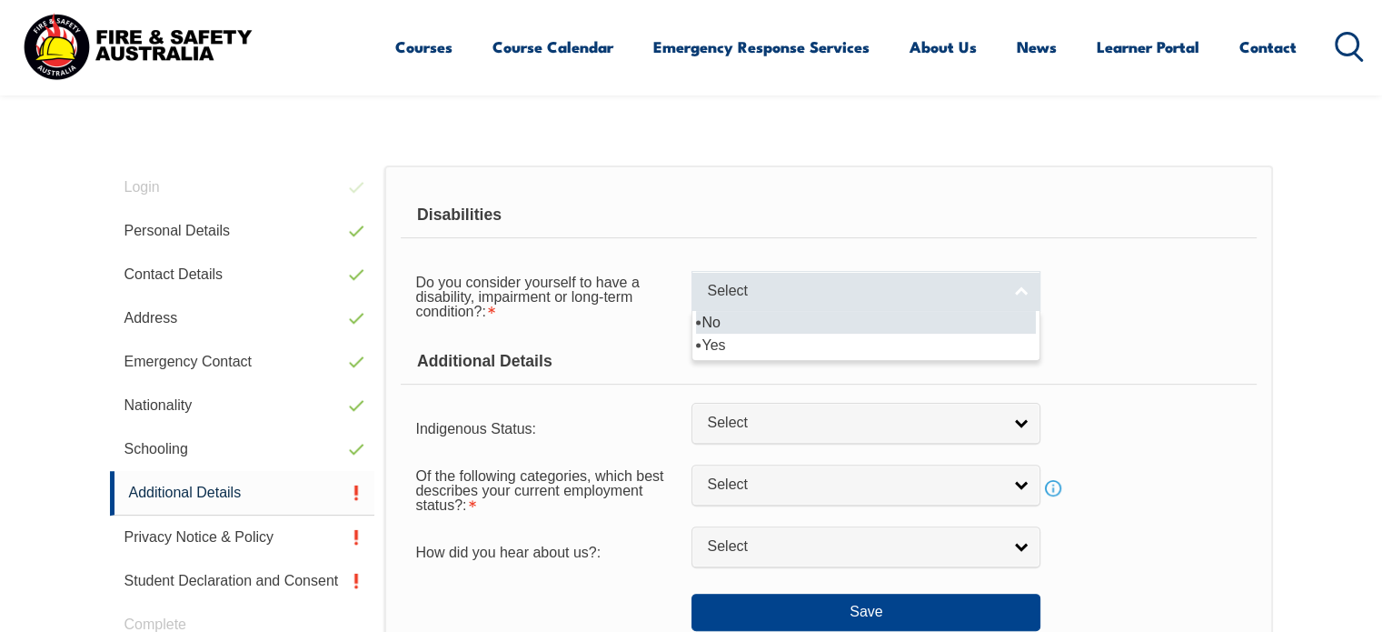
click at [771, 286] on span "Select" at bounding box center [854, 291] width 294 height 19
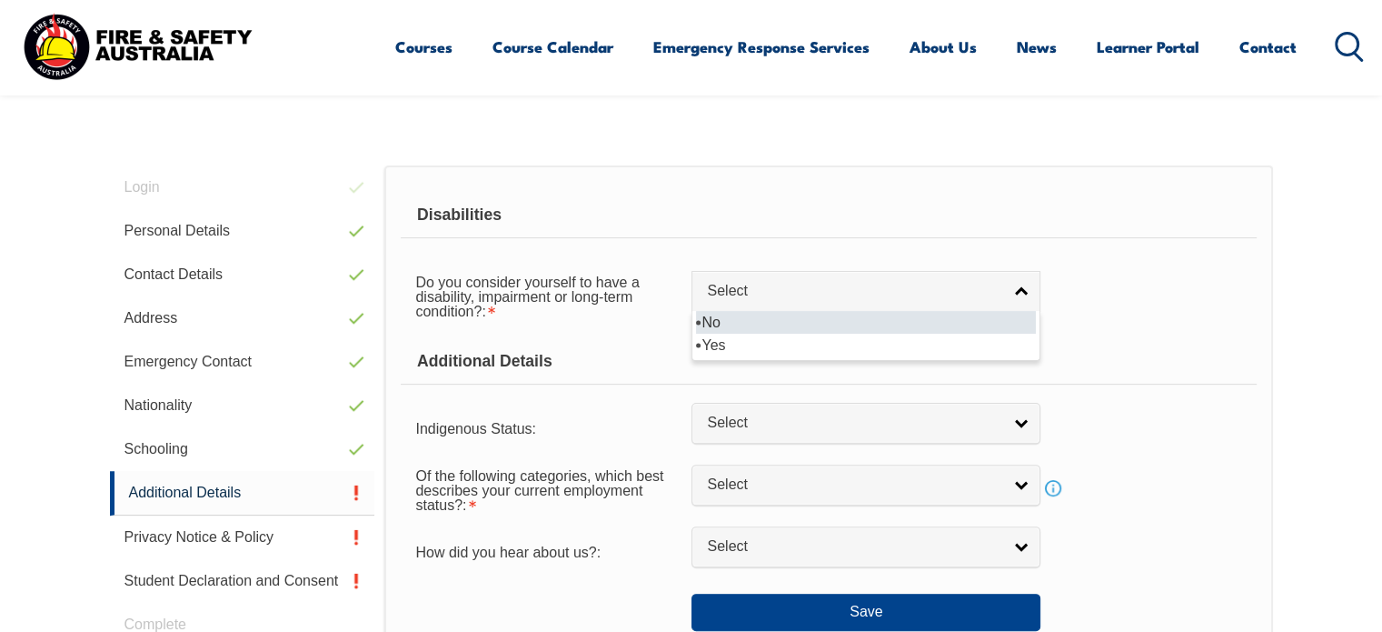
click at [763, 325] on li "No" at bounding box center [866, 322] width 340 height 23
select select "false"
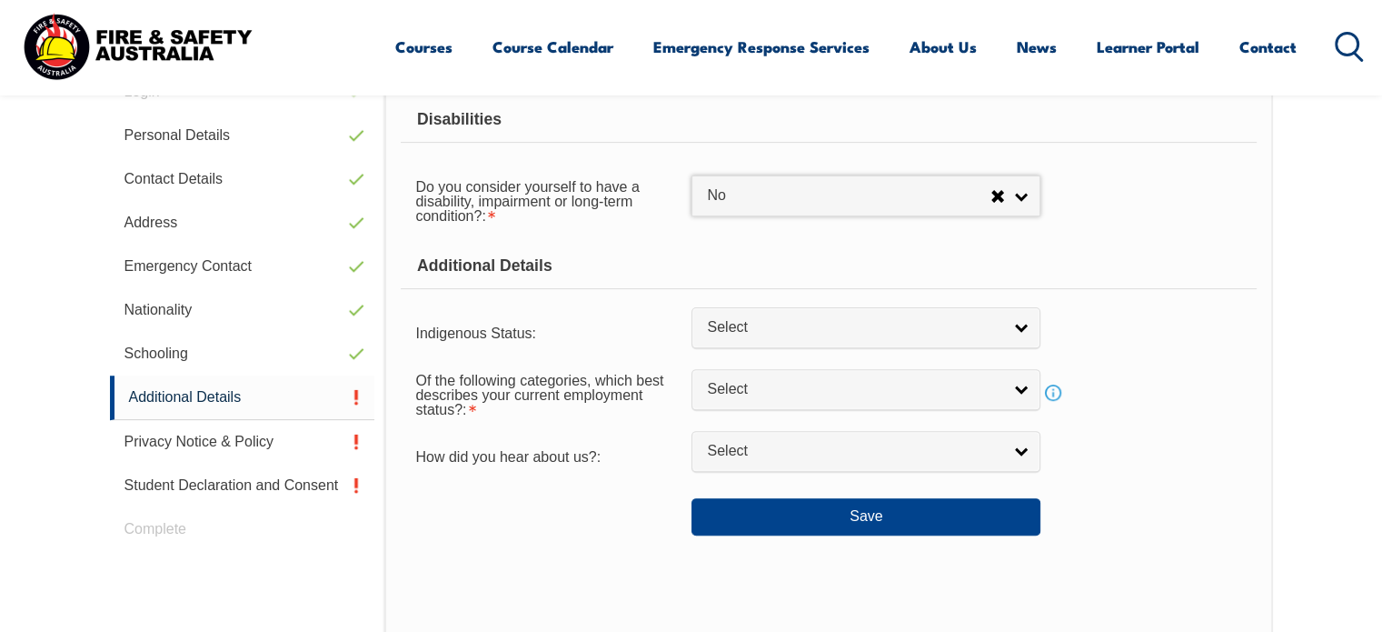
scroll to position [538, 0]
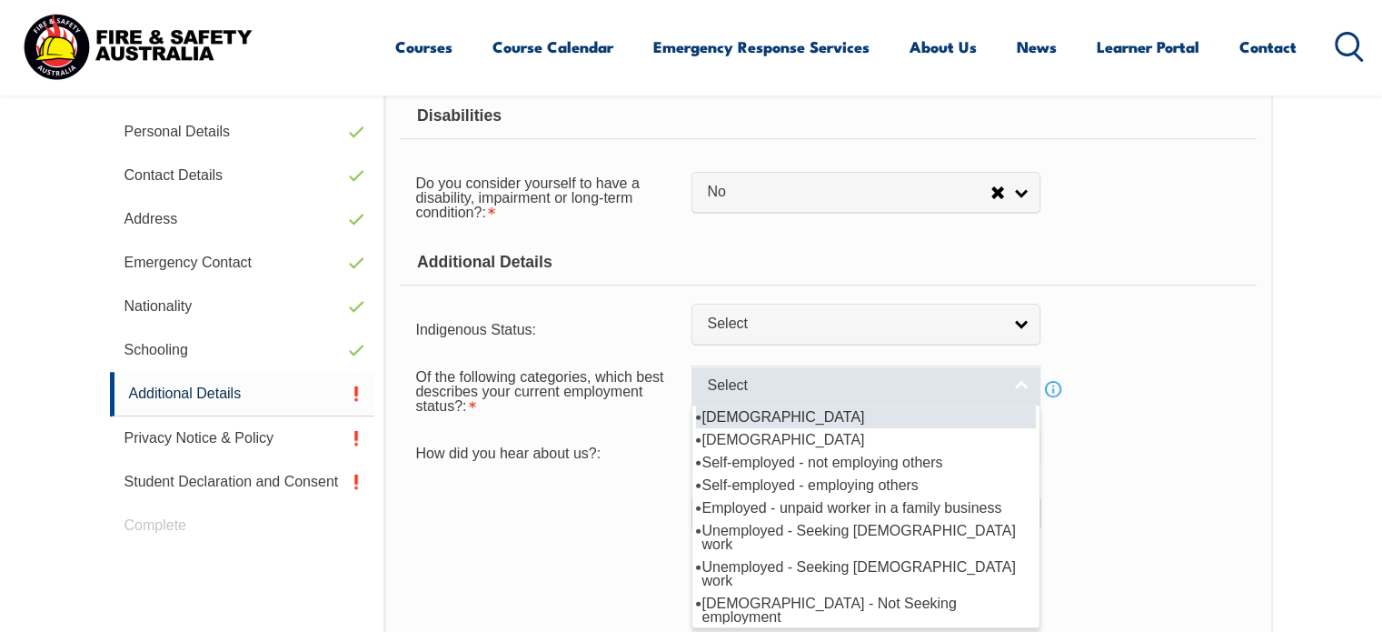
click at [741, 376] on span "Select" at bounding box center [854, 385] width 294 height 19
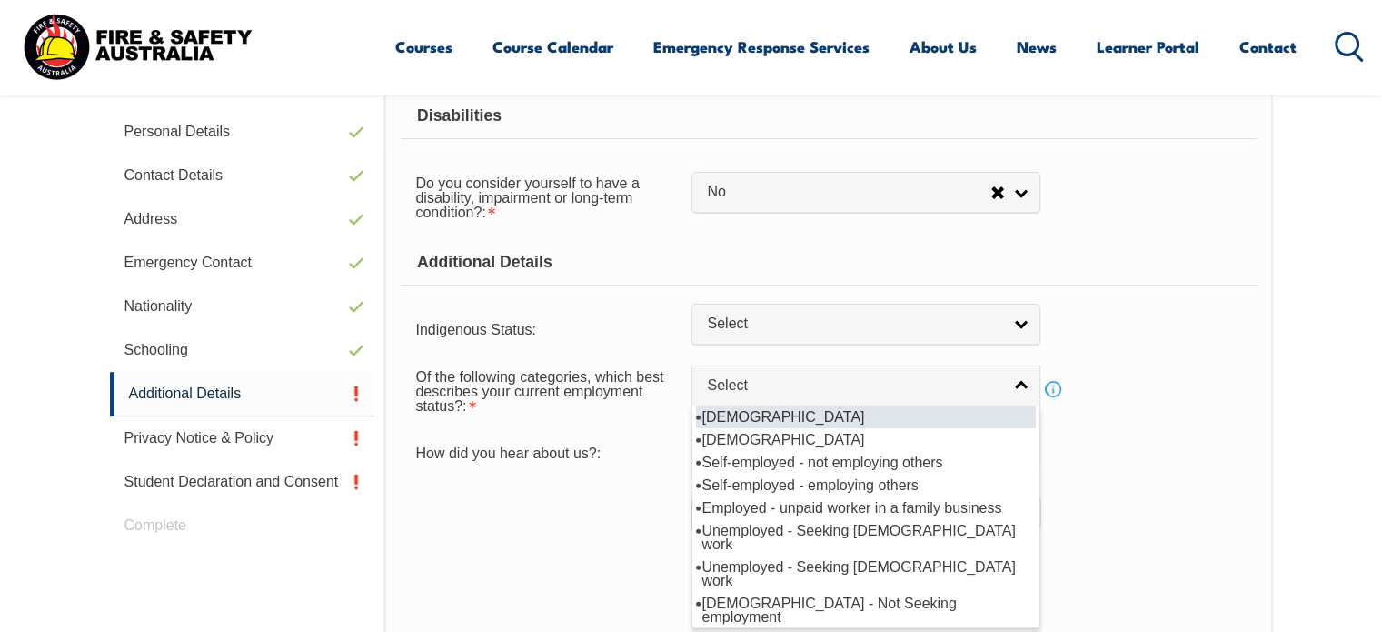
click at [742, 417] on li "Full-time employee" at bounding box center [866, 416] width 340 height 23
select select "1"
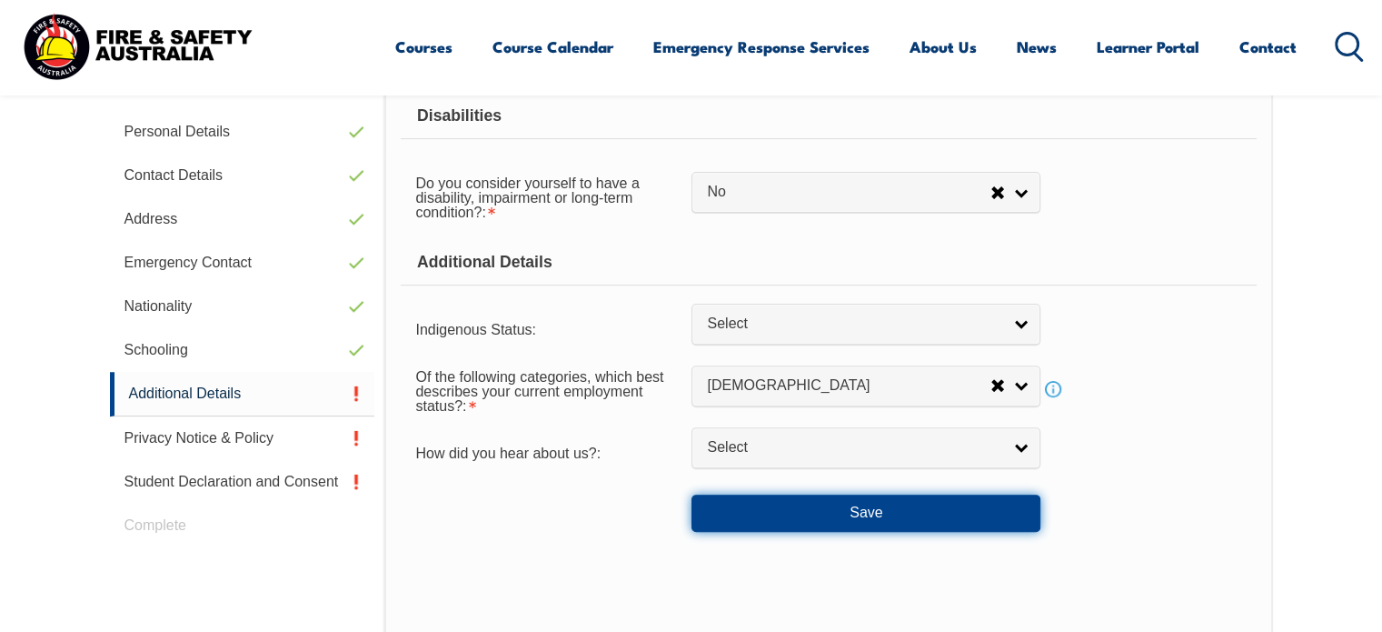
click at [757, 508] on button "Save" at bounding box center [866, 512] width 349 height 36
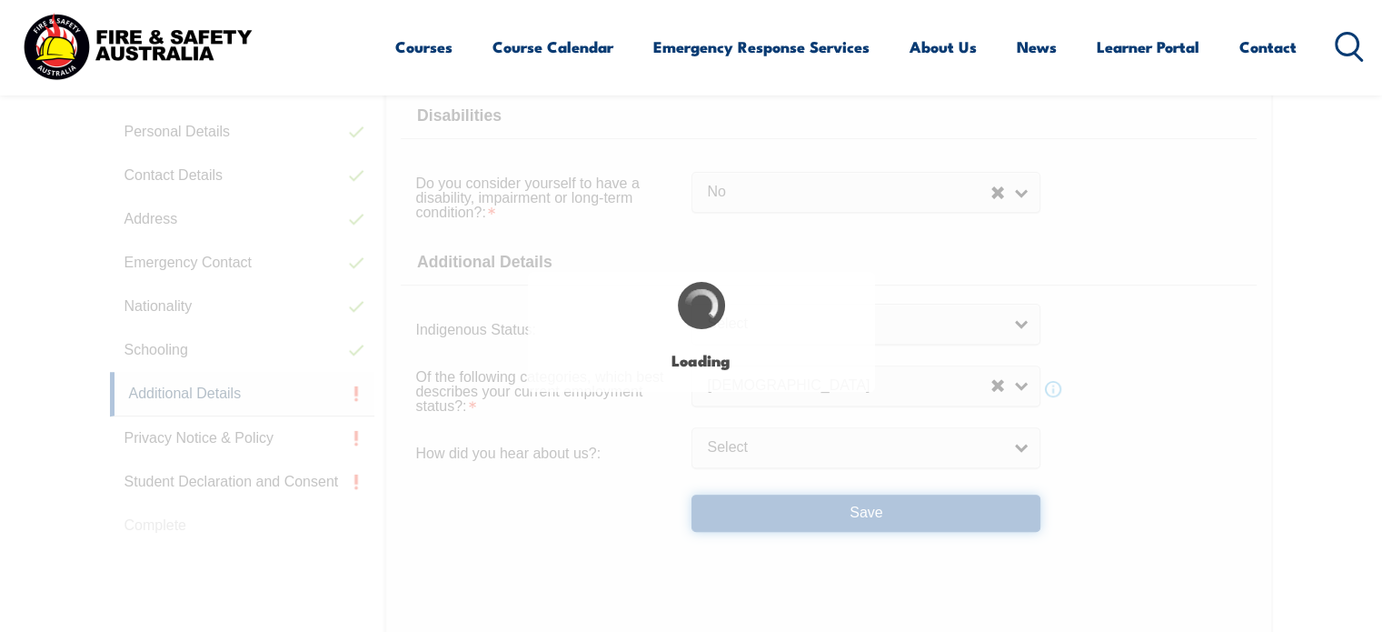
select select "false"
select select
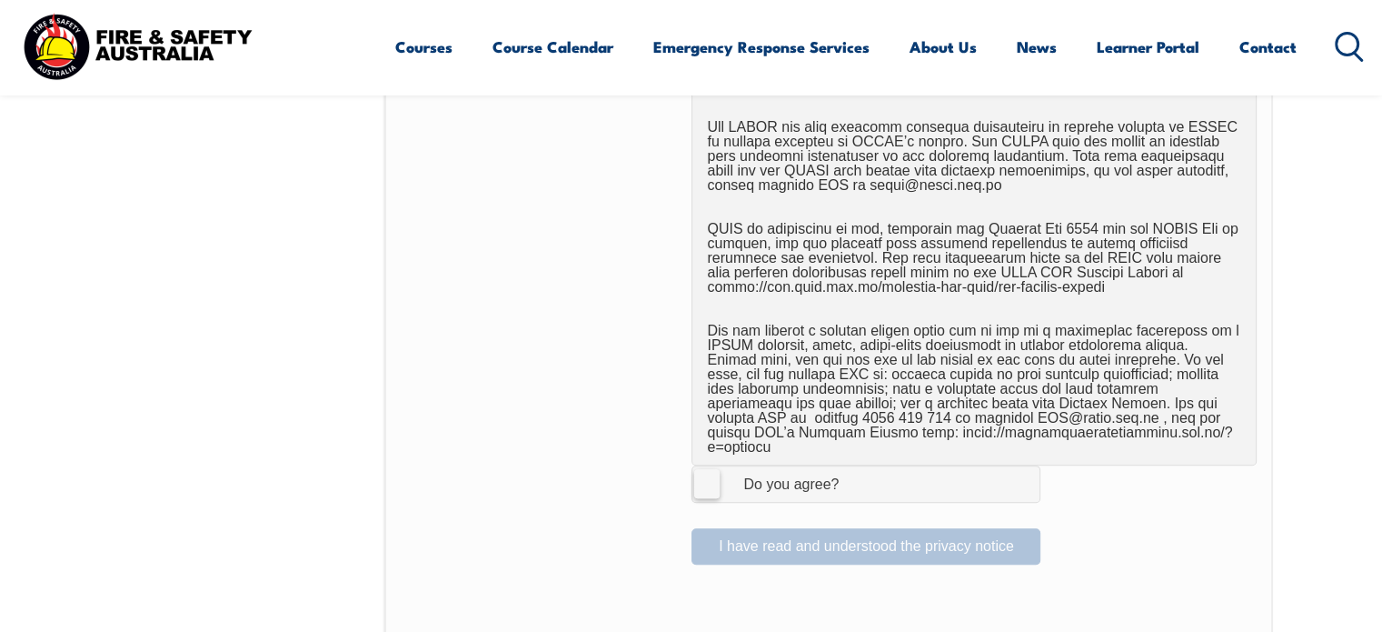
scroll to position [1032, 0]
click at [711, 478] on label "I Agree Do you agree?" at bounding box center [866, 482] width 349 height 36
click at [853, 478] on input "I Agree Do you agree?" at bounding box center [868, 482] width 31 height 35
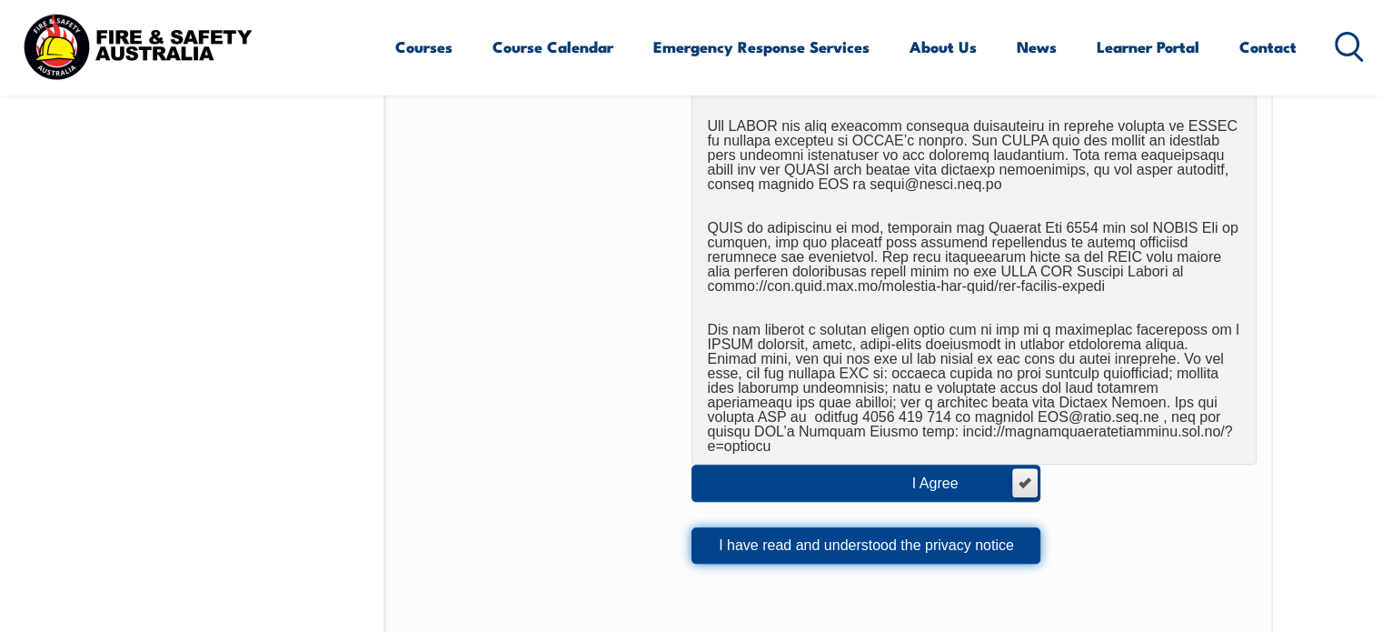
click at [812, 529] on button "I have read and understood the privacy notice" at bounding box center [866, 545] width 349 height 36
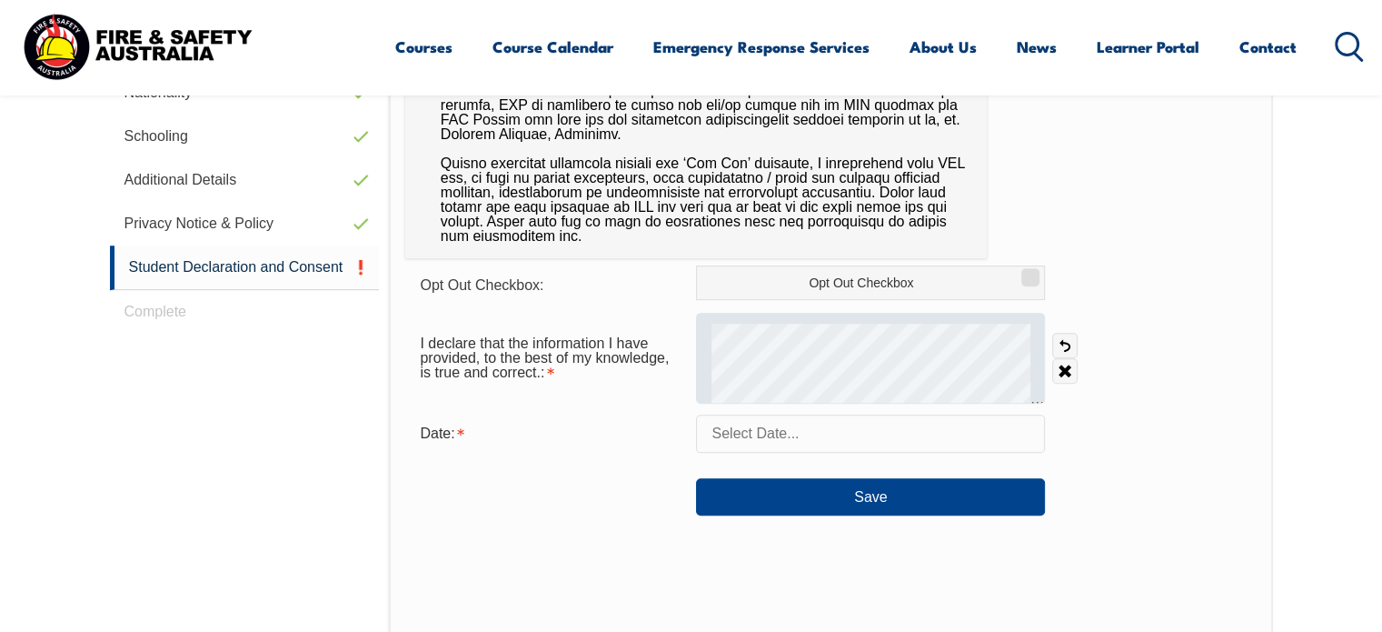
scroll to position [725, 0]
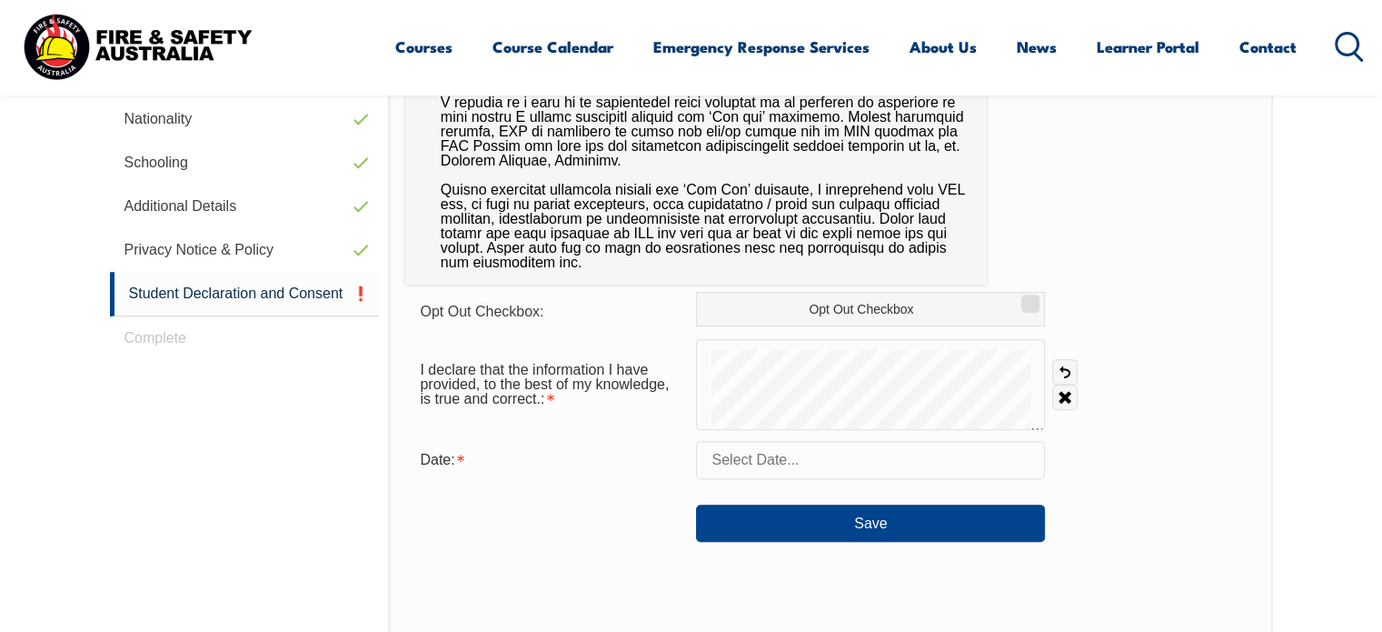
click at [791, 457] on input "text" at bounding box center [870, 460] width 349 height 38
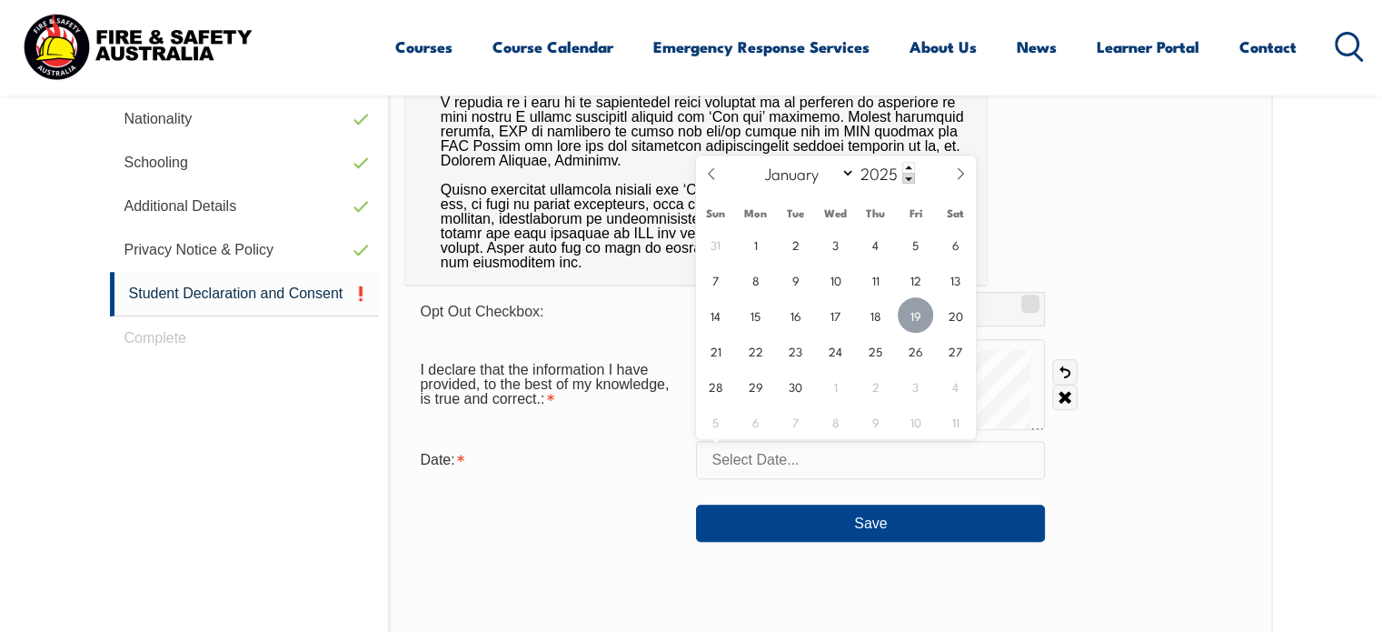
click at [911, 319] on span "19" at bounding box center [915, 314] width 35 height 35
type input "September 19, 2025"
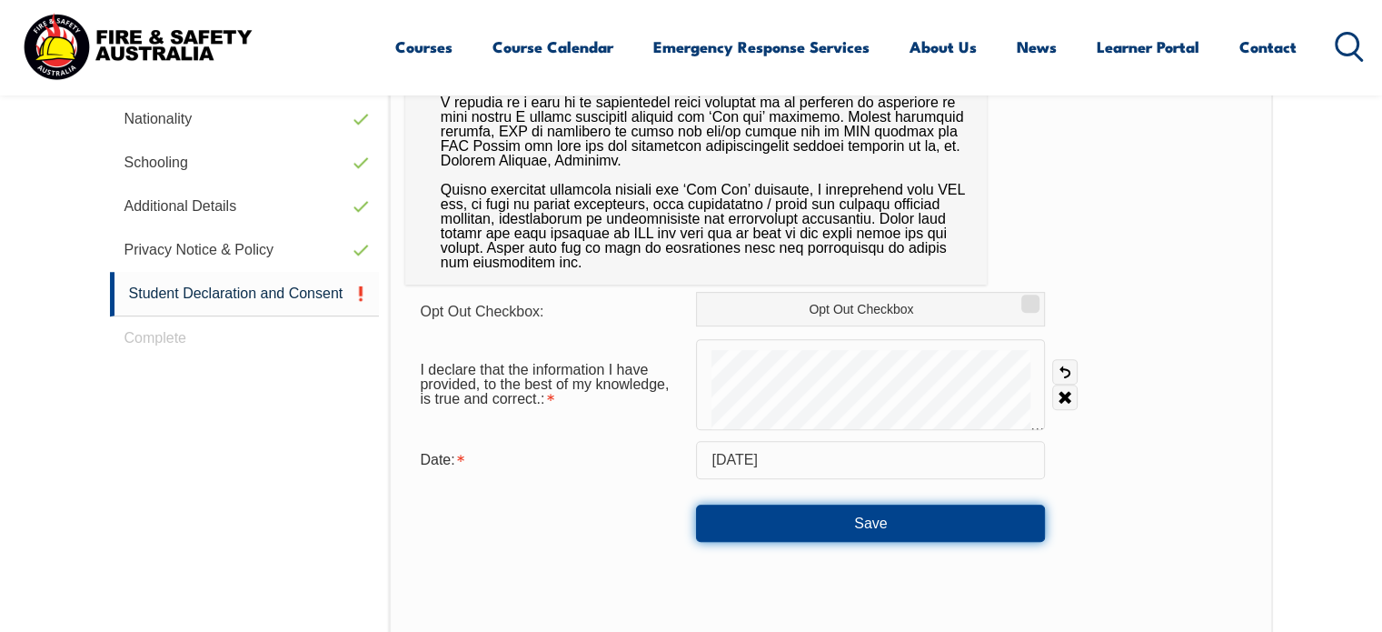
click at [816, 527] on button "Save" at bounding box center [870, 522] width 349 height 36
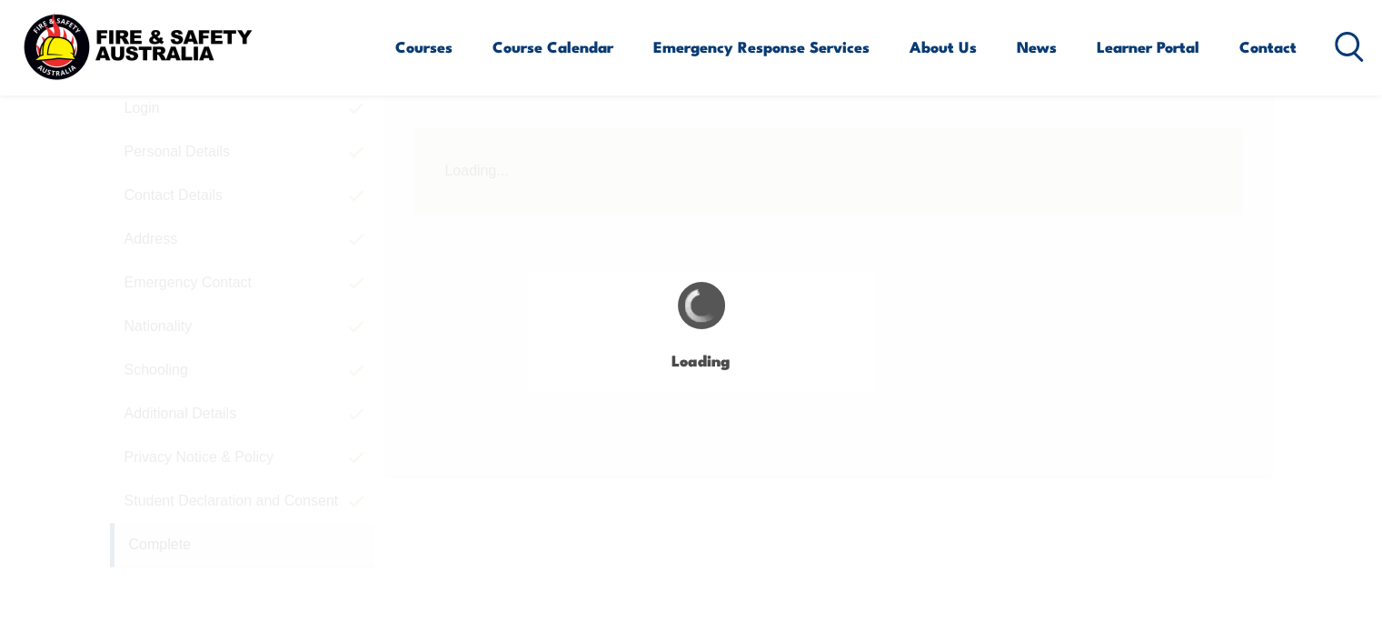
scroll to position [513, 0]
